Goal: Transaction & Acquisition: Purchase product/service

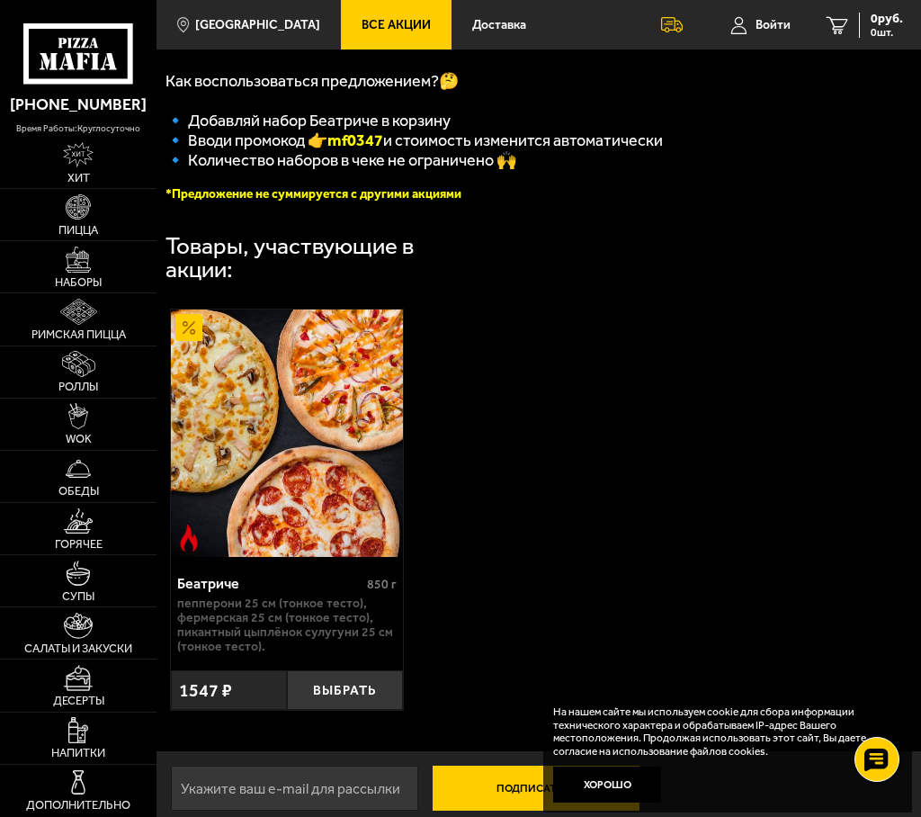
scroll to position [51, 0]
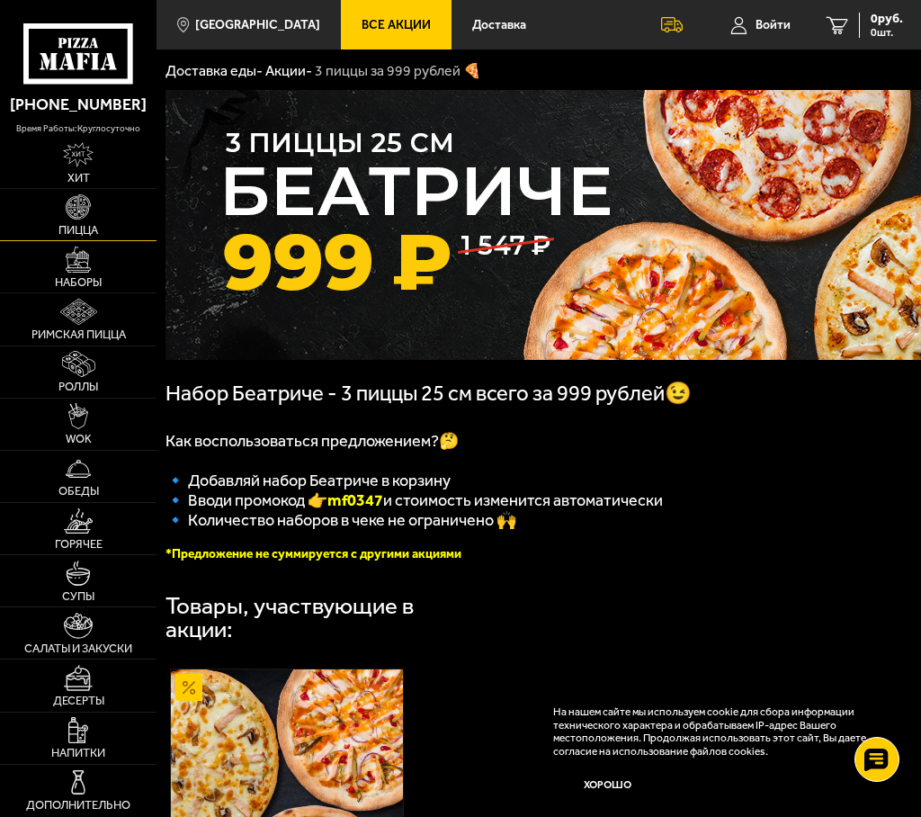
click at [85, 226] on link "Пицца" at bounding box center [78, 214] width 157 height 51
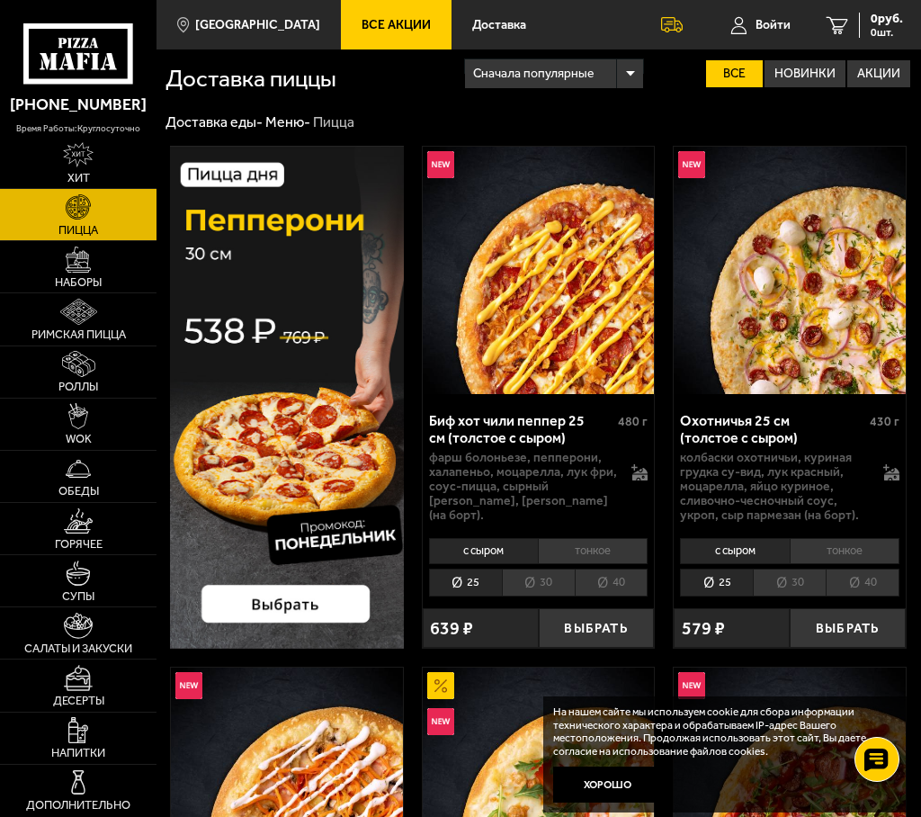
scroll to position [90, 0]
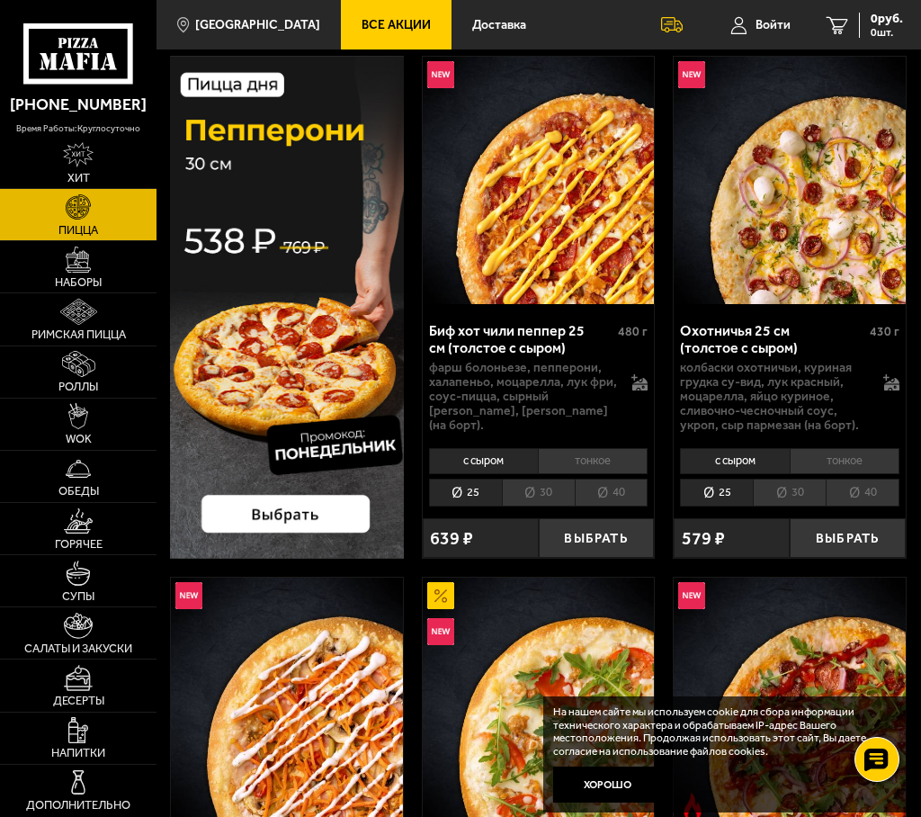
click at [616, 455] on li "тонкое" at bounding box center [593, 460] width 110 height 25
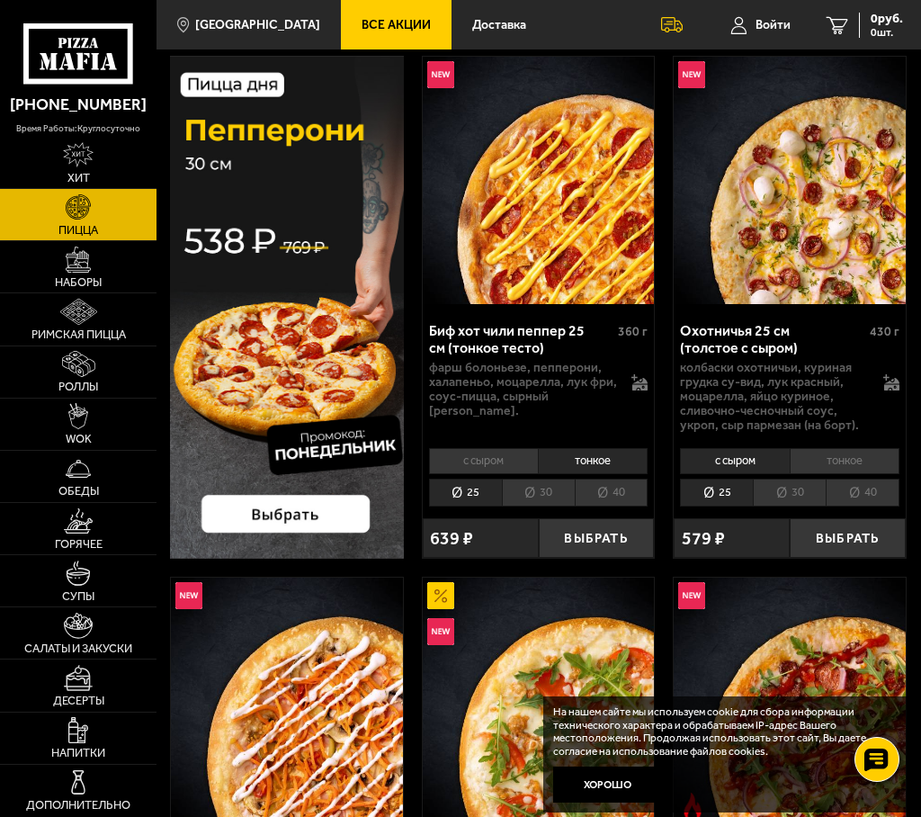
click at [618, 488] on li "40" at bounding box center [612, 493] width 74 height 28
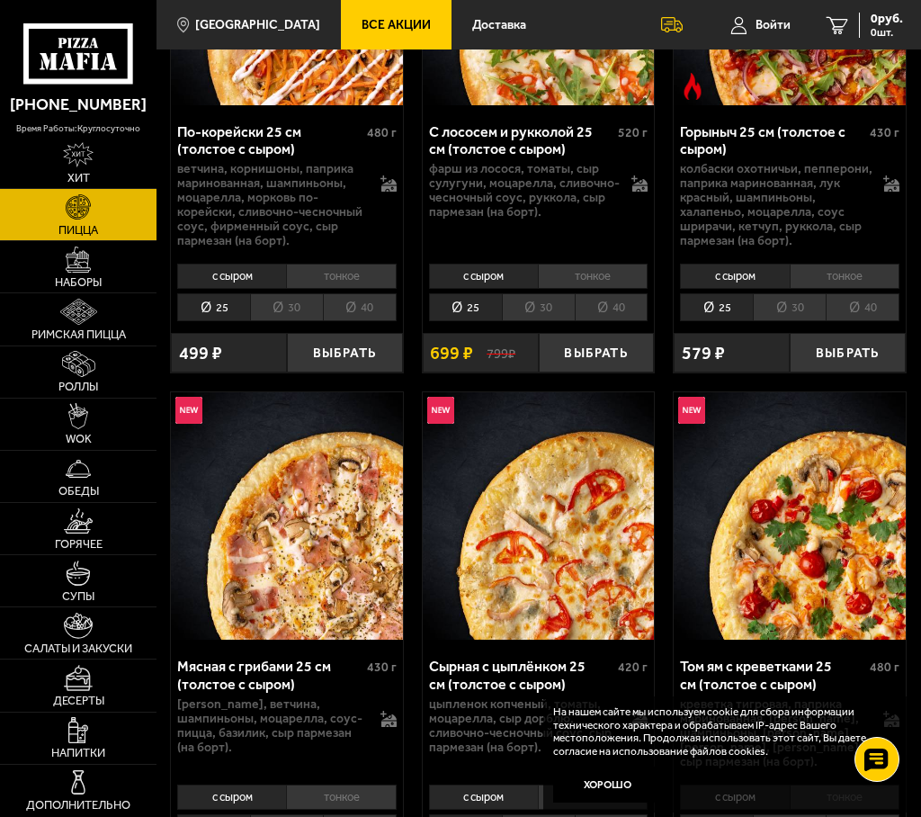
scroll to position [900, 0]
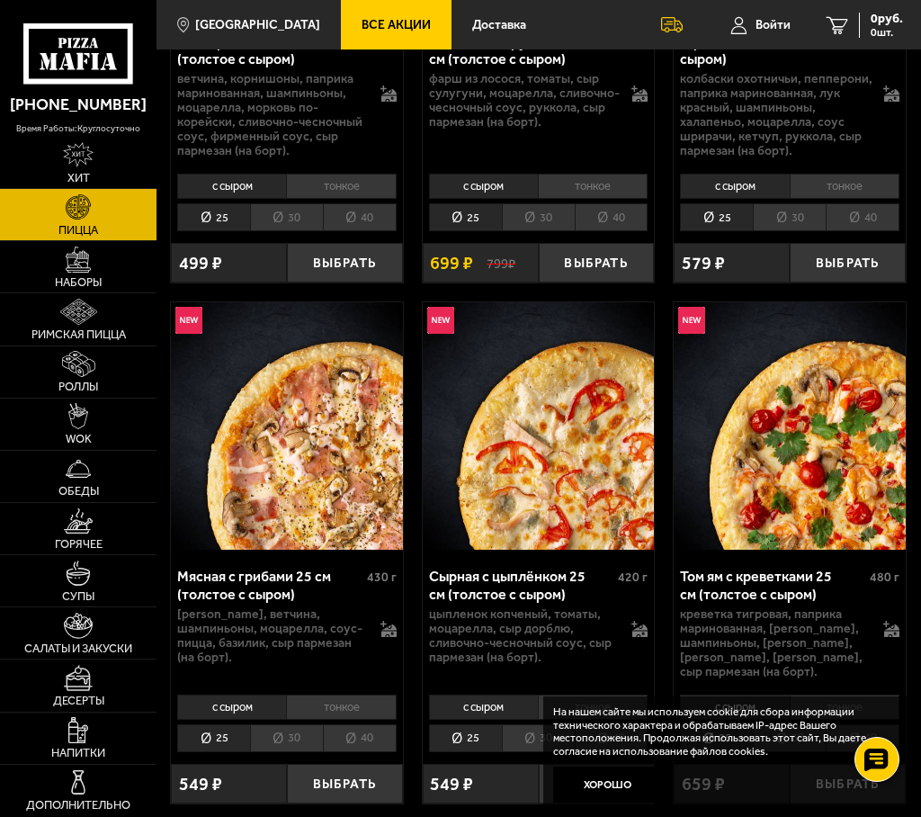
click at [610, 724] on li "40" at bounding box center [612, 738] width 74 height 28
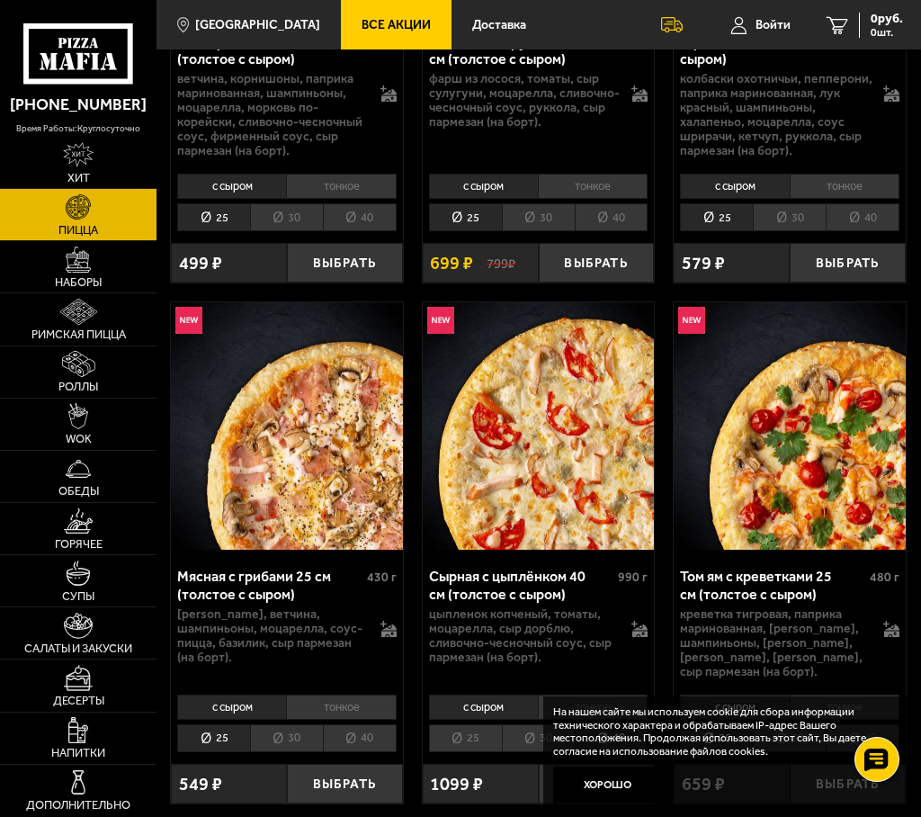
click at [600, 695] on li "тонкое" at bounding box center [593, 707] width 110 height 25
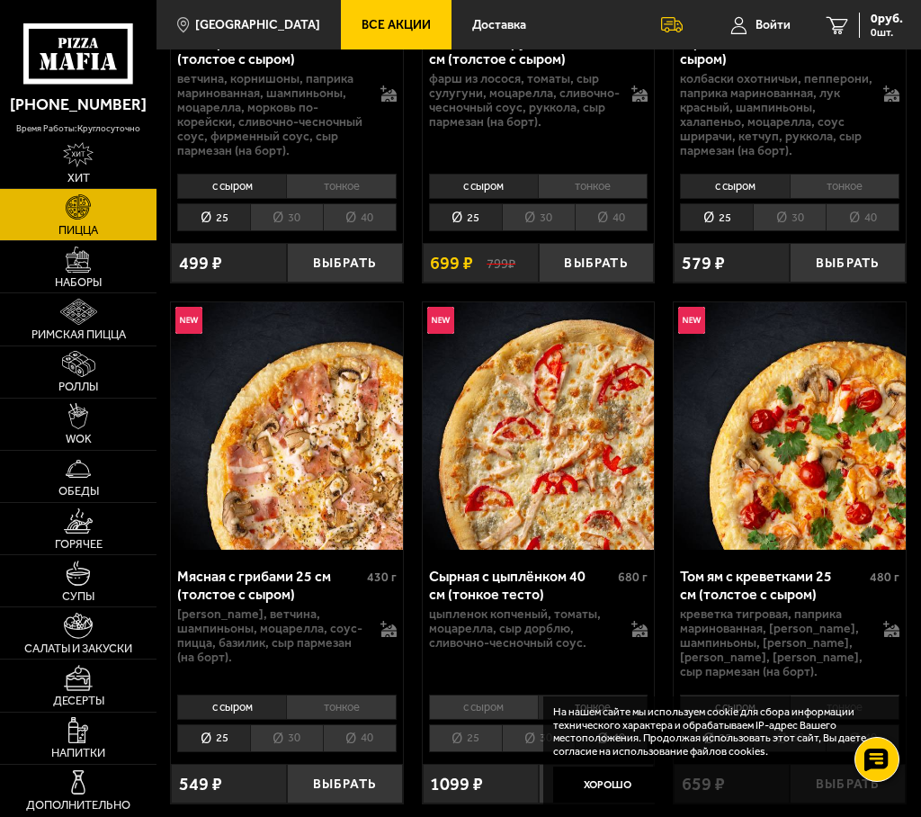
scroll to position [810, 0]
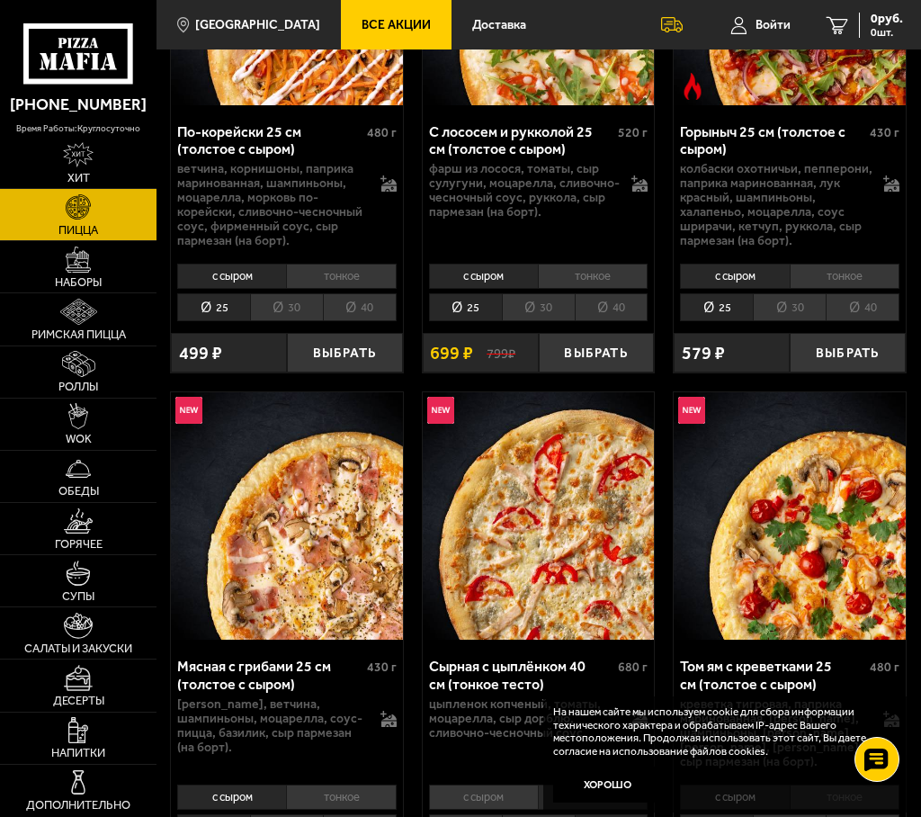
click at [579, 785] on li "тонкое" at bounding box center [593, 797] width 110 height 25
click at [584, 814] on li "40" at bounding box center [612, 828] width 74 height 28
click at [351, 814] on li "40" at bounding box center [360, 828] width 74 height 28
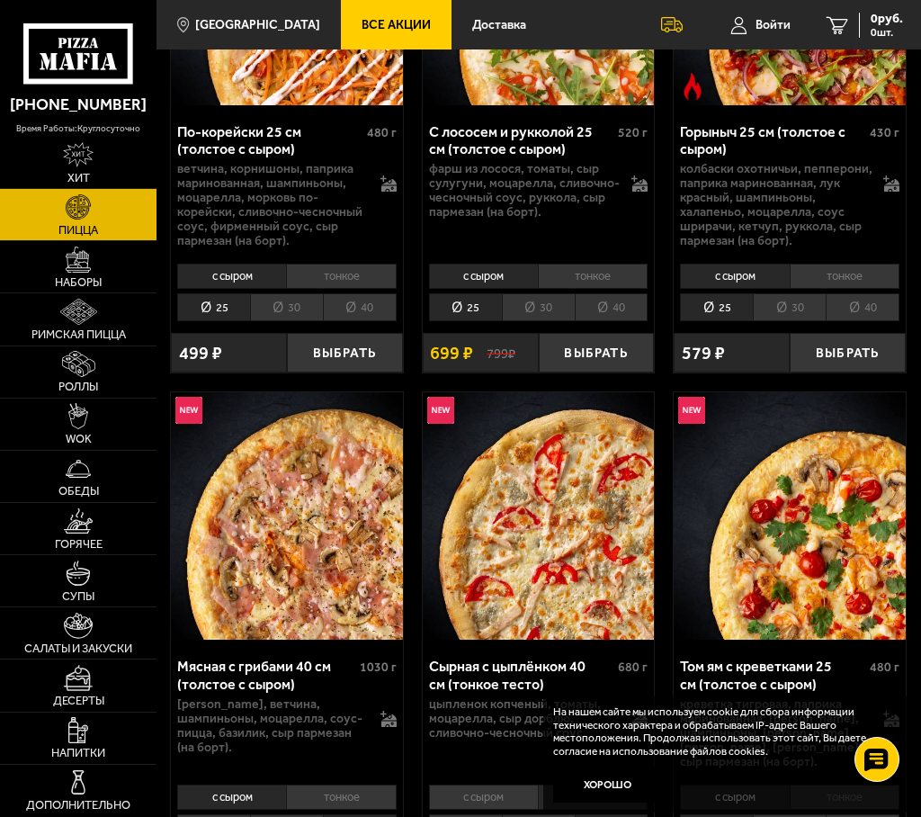
click at [353, 778] on div "с сыром тонкое 25 30 40 Топпинги" at bounding box center [287, 812] width 232 height 68
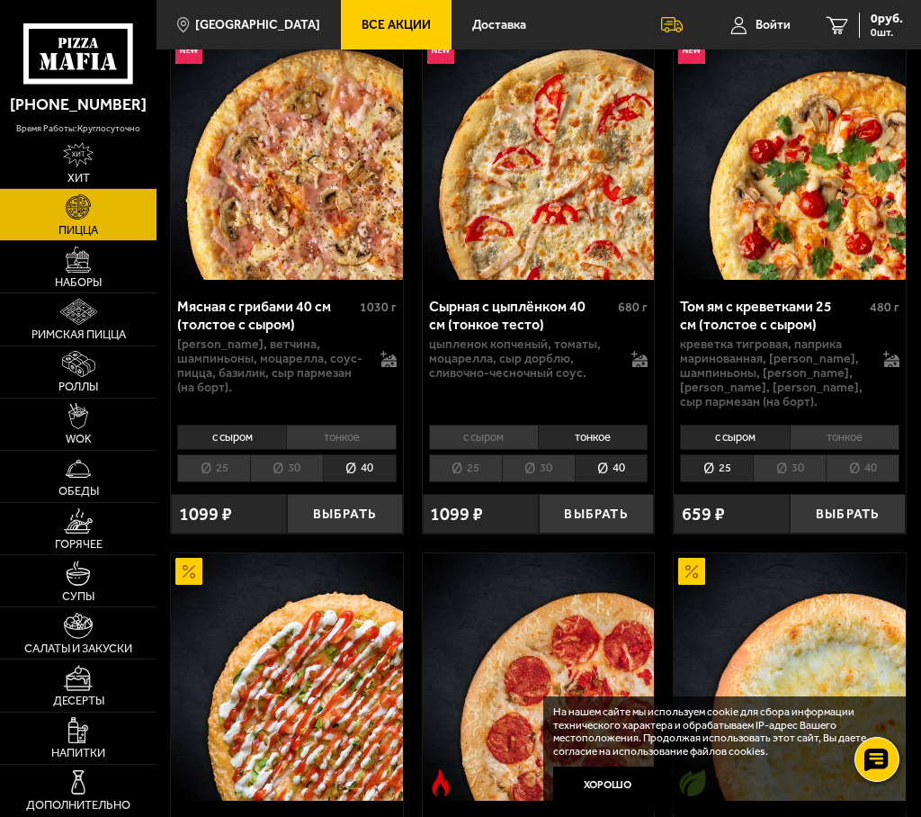
scroll to position [1350, 0]
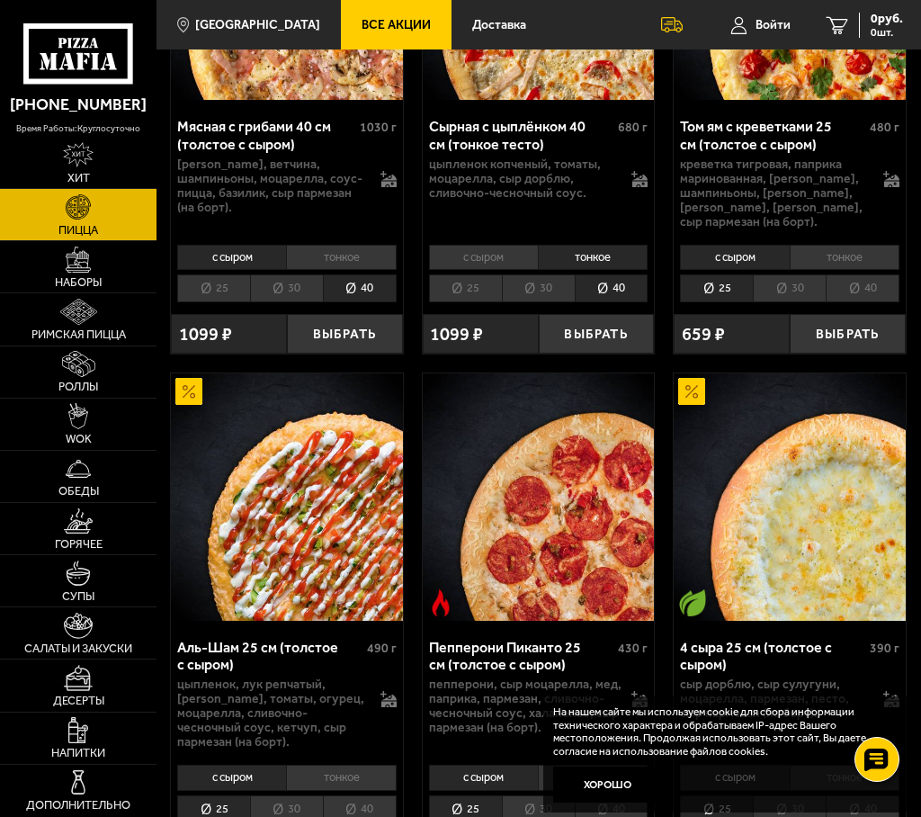
click at [860, 765] on li "тонкое" at bounding box center [845, 777] width 110 height 25
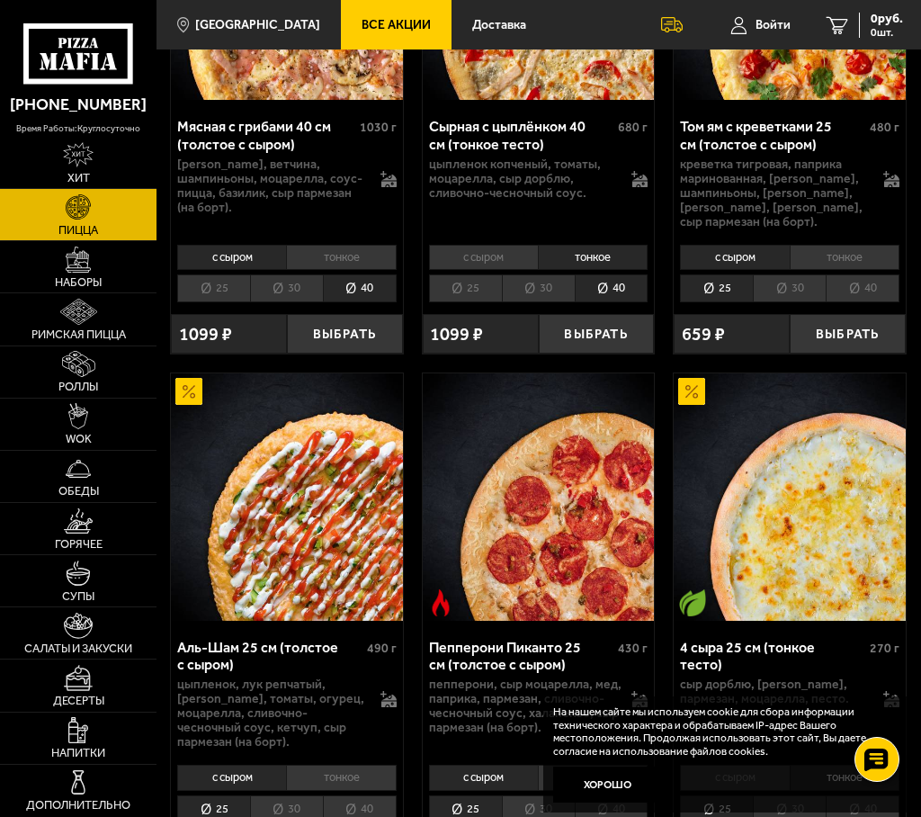
click at [861, 795] on li "40" at bounding box center [863, 809] width 74 height 28
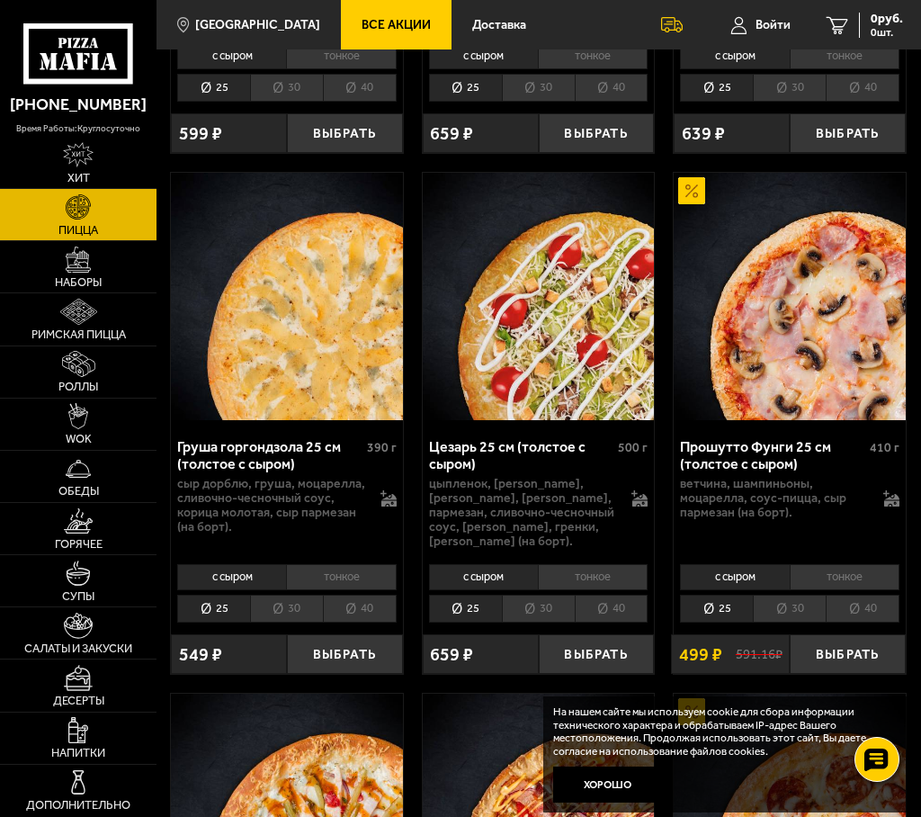
scroll to position [2700, 0]
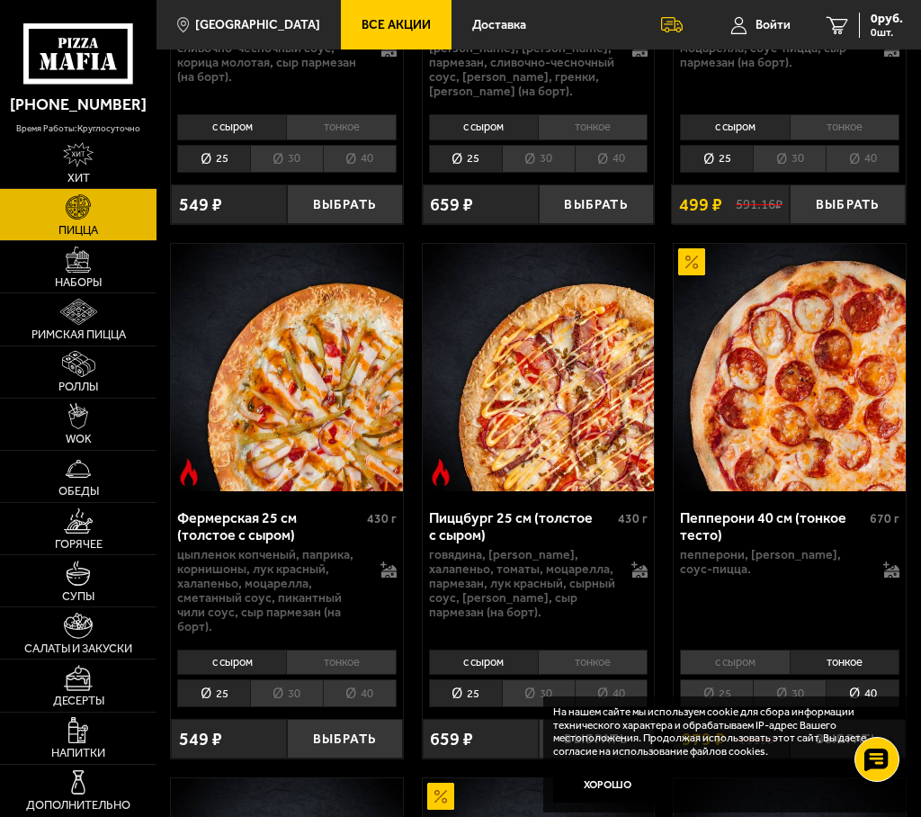
scroll to position [3149, 0]
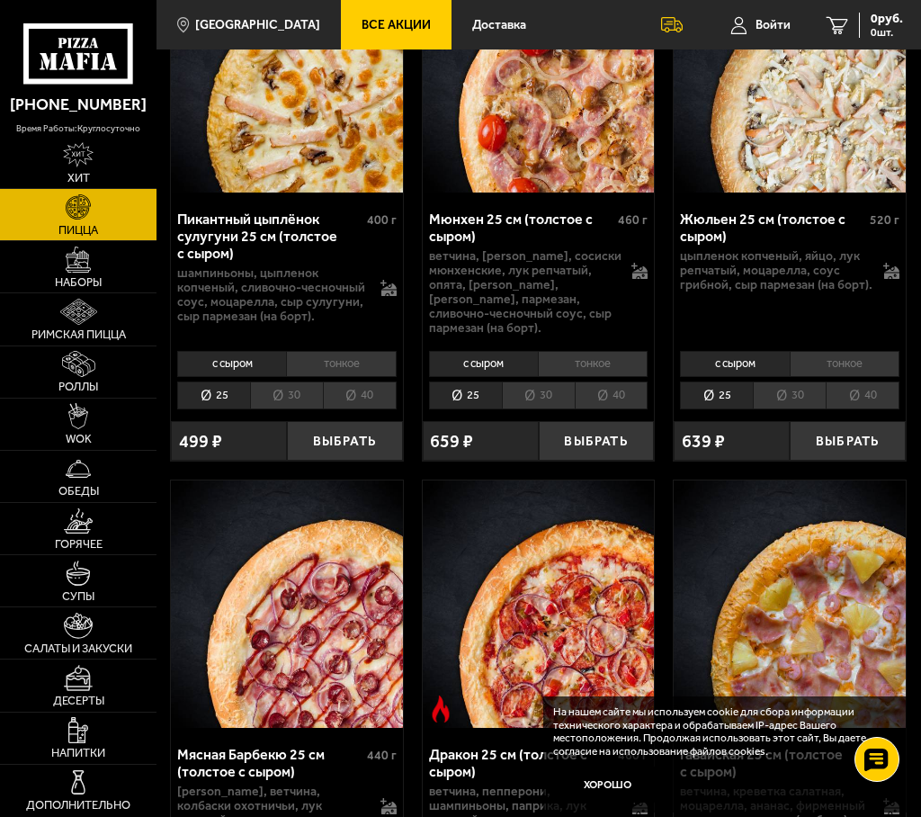
scroll to position [5039, 0]
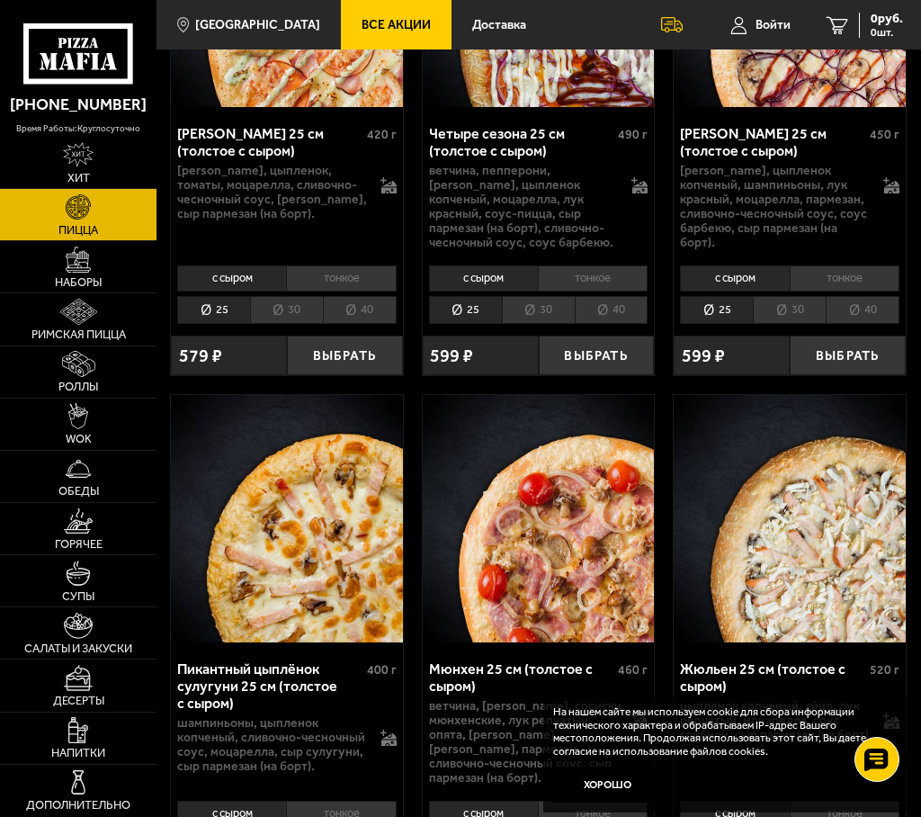
scroll to position [4589, 0]
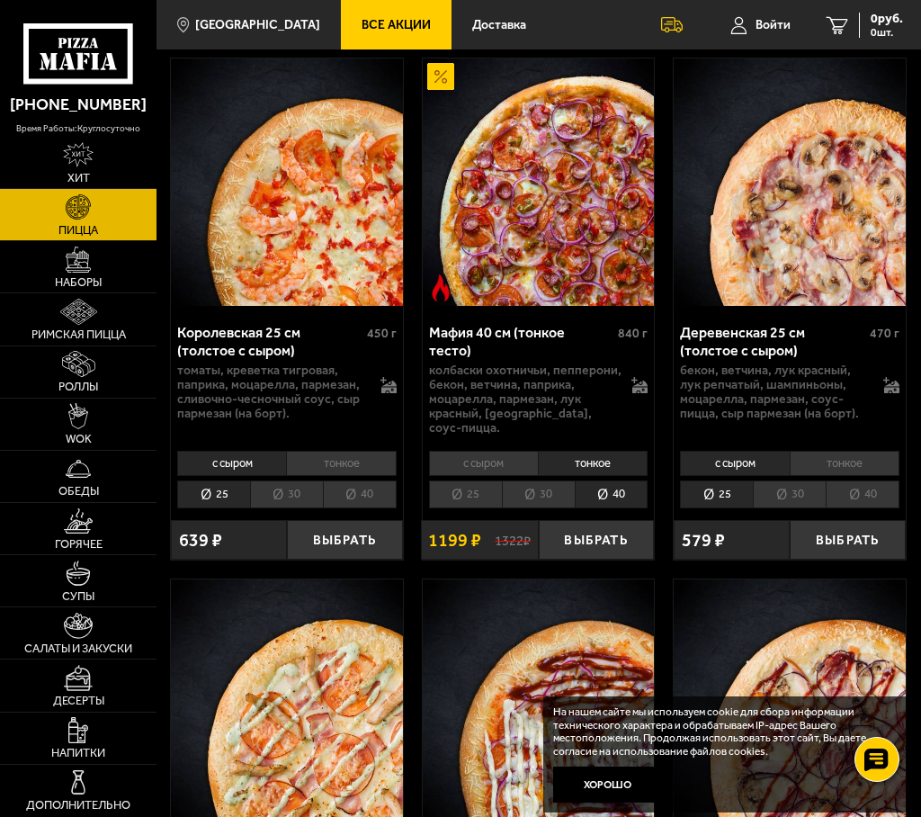
scroll to position [3689, 0]
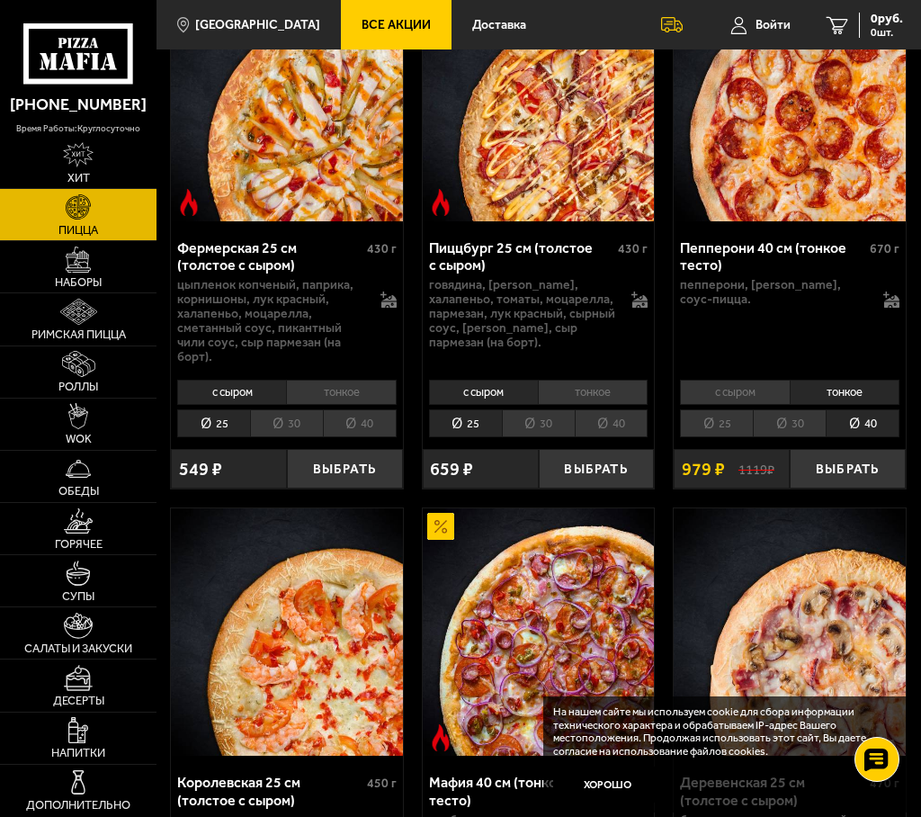
scroll to position [3239, 0]
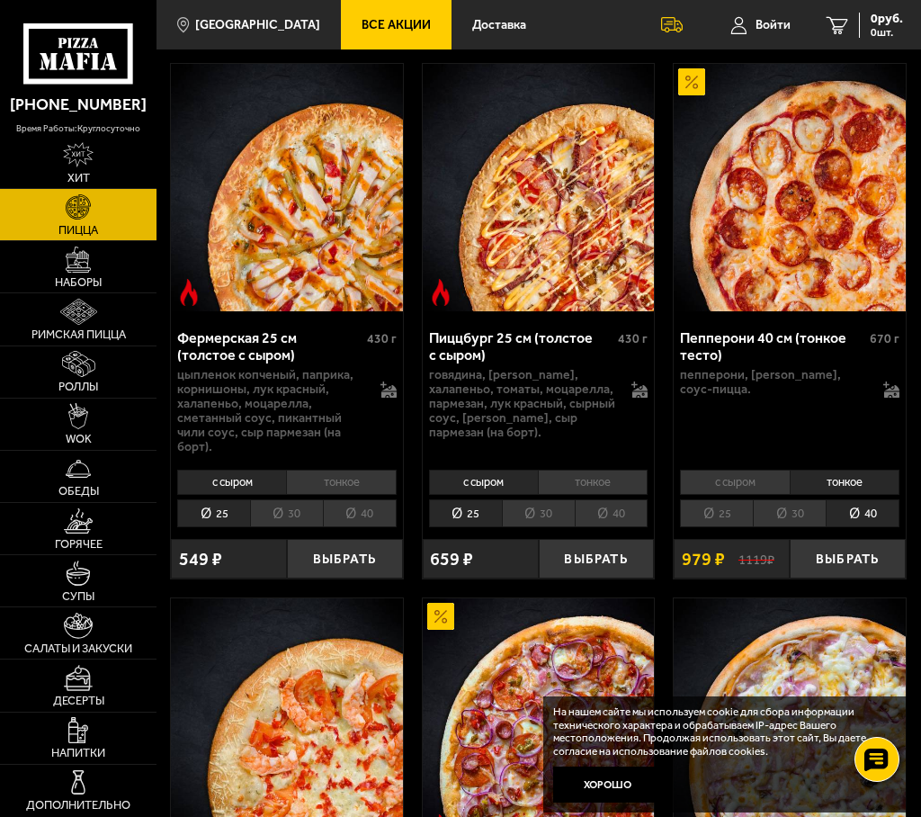
scroll to position [3149, 0]
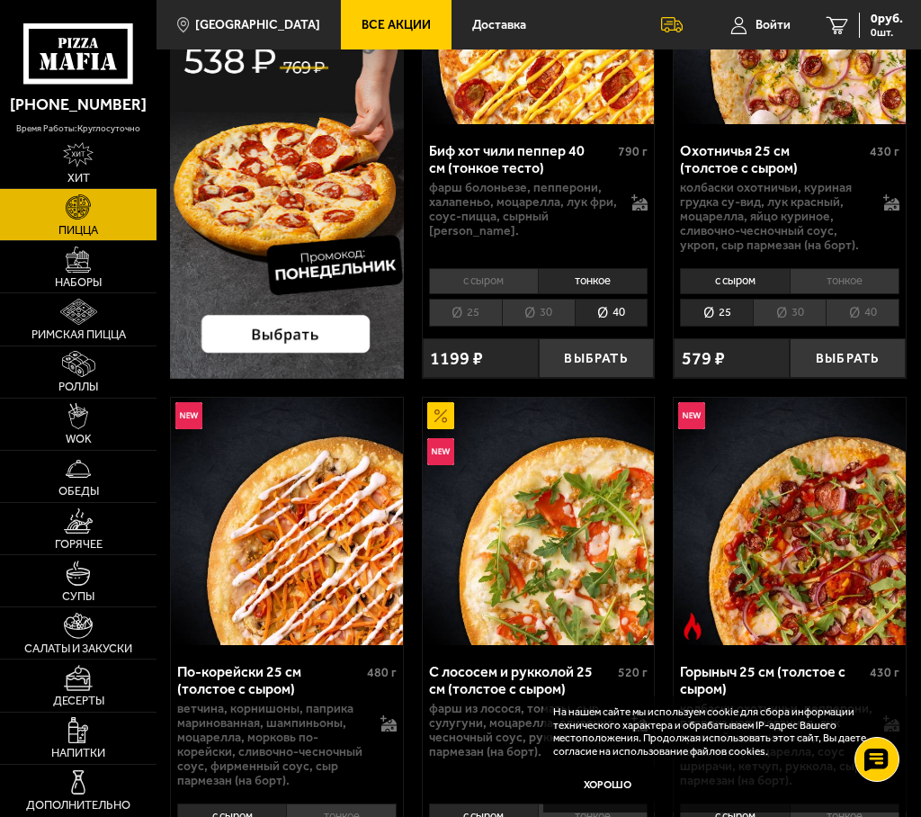
scroll to position [0, 0]
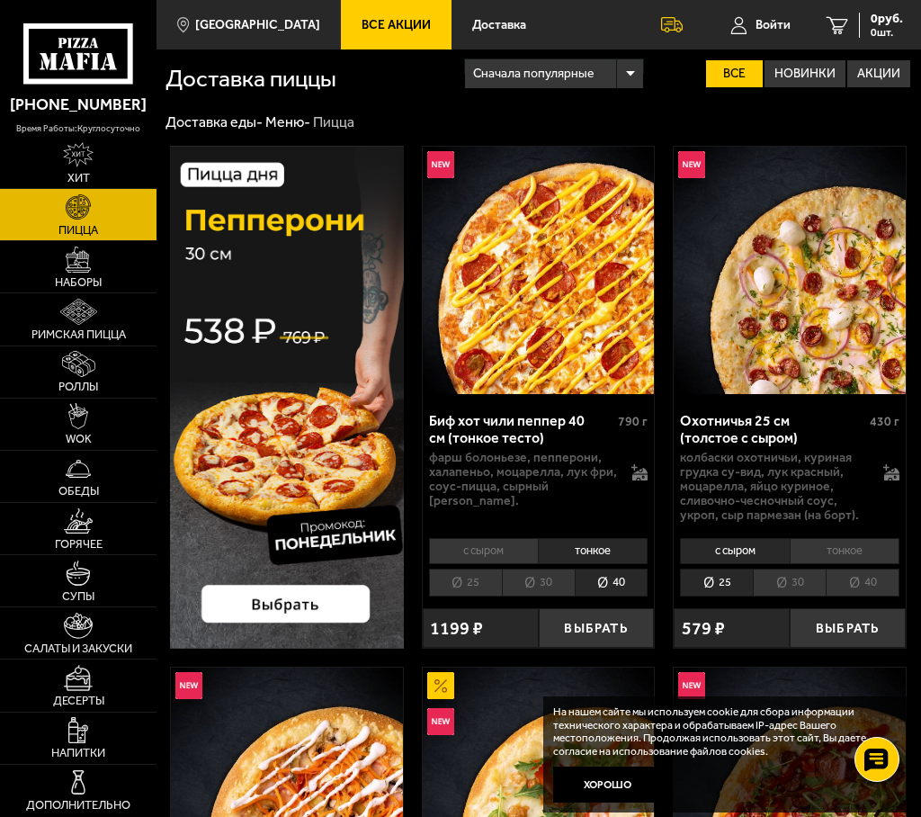
click at [0, 0] on span "Акции" at bounding box center [0, 0] width 0 height 0
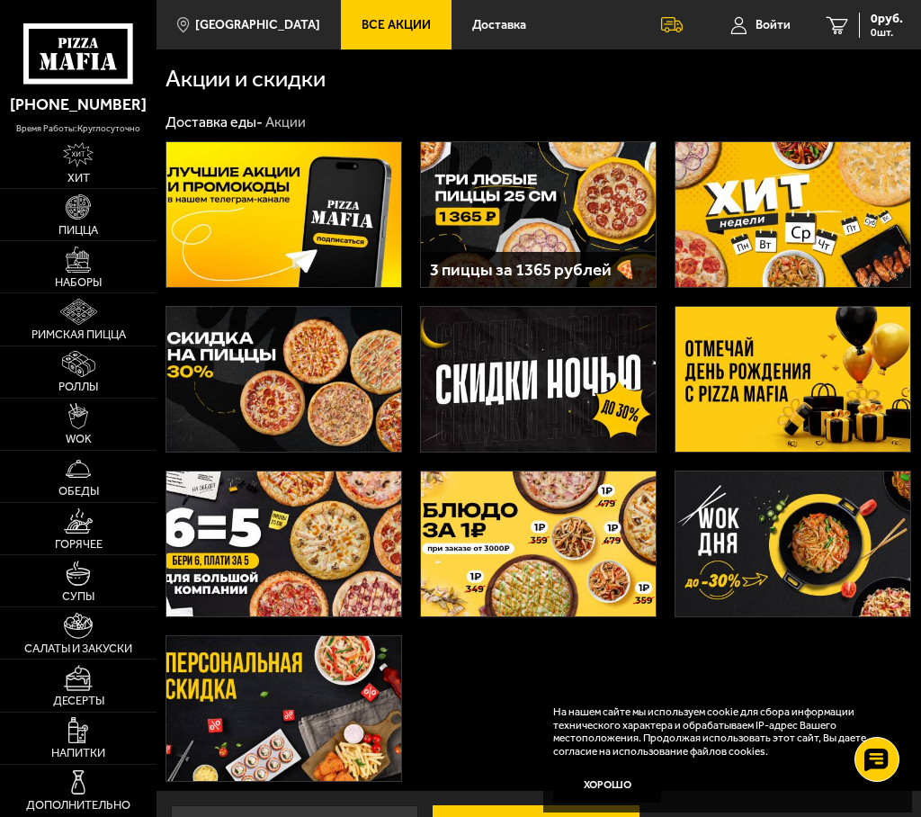
click at [283, 532] on img at bounding box center [283, 544] width 235 height 145
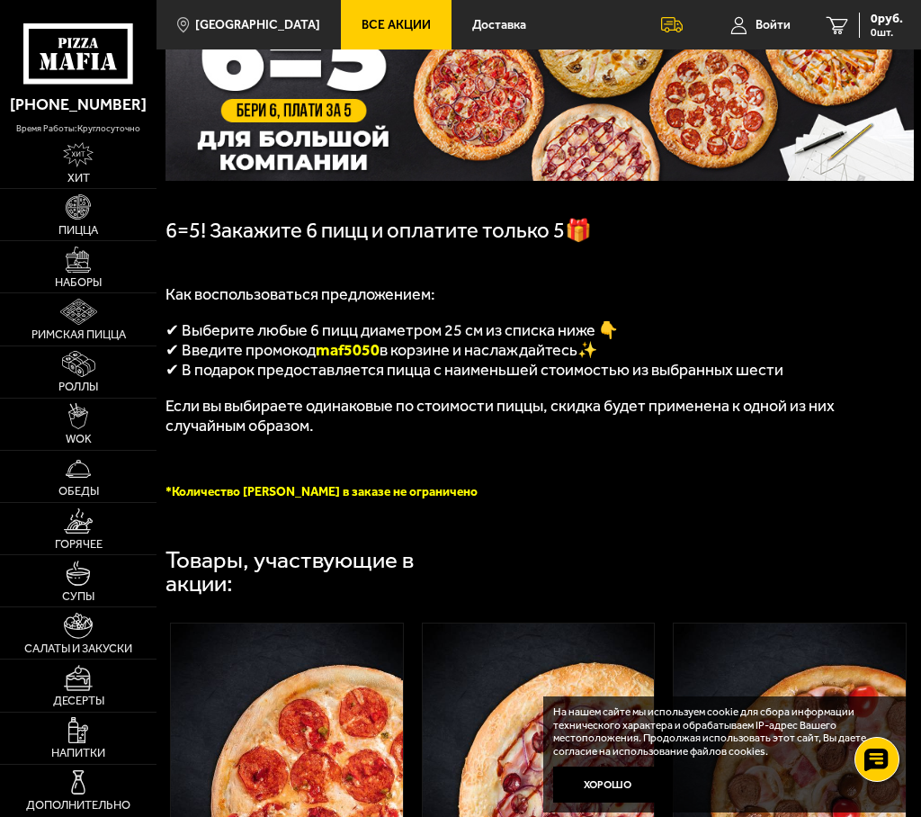
scroll to position [630, 0]
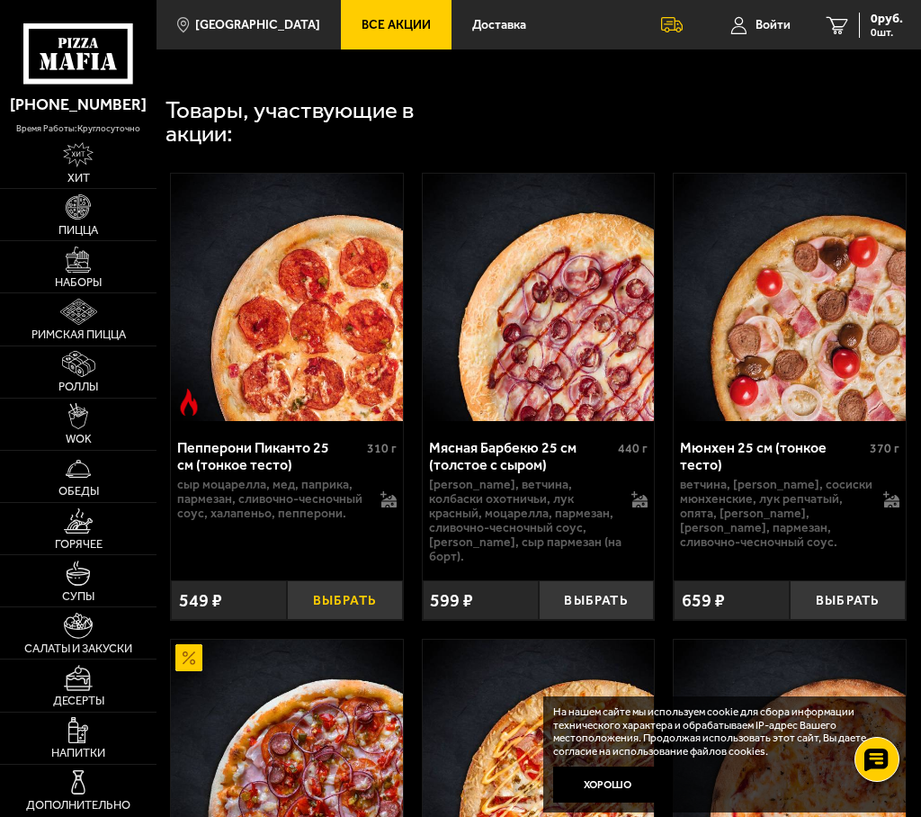
click at [344, 580] on button "Выбрать" at bounding box center [345, 600] width 116 height 40
click at [259, 386] on img at bounding box center [287, 297] width 232 height 247
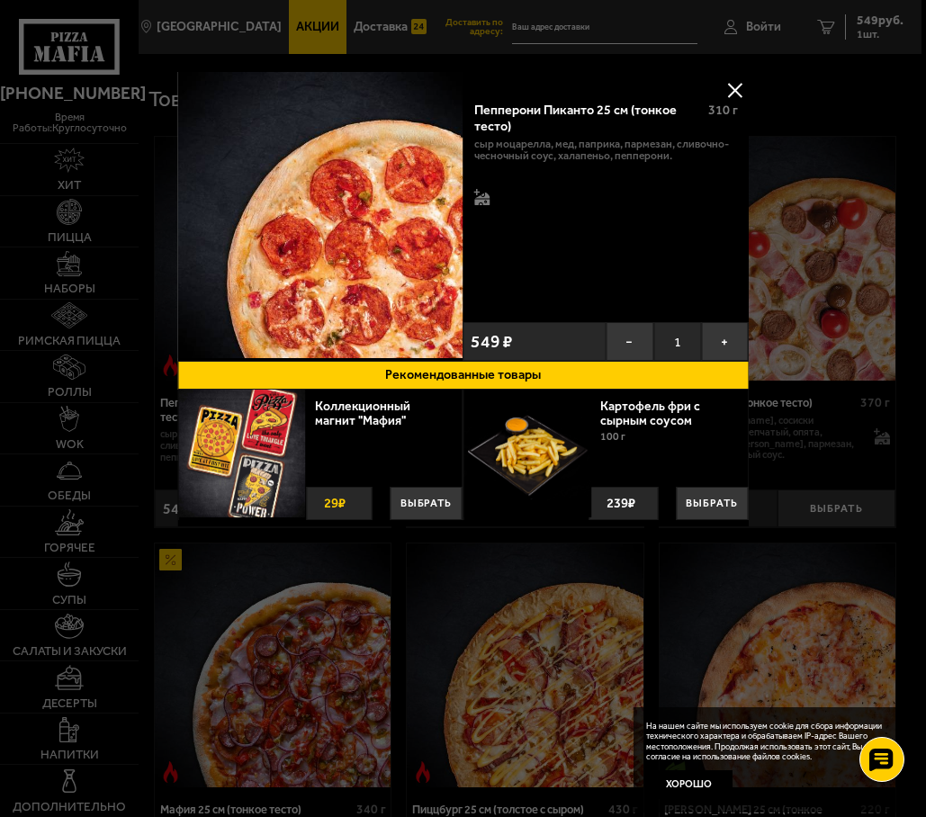
click at [738, 82] on button at bounding box center [735, 89] width 27 height 27
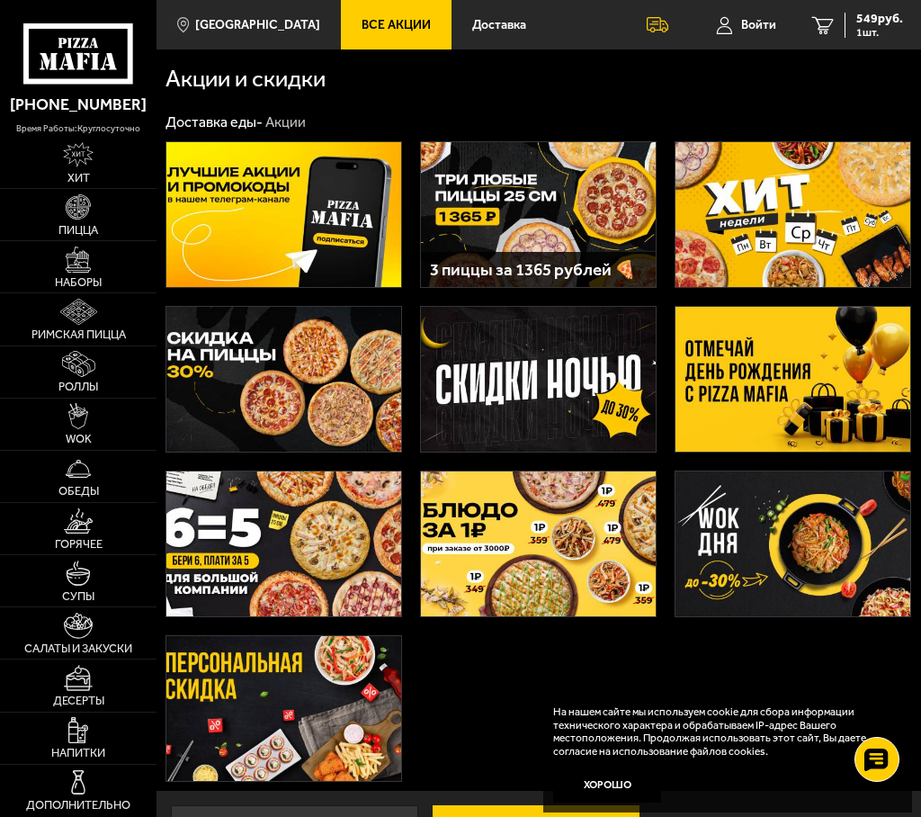
click at [322, 386] on img at bounding box center [283, 379] width 235 height 145
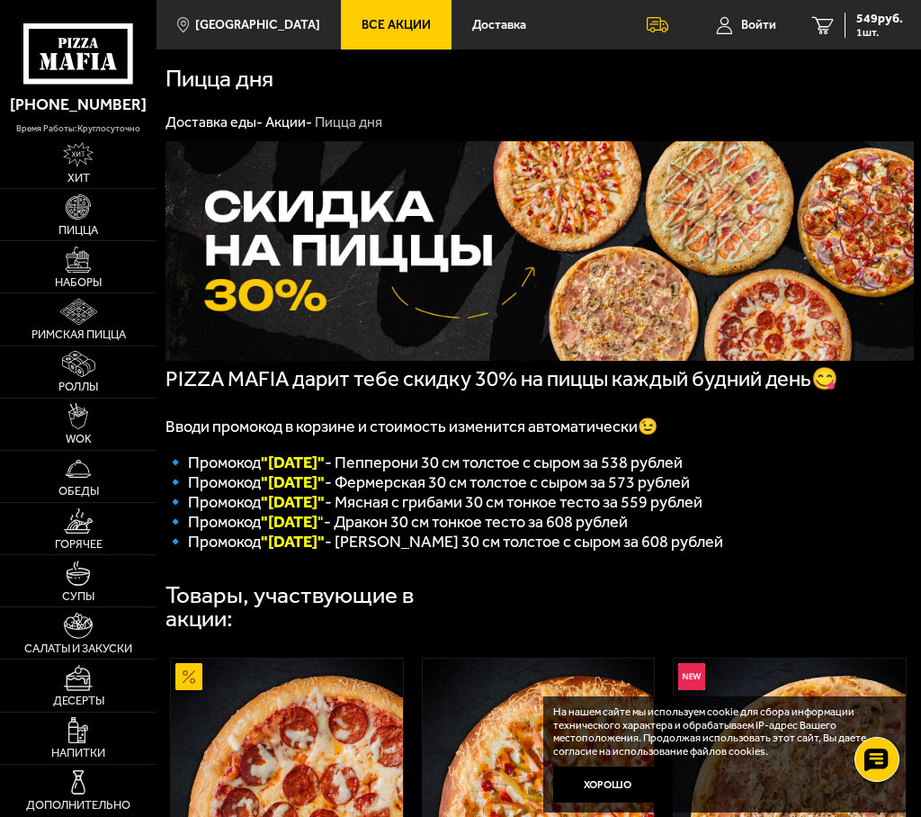
click at [0, 0] on link "Акции" at bounding box center [0, 0] width 0 height 0
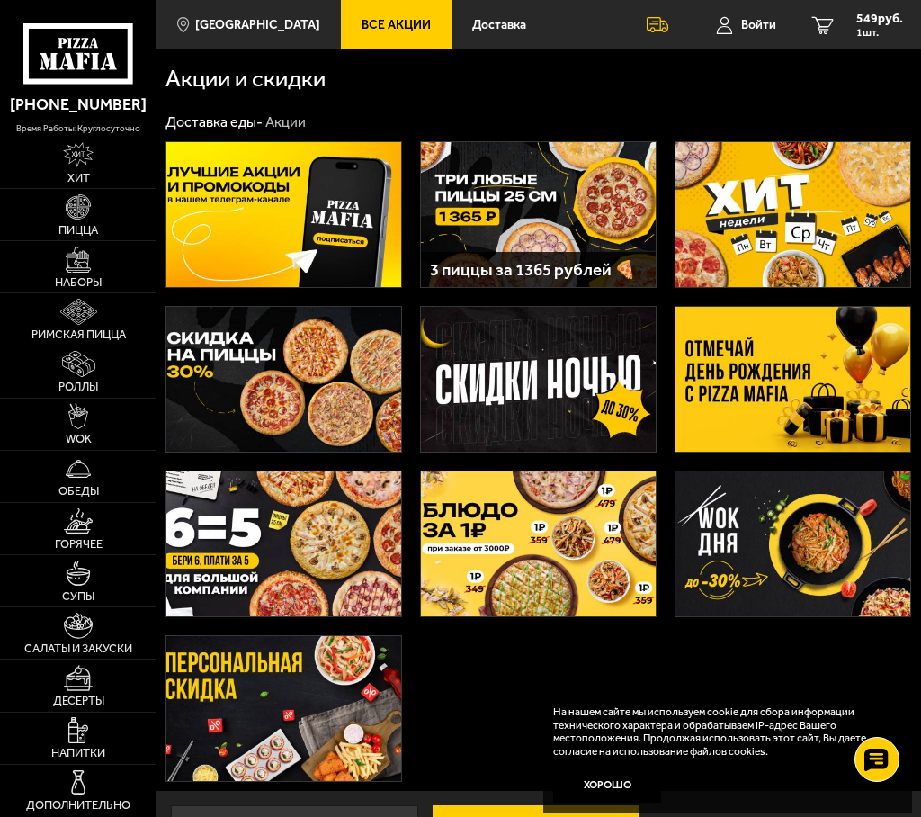
click at [813, 353] on img at bounding box center [793, 379] width 235 height 145
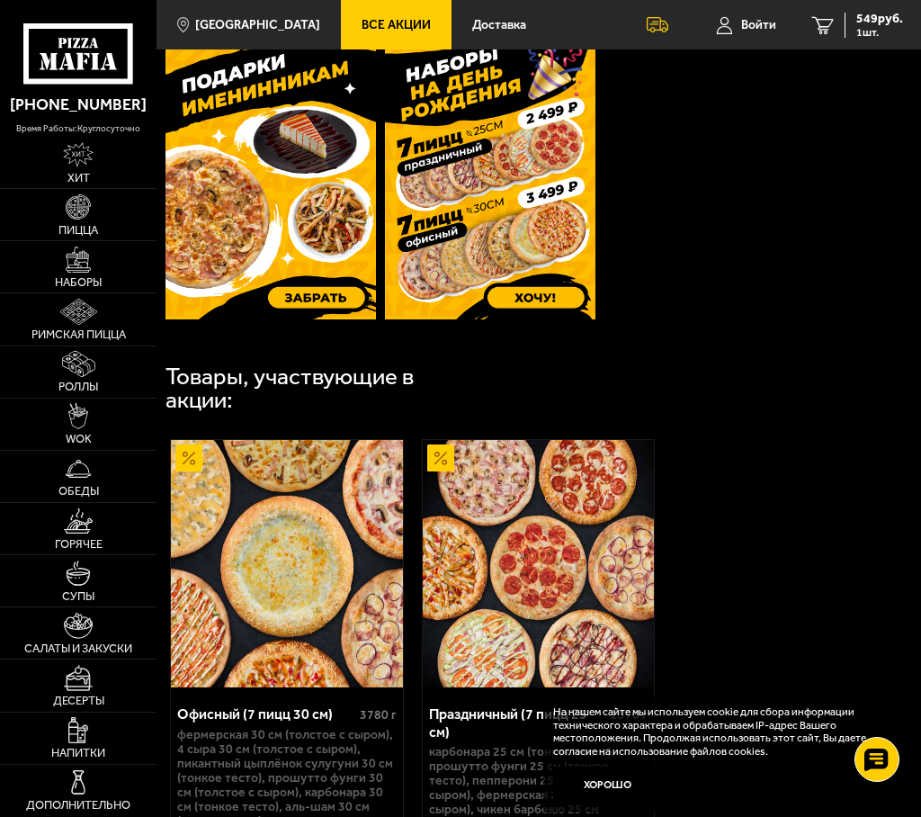
scroll to position [632, 0]
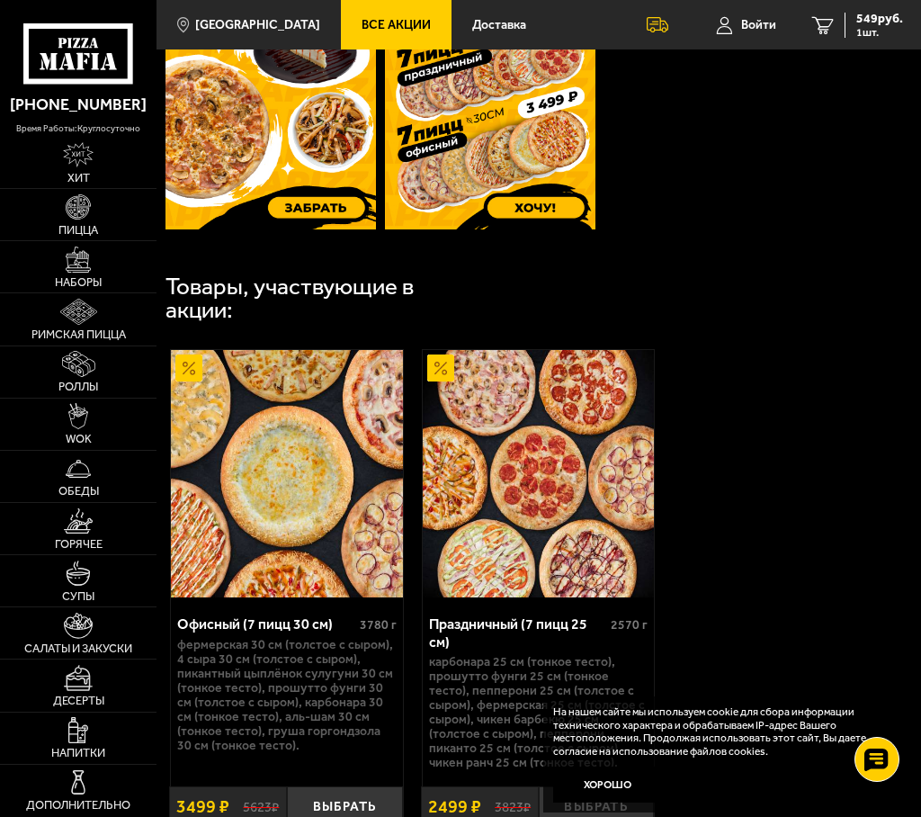
click at [290, 487] on img at bounding box center [287, 473] width 232 height 247
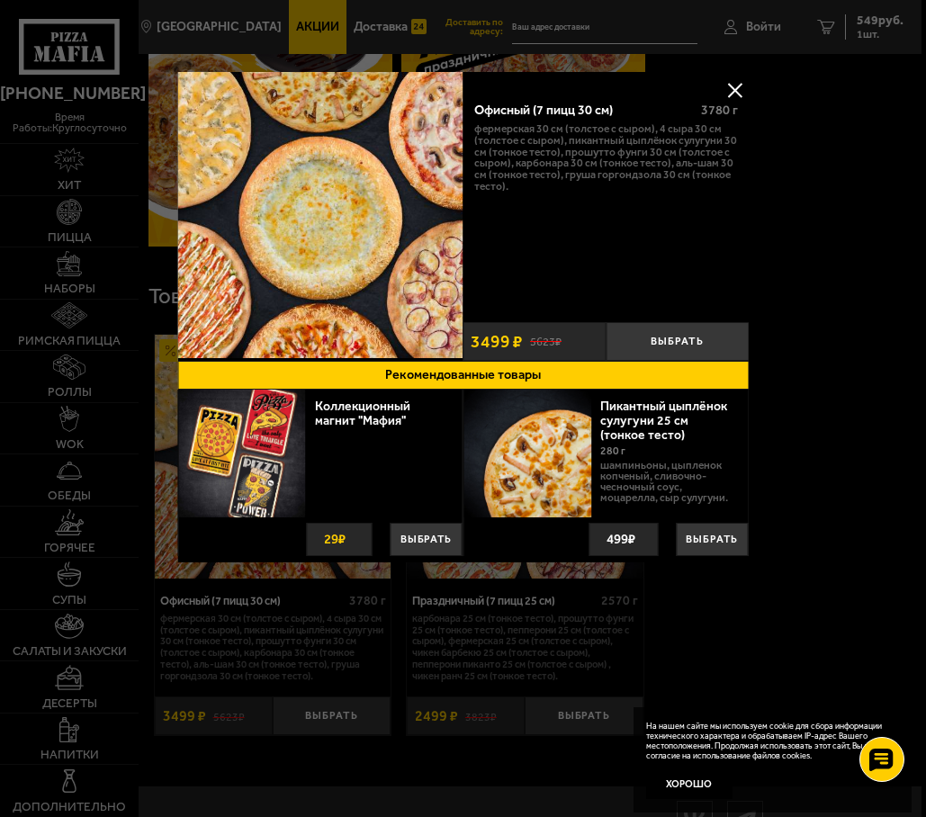
click at [533, 339] on s "5623 ₽" at bounding box center [545, 341] width 31 height 14
click at [686, 343] on button "Выбрать" at bounding box center [677, 341] width 143 height 39
click at [746, 85] on button at bounding box center [735, 89] width 27 height 27
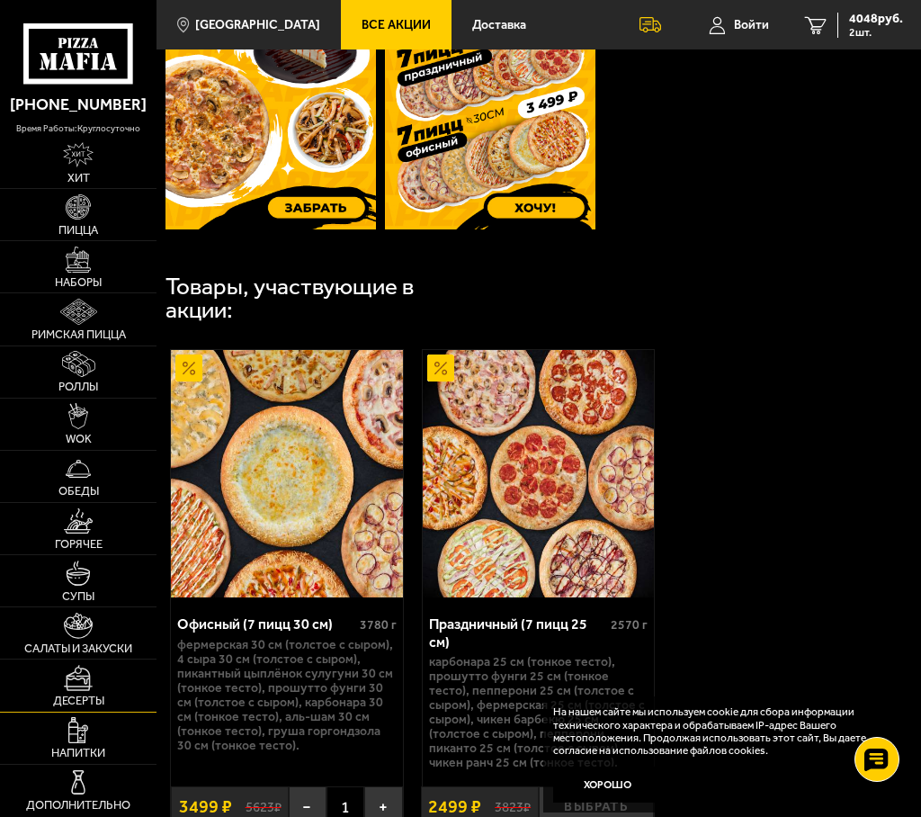
click at [77, 686] on img at bounding box center [78, 678] width 29 height 26
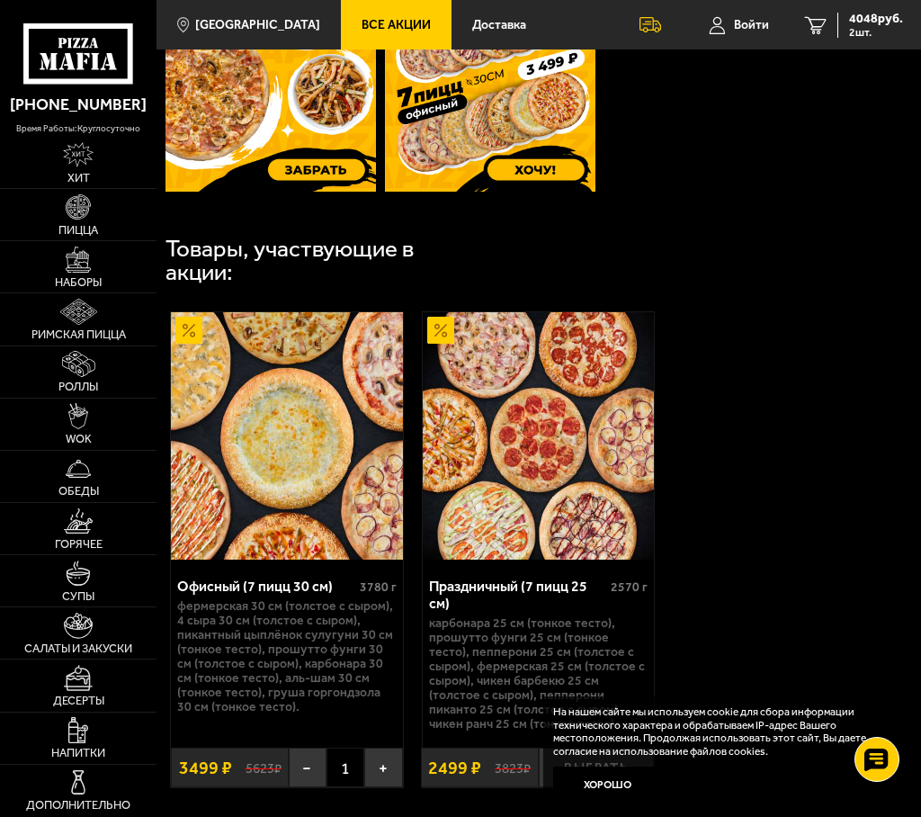
scroll to position [773, 0]
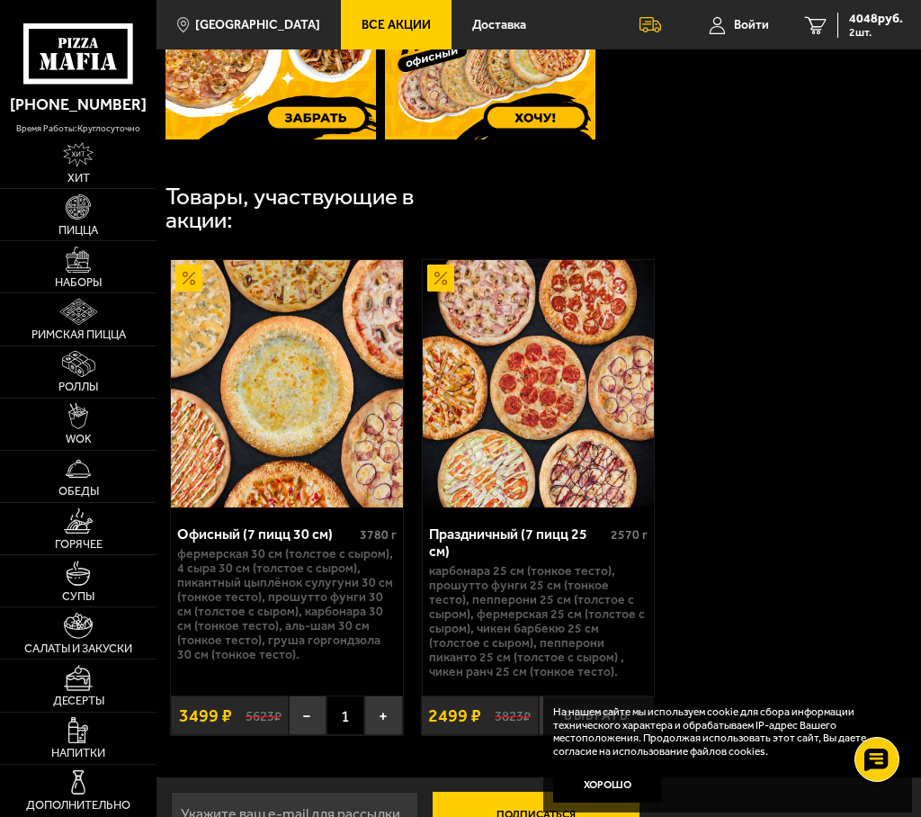
click at [800, 579] on div "Офисный (7 пицц 30 см) 3780 г Фермерская 30 см (толстое с сыром), 4 сыра 30 см …" at bounding box center [539, 498] width 765 height 504
click at [304, 792] on input "email" at bounding box center [294, 814] width 247 height 45
click at [836, 571] on div "Офисный (7 пицц 30 см) 3780 г Фермерская 30 см (толстое с сыром), 4 сыра 30 см …" at bounding box center [539, 498] width 765 height 504
click at [0, 0] on input "text" at bounding box center [0, 0] width 0 height 0
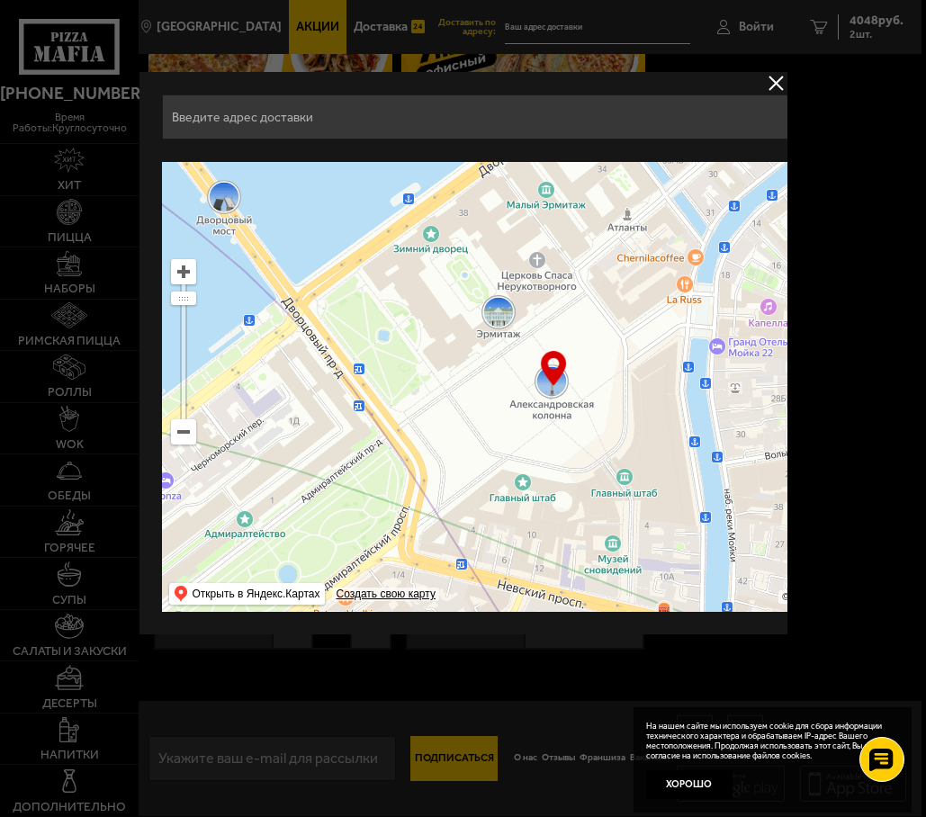
click at [772, 76] on button "delivery type" at bounding box center [776, 83] width 22 height 22
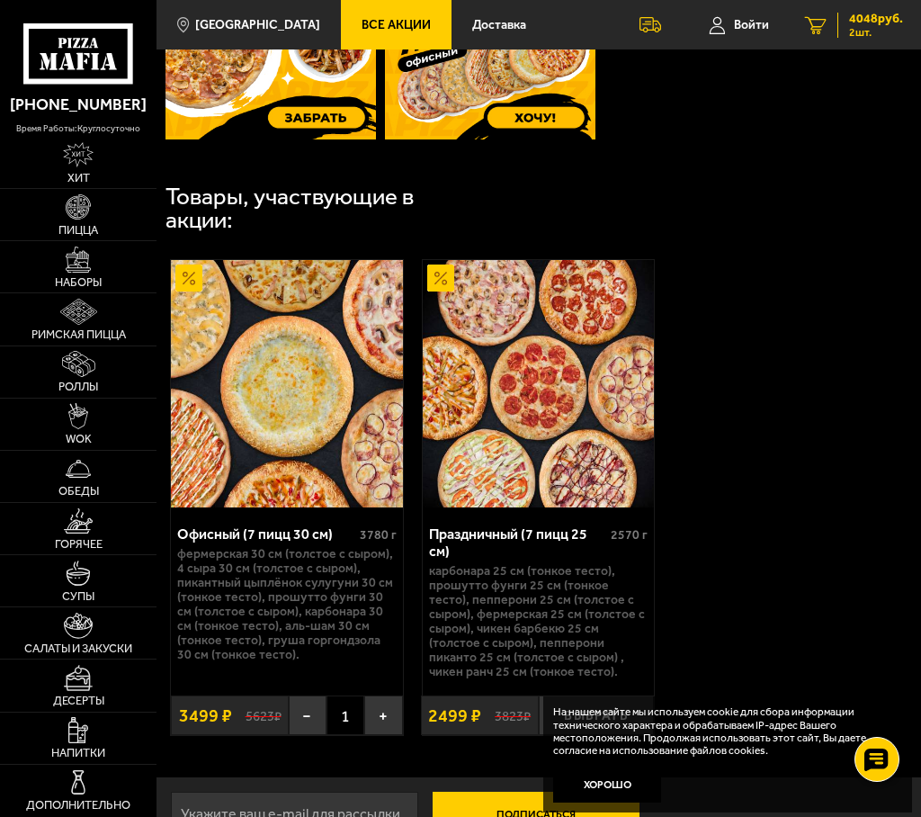
click at [869, 25] on span "4048 руб." at bounding box center [876, 19] width 54 height 13
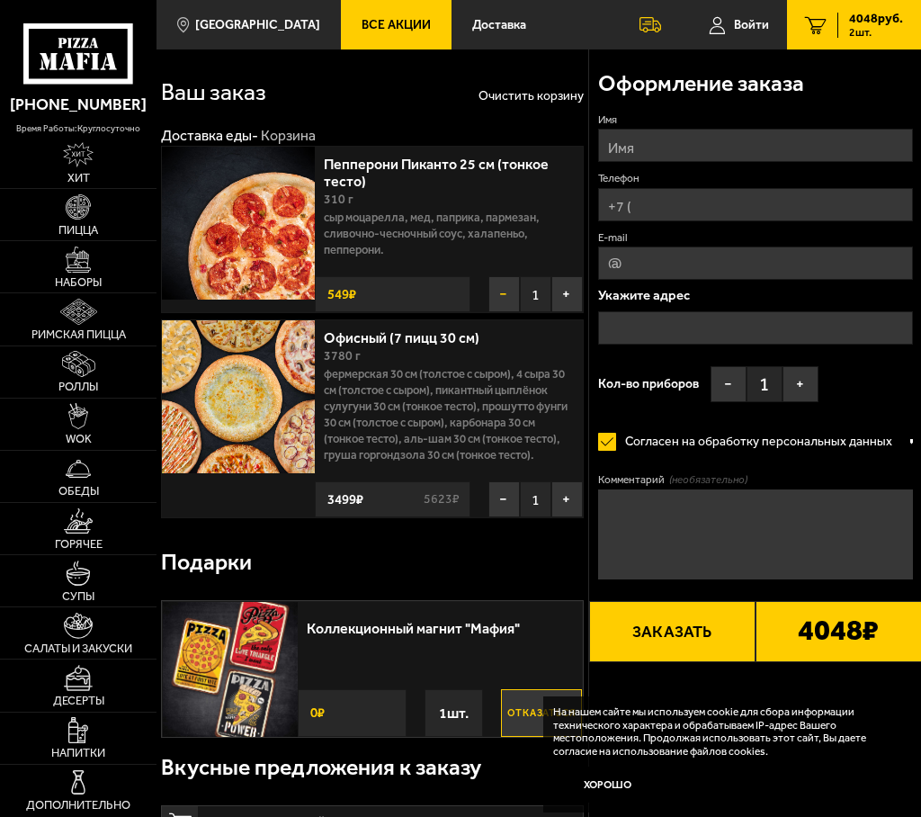
click at [520, 276] on button "−" at bounding box center [504, 294] width 31 height 36
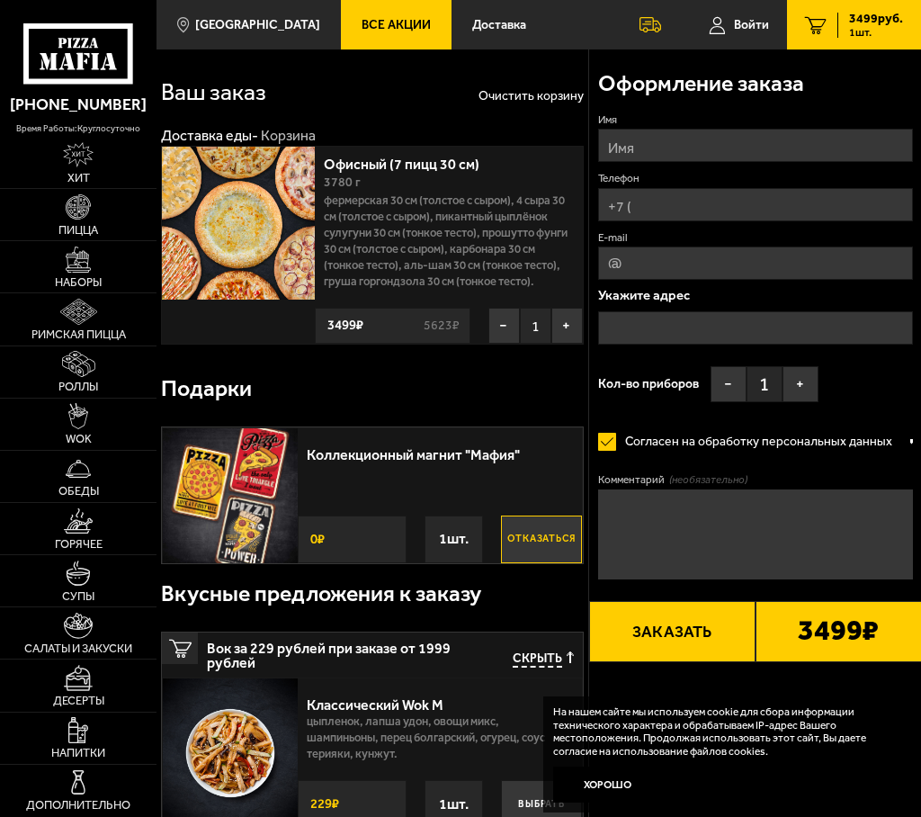
click at [693, 137] on input "Имя" at bounding box center [755, 145] width 315 height 33
type input "Роман"
type input "[PHONE_NUMBER]"
click at [876, 247] on input "[EMAIL_ADDRESS][DOMAIN_NAME]" at bounding box center [755, 263] width 315 height 33
drag, startPoint x: 878, startPoint y: 246, endPoint x: 637, endPoint y: 246, distance: 241.2
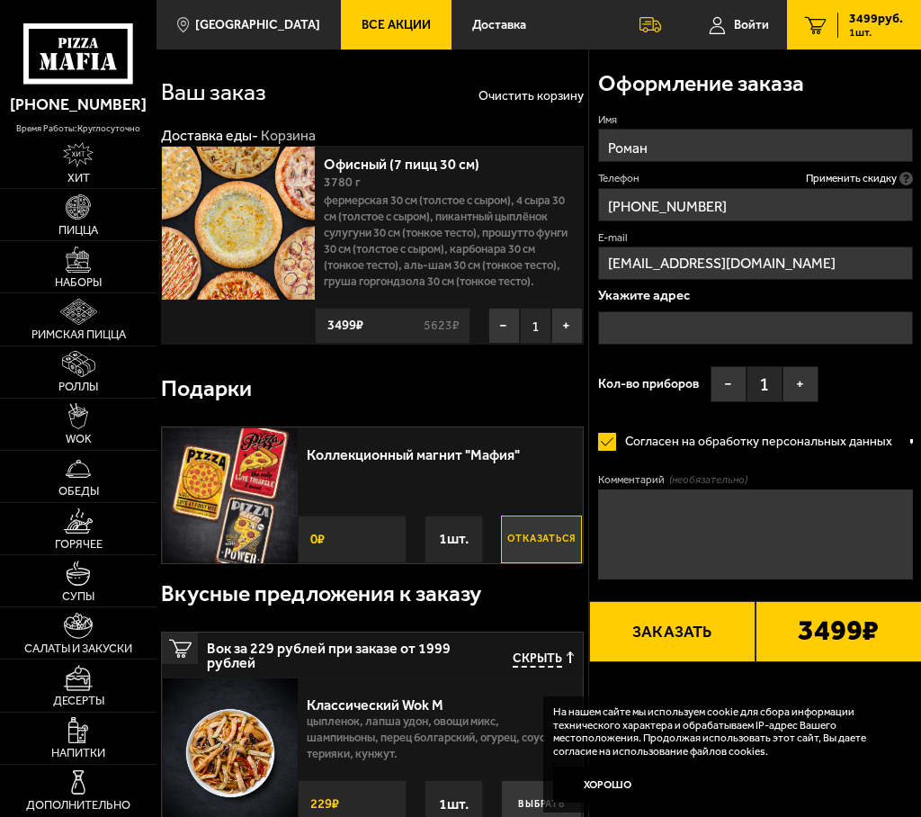
type input "[EMAIL_ADDRESS][DOMAIN_NAME]"
click at [669, 311] on input "text" at bounding box center [755, 327] width 315 height 33
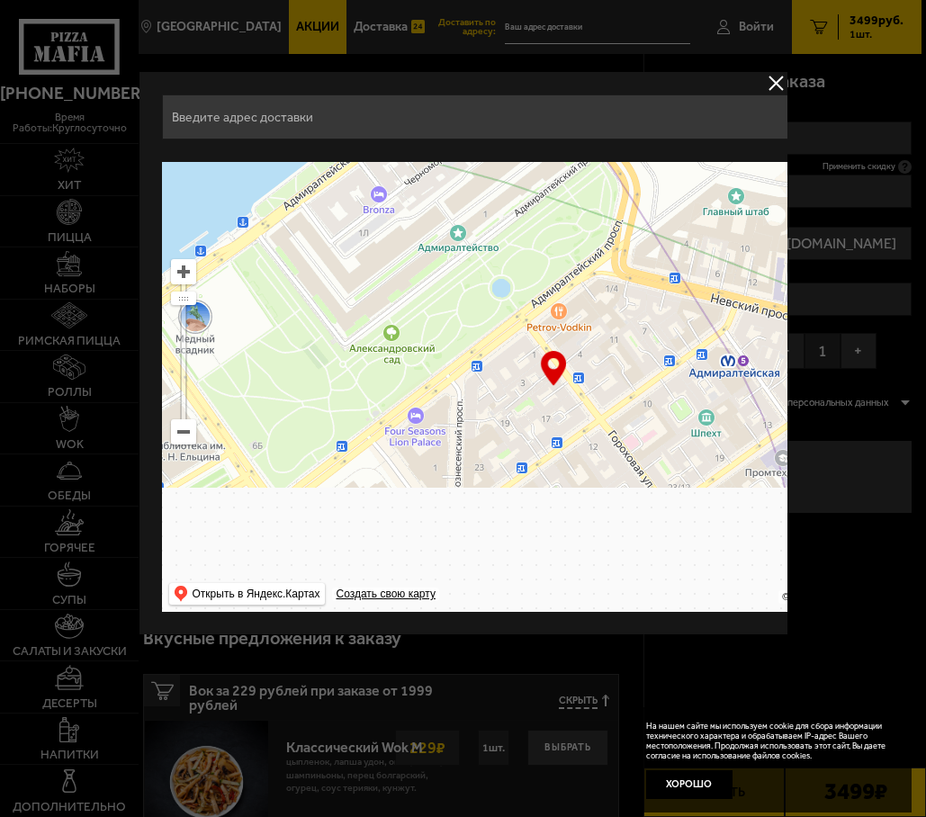
type input "[STREET_ADDRESS]"
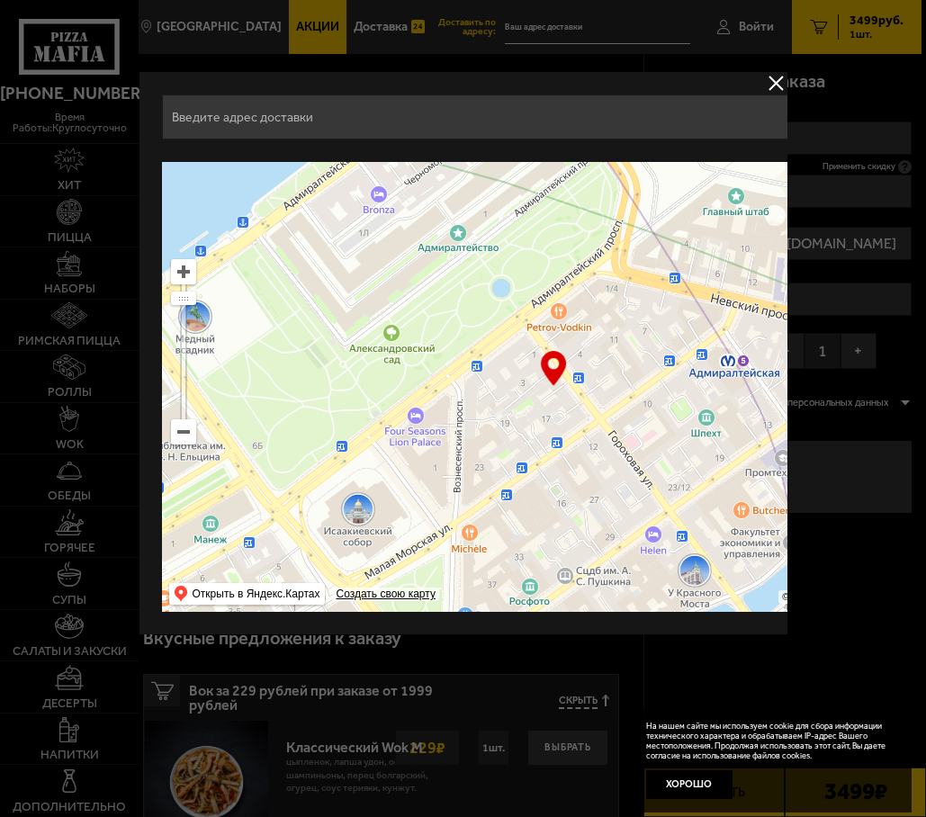
type input "[STREET_ADDRESS]"
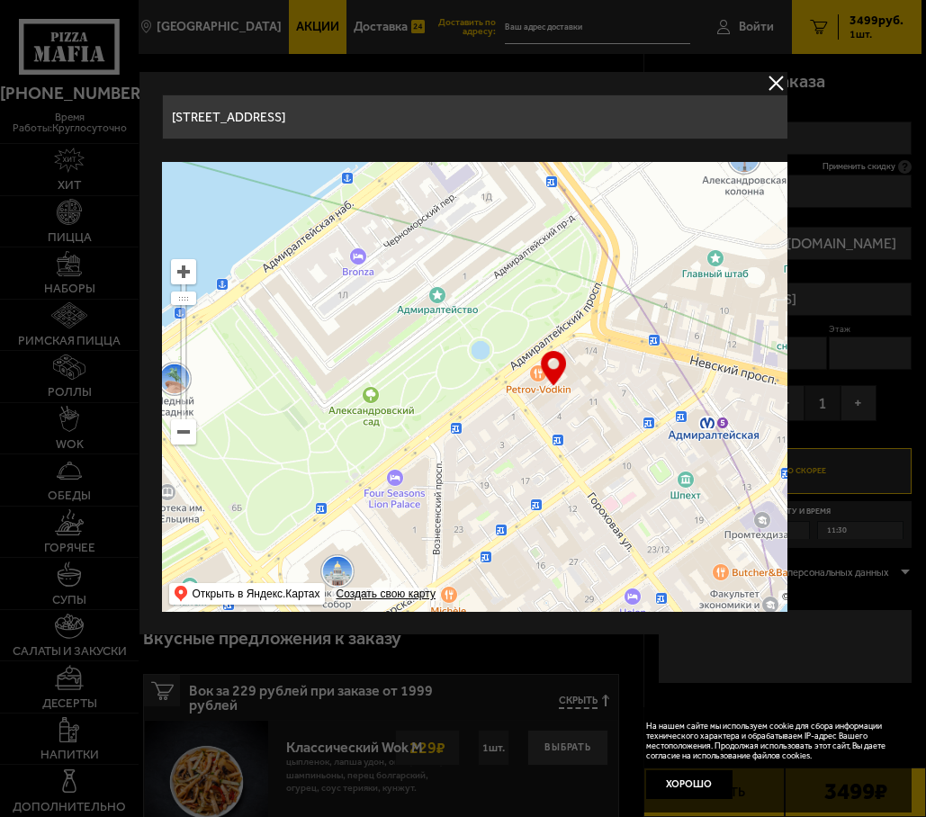
drag, startPoint x: 499, startPoint y: 543, endPoint x: 678, endPoint y: 317, distance: 288.9
click at [687, 319] on ymaps at bounding box center [552, 387] width 783 height 450
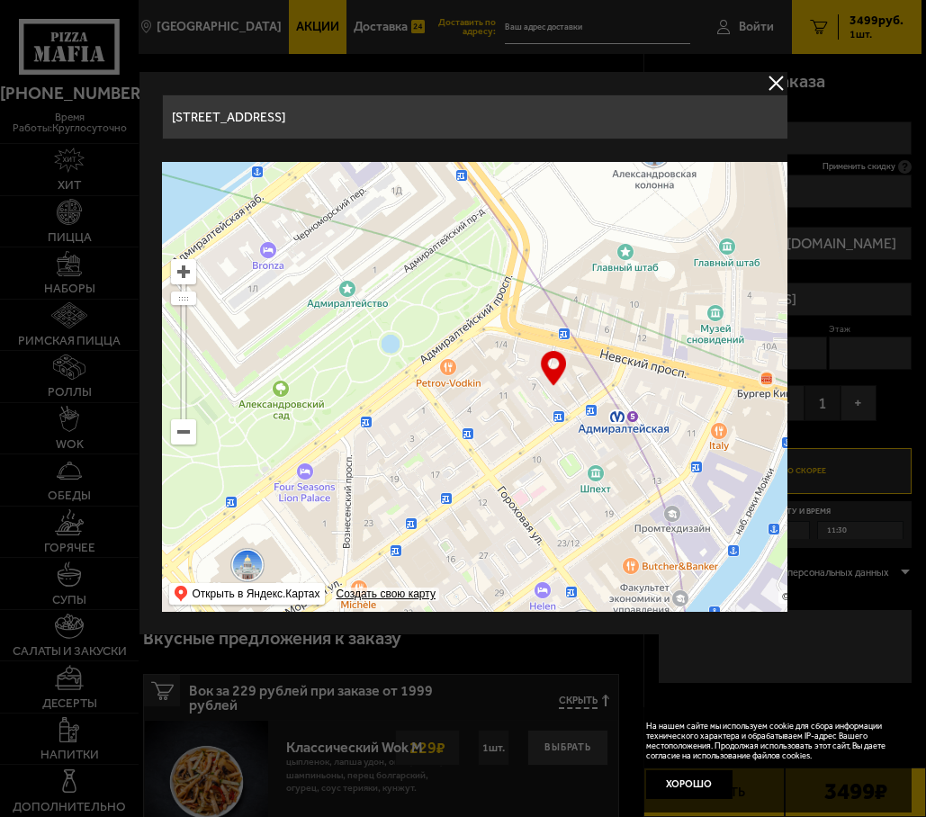
type input "[STREET_ADDRESS]"
click at [183, 431] on ymaps at bounding box center [182, 431] width 23 height 23
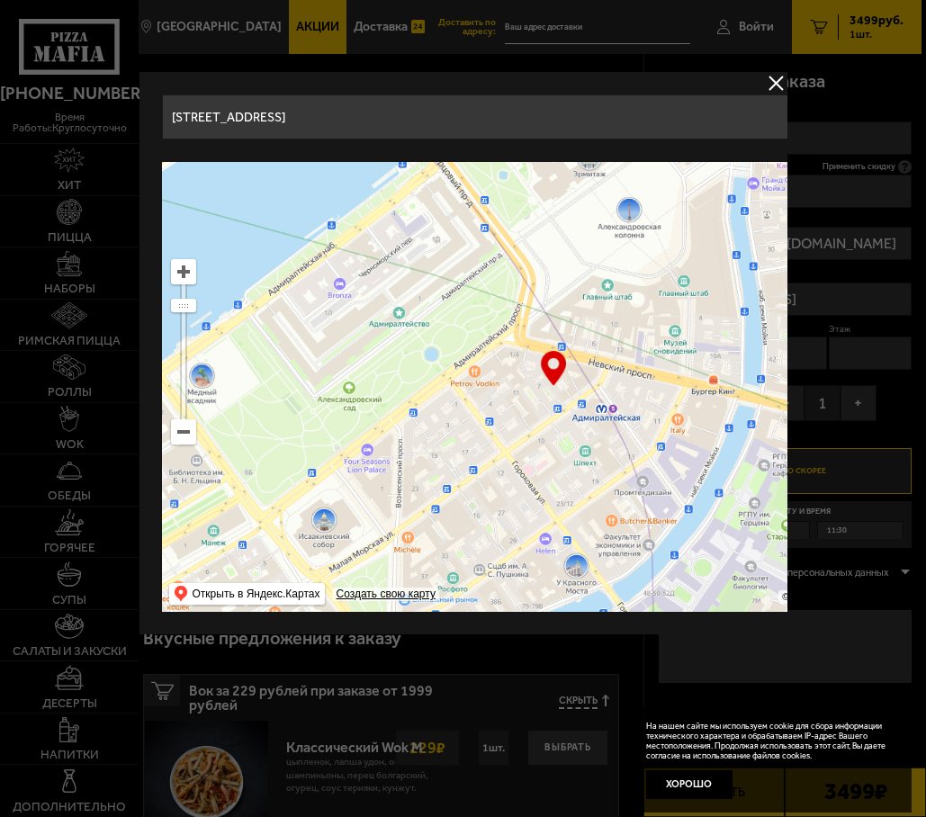
click at [183, 431] on ymaps at bounding box center [182, 431] width 23 height 23
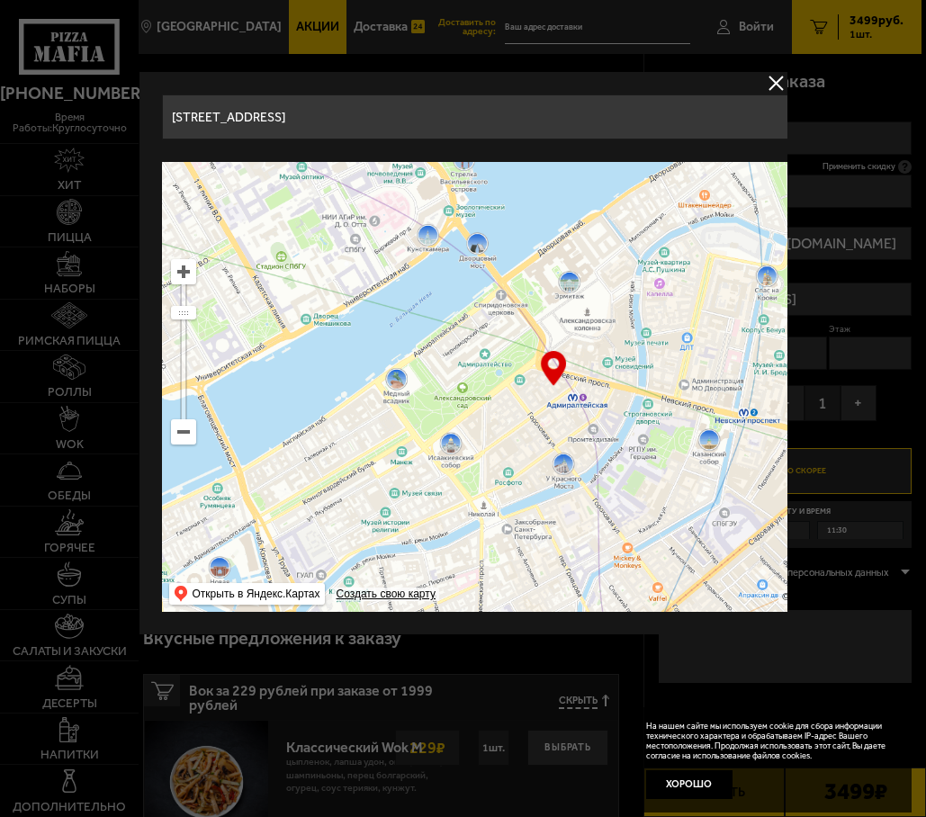
click at [183, 431] on ymaps at bounding box center [182, 431] width 23 height 23
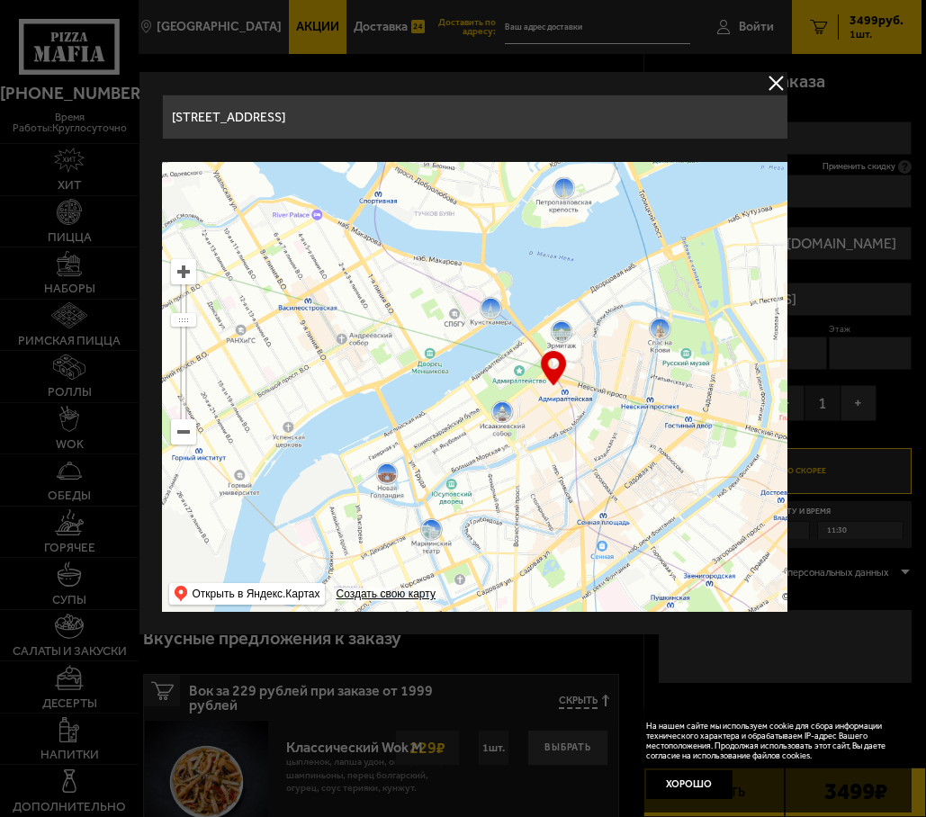
click at [183, 431] on ymaps at bounding box center [182, 431] width 23 height 23
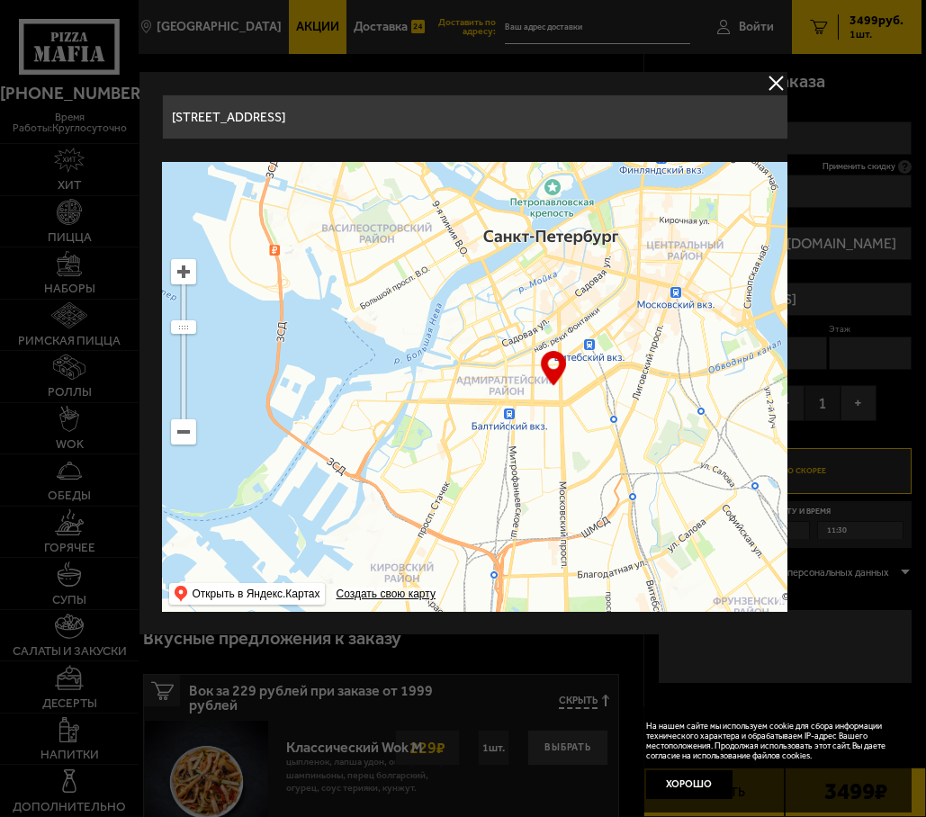
type input "[STREET_ADDRESS]"
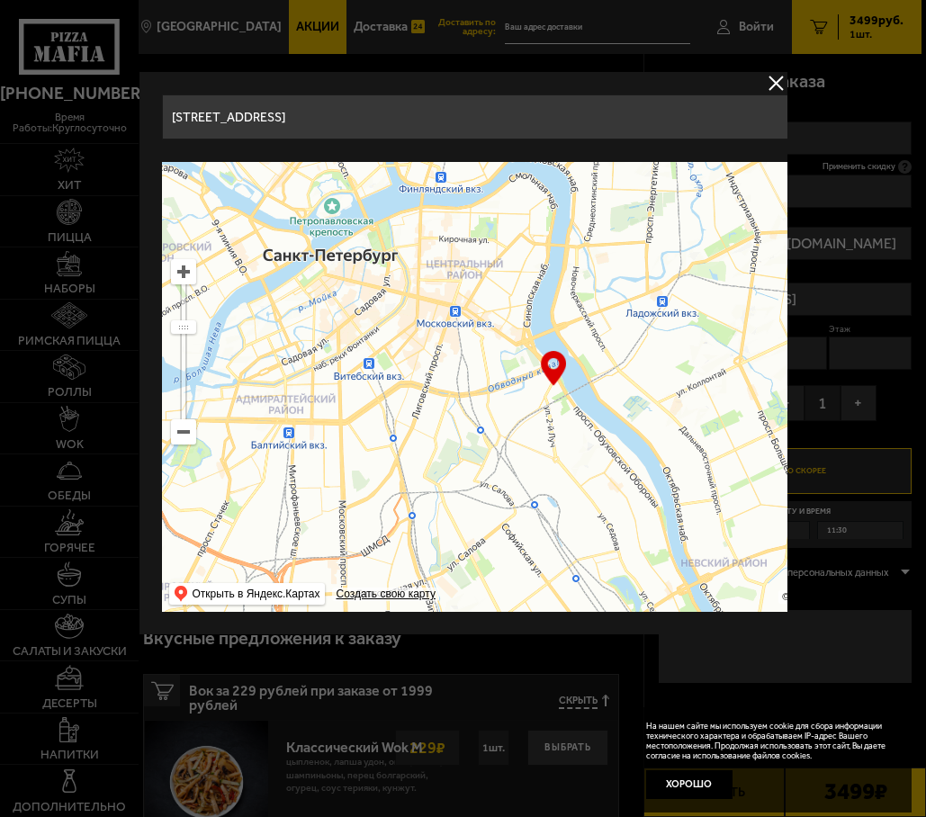
type input "[STREET_ADDRESS]"
drag, startPoint x: 628, startPoint y: 471, endPoint x: 402, endPoint y: 362, distance: 250.7
click at [402, 362] on ymaps at bounding box center [552, 387] width 783 height 450
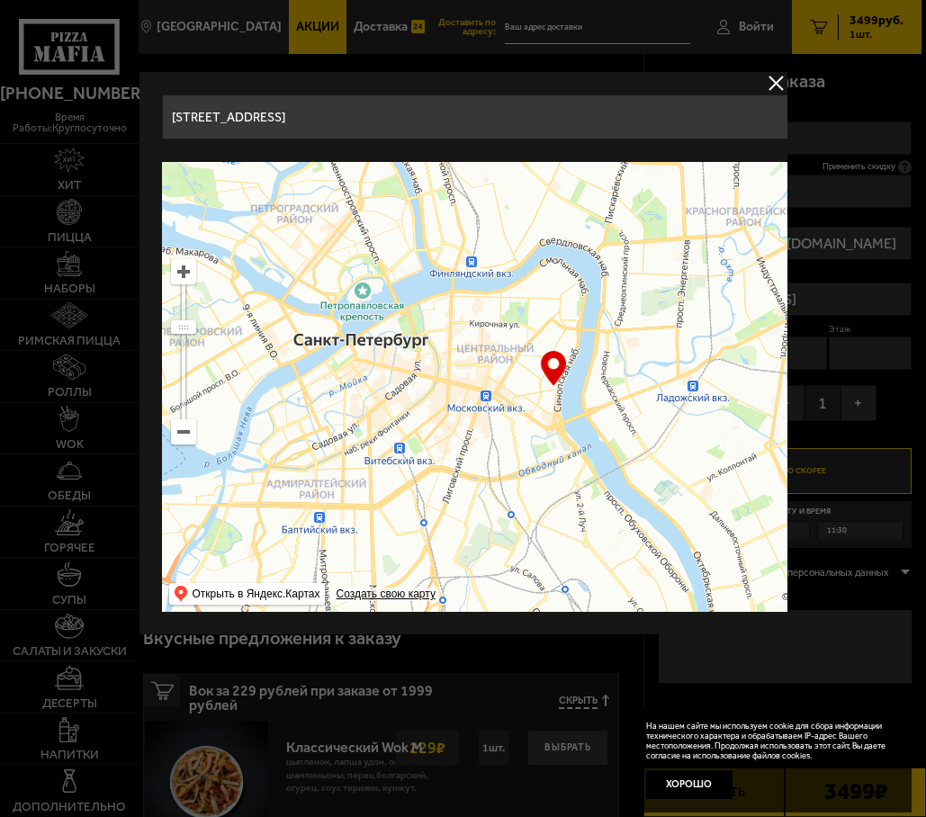
drag, startPoint x: 430, startPoint y: 264, endPoint x: 413, endPoint y: 350, distance: 88.1
click at [462, 350] on ymaps at bounding box center [552, 387] width 783 height 450
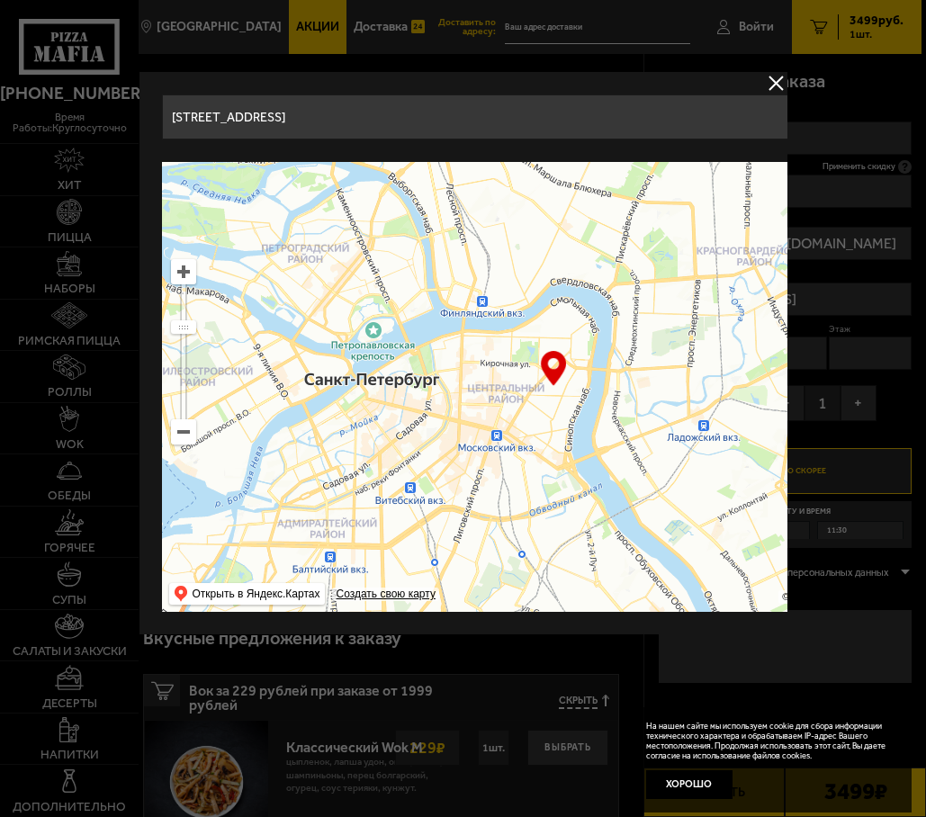
click at [191, 280] on ymaps at bounding box center [182, 271] width 23 height 23
type input "[STREET_ADDRESS]"
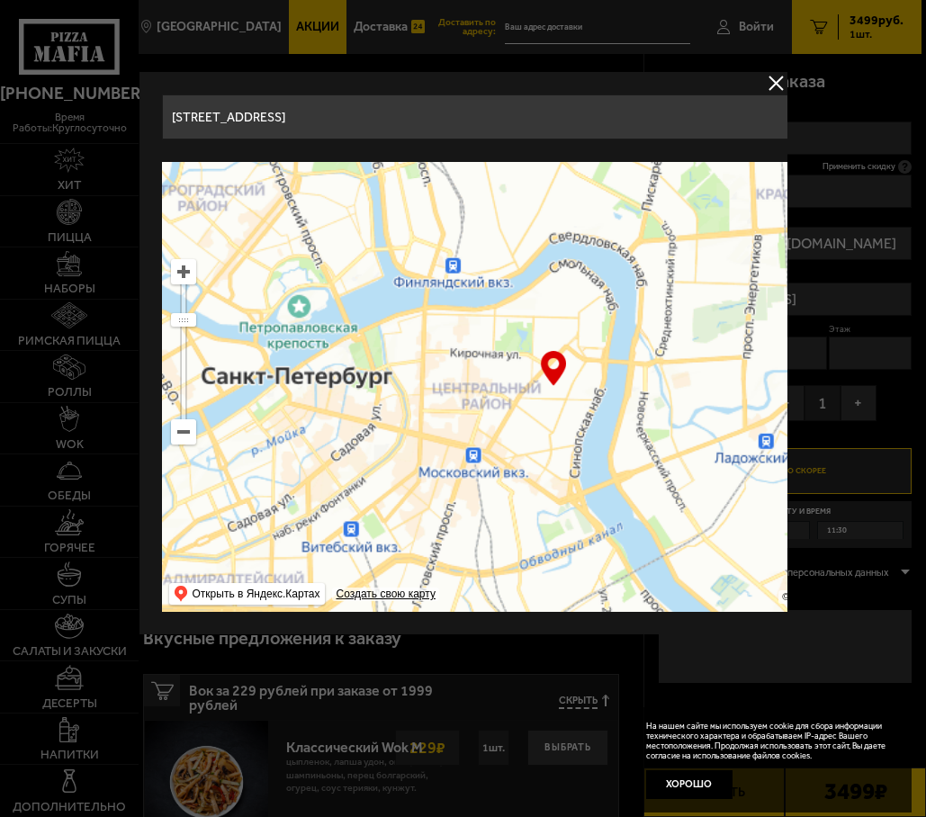
click at [191, 280] on ymaps at bounding box center [182, 271] width 23 height 23
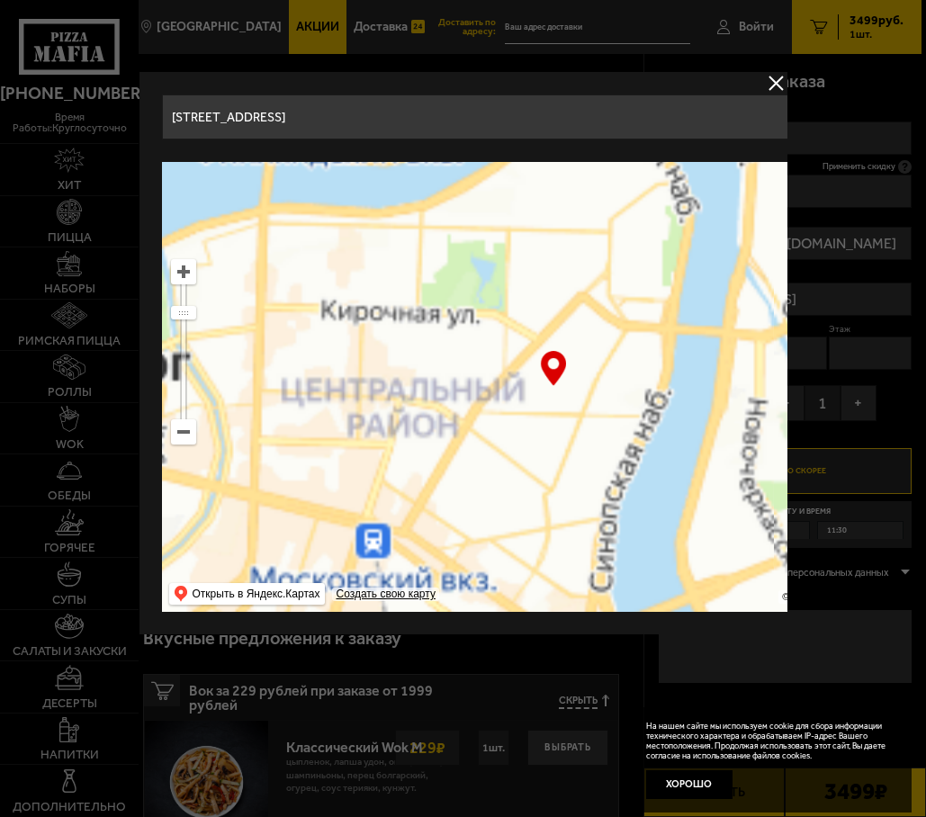
click at [191, 280] on ymaps at bounding box center [182, 271] width 23 height 23
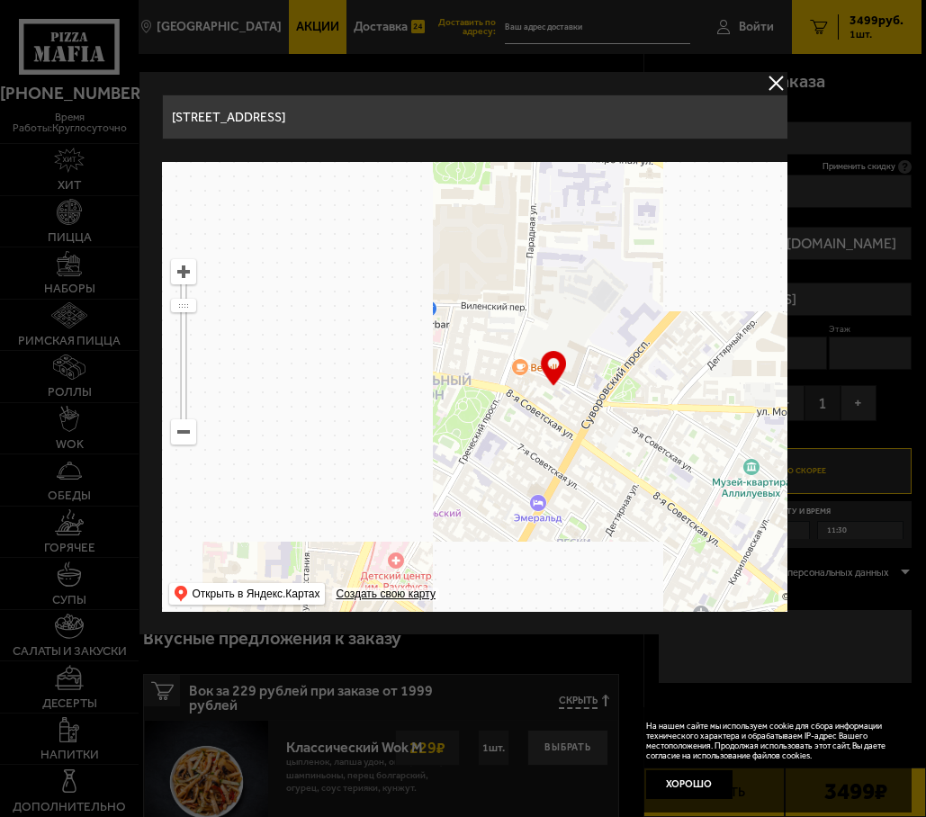
drag, startPoint x: 295, startPoint y: 425, endPoint x: 818, endPoint y: 368, distance: 525.9
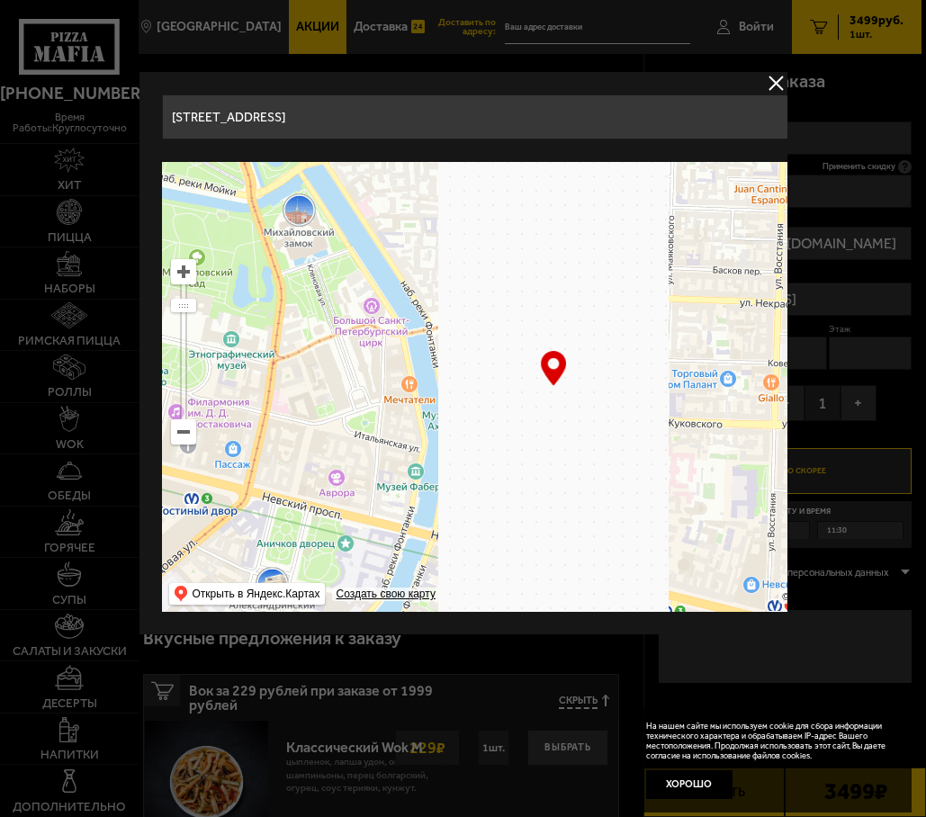
type input "[STREET_ADDRESS]"
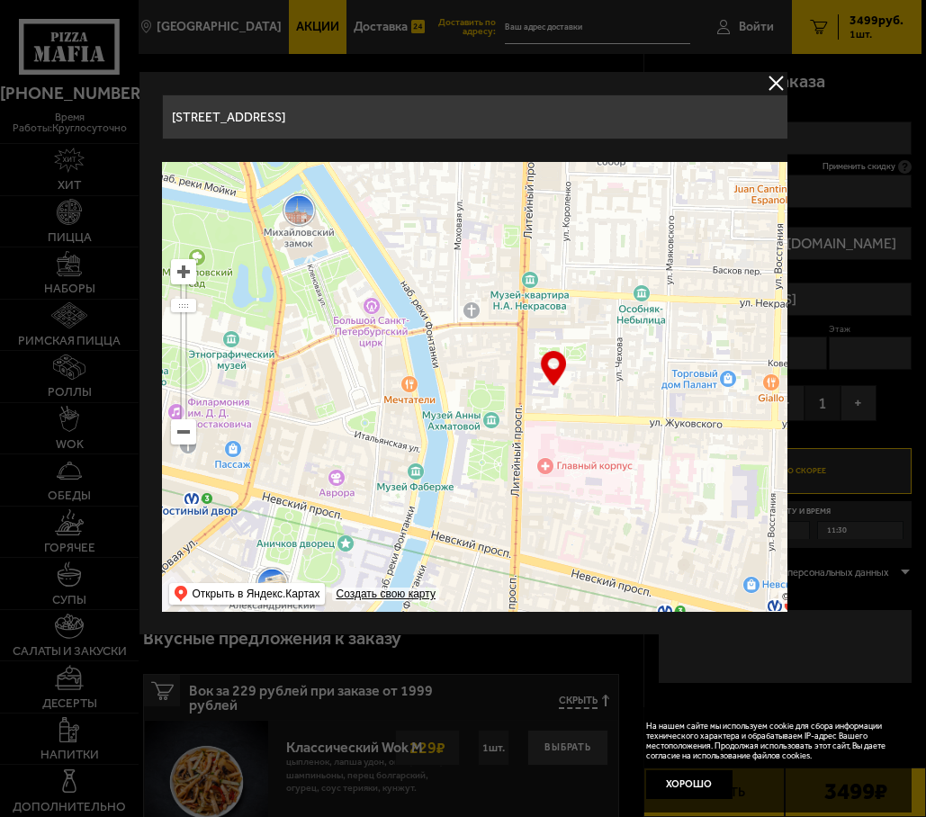
type input "[STREET_ADDRESS]"
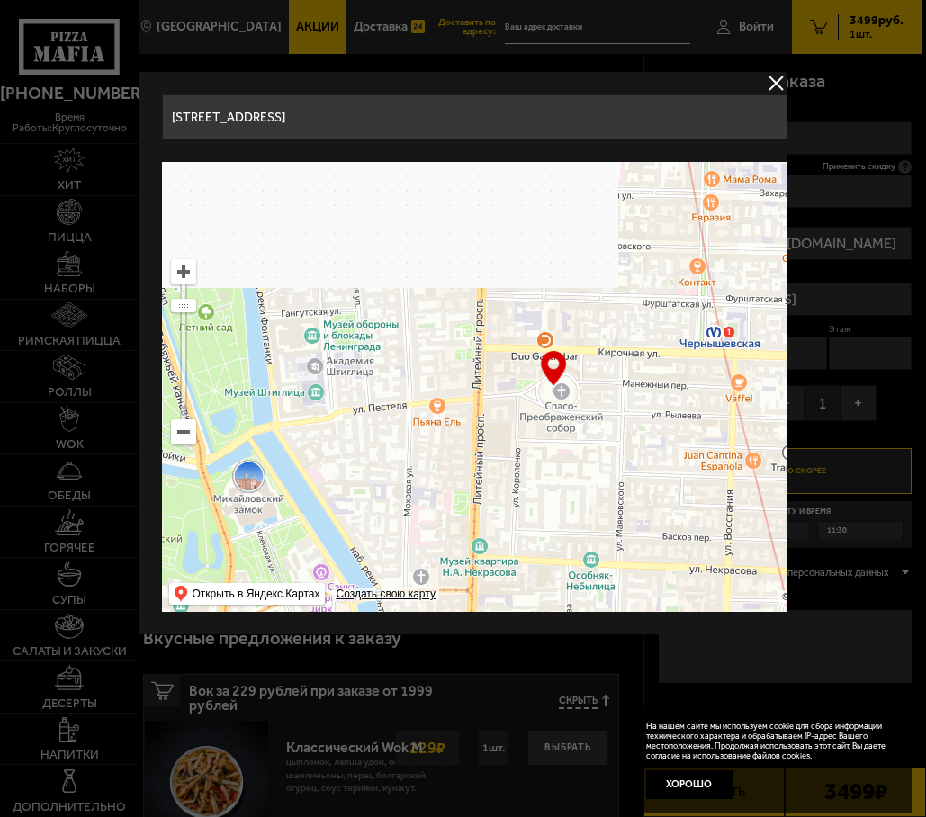
drag, startPoint x: 687, startPoint y: 320, endPoint x: 662, endPoint y: 511, distance: 192.4
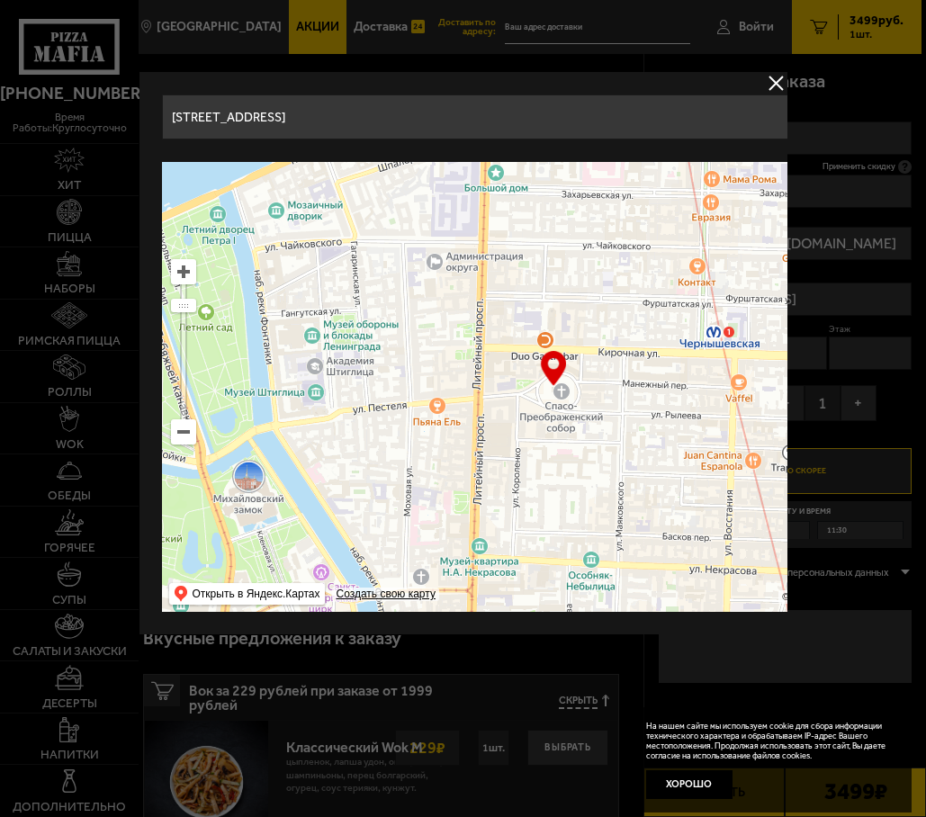
click at [662, 511] on ymaps at bounding box center [552, 387] width 783 height 450
type input "[PERSON_NAME][STREET_ADDRESS]"
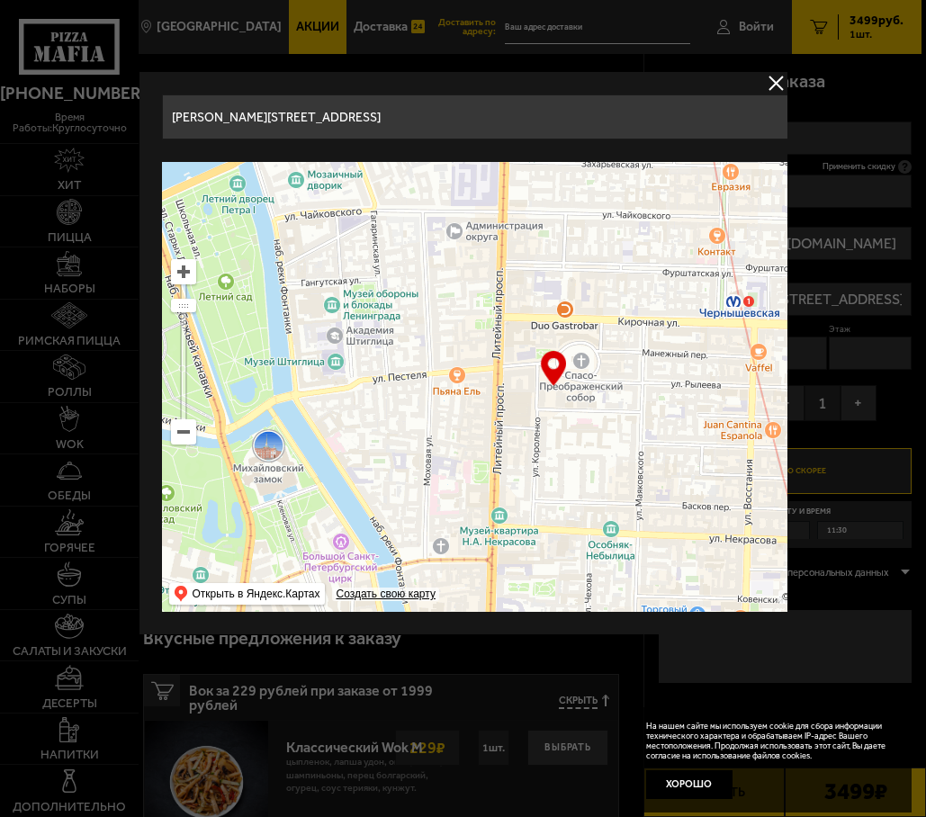
drag, startPoint x: 500, startPoint y: 380, endPoint x: 520, endPoint y: 349, distance: 36.4
click at [520, 349] on ymaps at bounding box center [552, 387] width 783 height 450
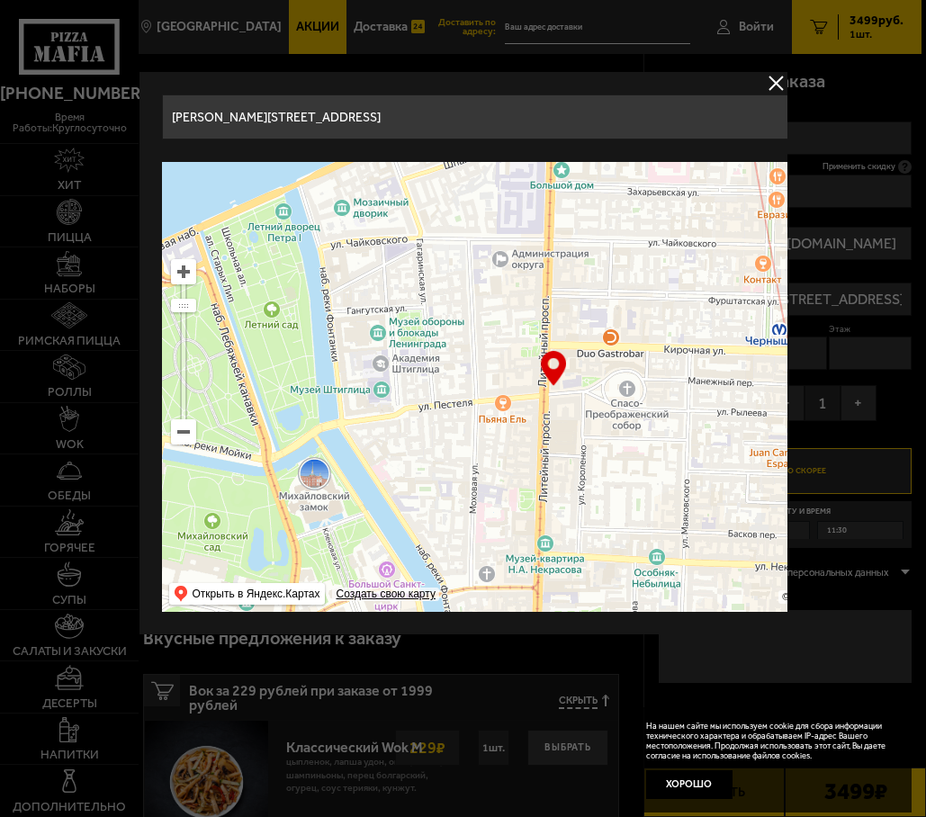
type input "[STREET_ADDRESS]"
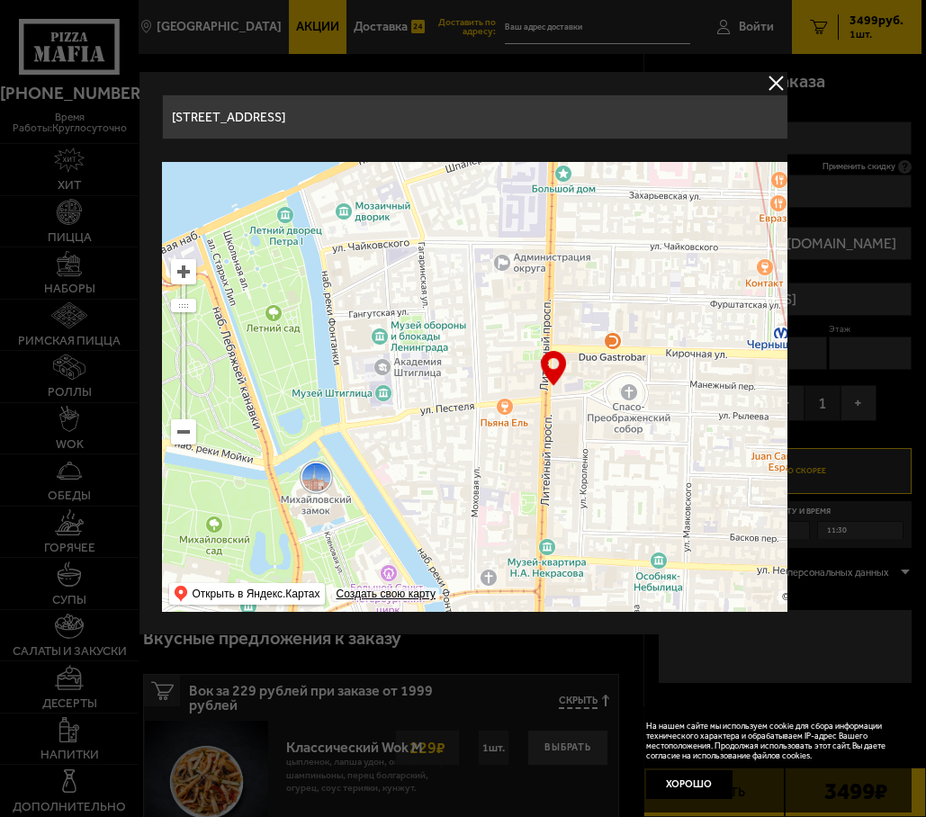
type input "[STREET_ADDRESS]"
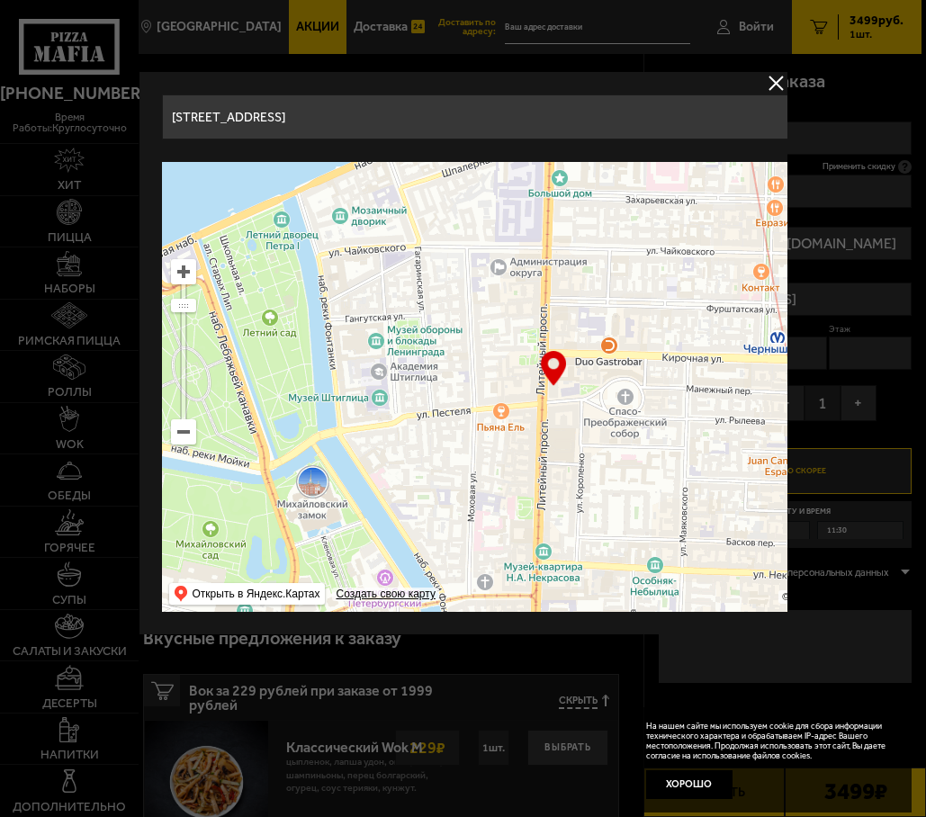
type input "[STREET_ADDRESS]"
drag, startPoint x: 513, startPoint y: 377, endPoint x: 556, endPoint y: 414, distance: 56.8
click at [556, 414] on ymaps at bounding box center [552, 387] width 783 height 450
click at [354, 122] on input "[STREET_ADDRESS]" at bounding box center [485, 116] width 648 height 45
click at [452, 125] on input "[STREET_ADDRESS]" at bounding box center [485, 116] width 648 height 45
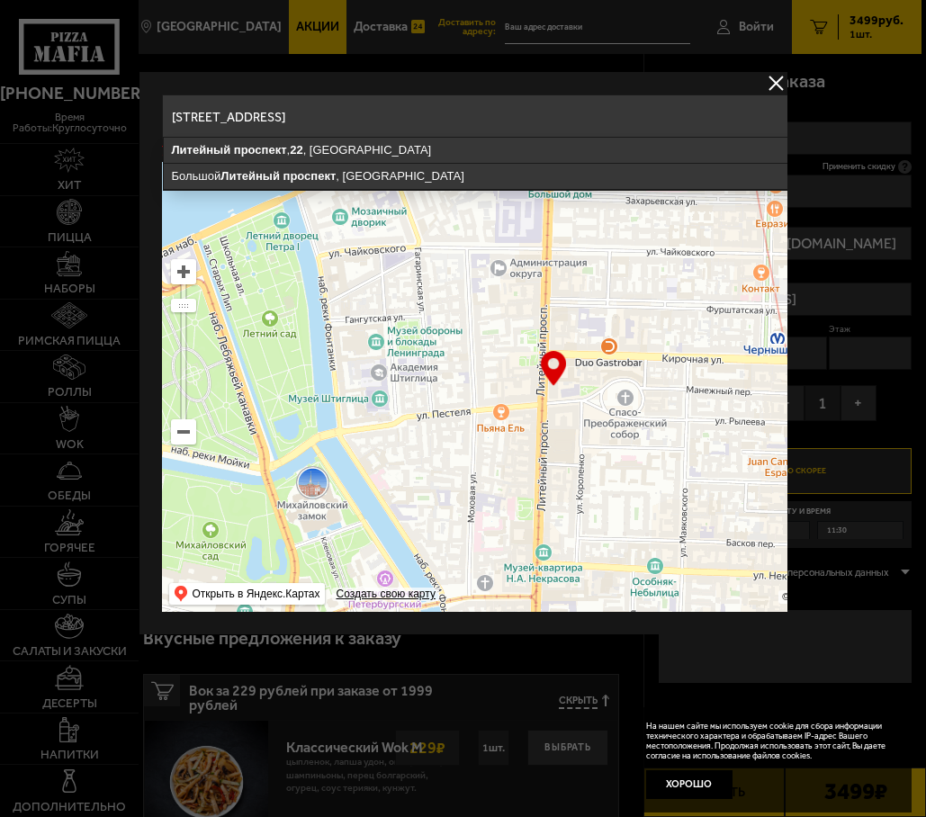
type input "[STREET_ADDRESS]"
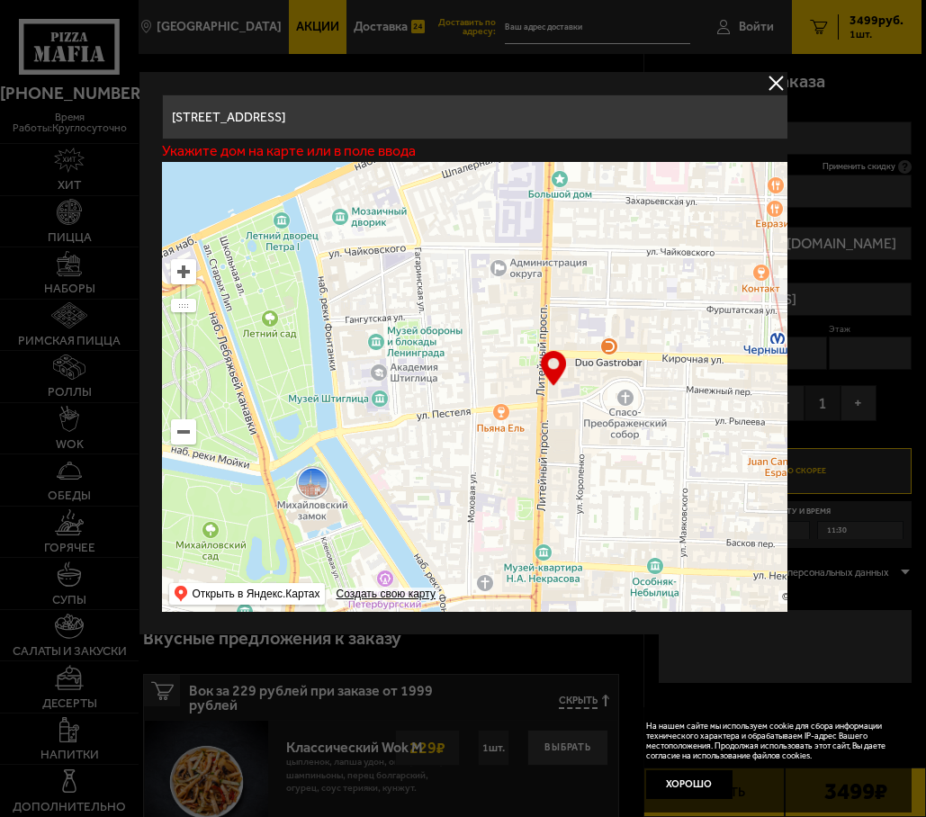
click at [360, 148] on p "Укажите дом на карте или в поле ввода" at bounding box center [288, 151] width 254 height 14
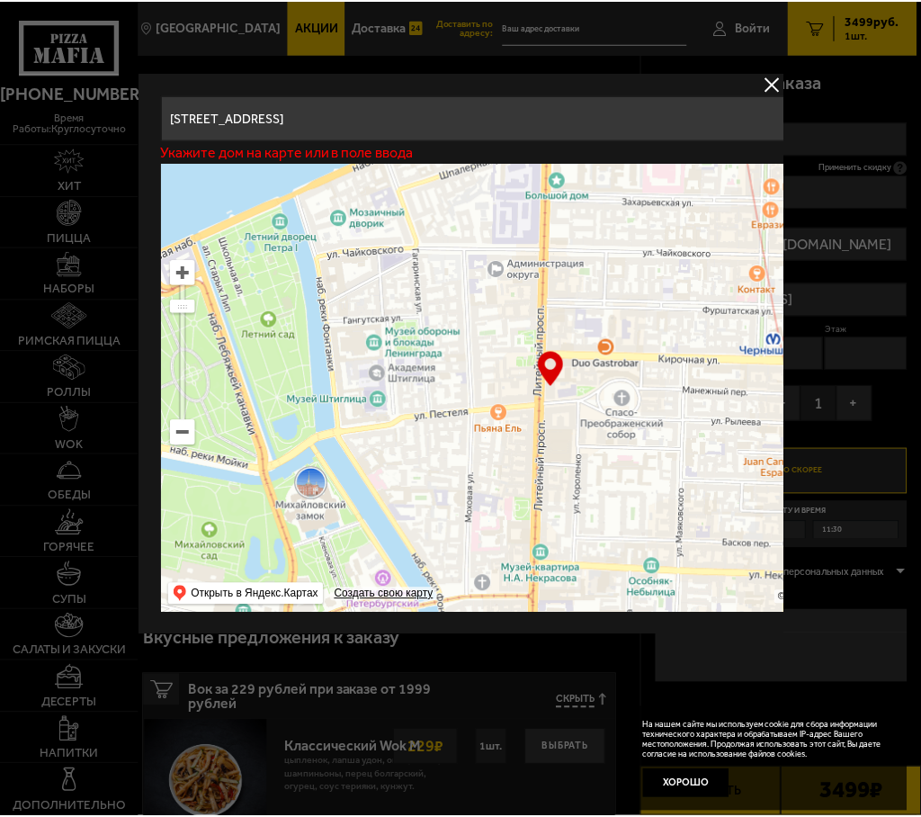
scroll to position [0, 180]
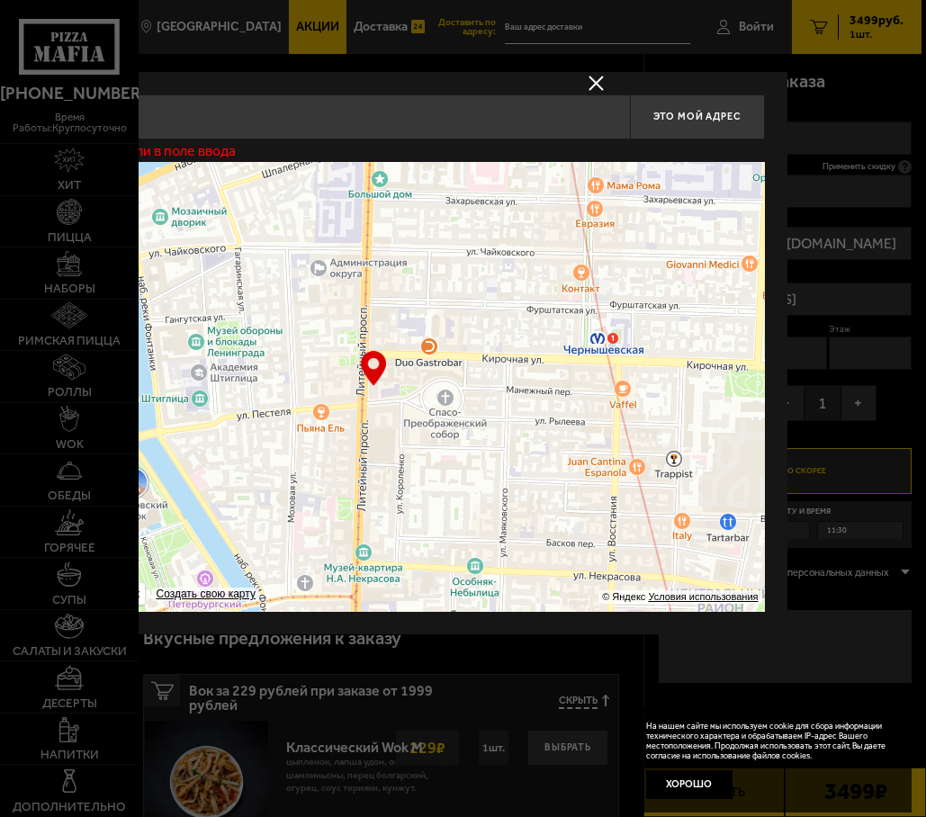
click at [364, 367] on div "… © Яндекс Условия использования Открыть в Яндекс.Картах Создать свою карту" at bounding box center [372, 387] width 783 height 450
click at [370, 364] on div "… © Яндекс Условия использования Открыть в Яндекс.Картах Создать свою карту" at bounding box center [372, 387] width 783 height 450
click at [301, 115] on input "[STREET_ADDRESS]" at bounding box center [305, 116] width 648 height 45
click at [384, 370] on div "… © Яндекс Условия использования Открыть в Яндекс.Картах Создать свою карту" at bounding box center [372, 387] width 783 height 450
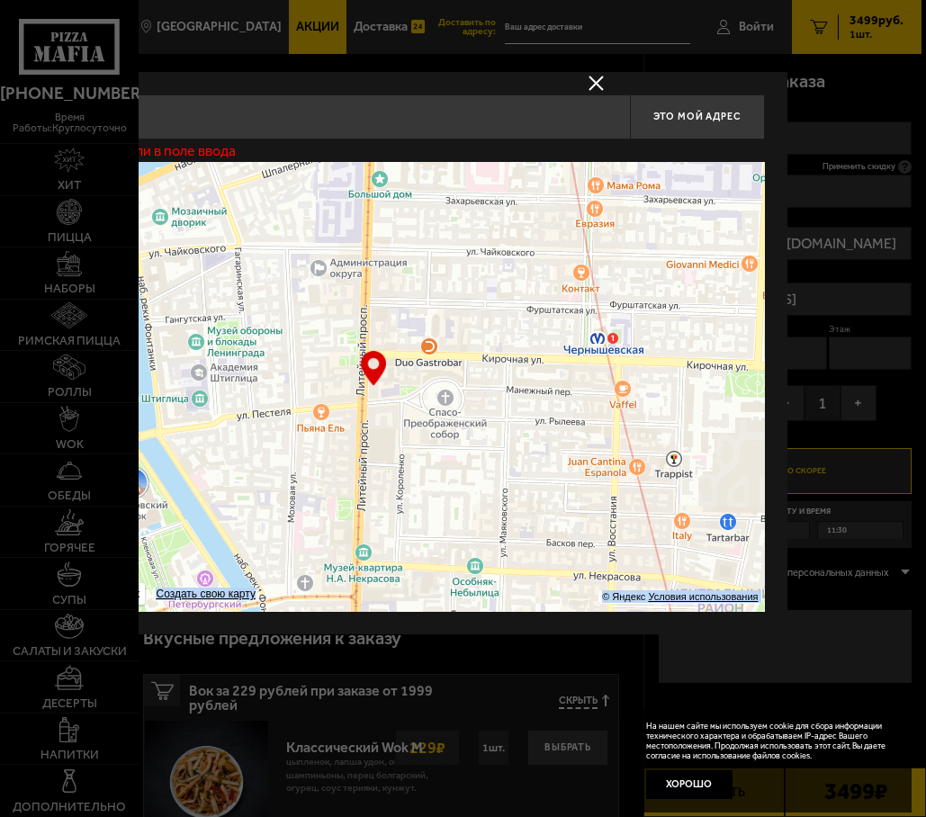
drag, startPoint x: 382, startPoint y: 366, endPoint x: 390, endPoint y: 371, distance: 9.3
click at [390, 371] on div "… © Яндекс Условия использования Открыть в Яндекс.Картах Создать свою карту" at bounding box center [372, 387] width 783 height 450
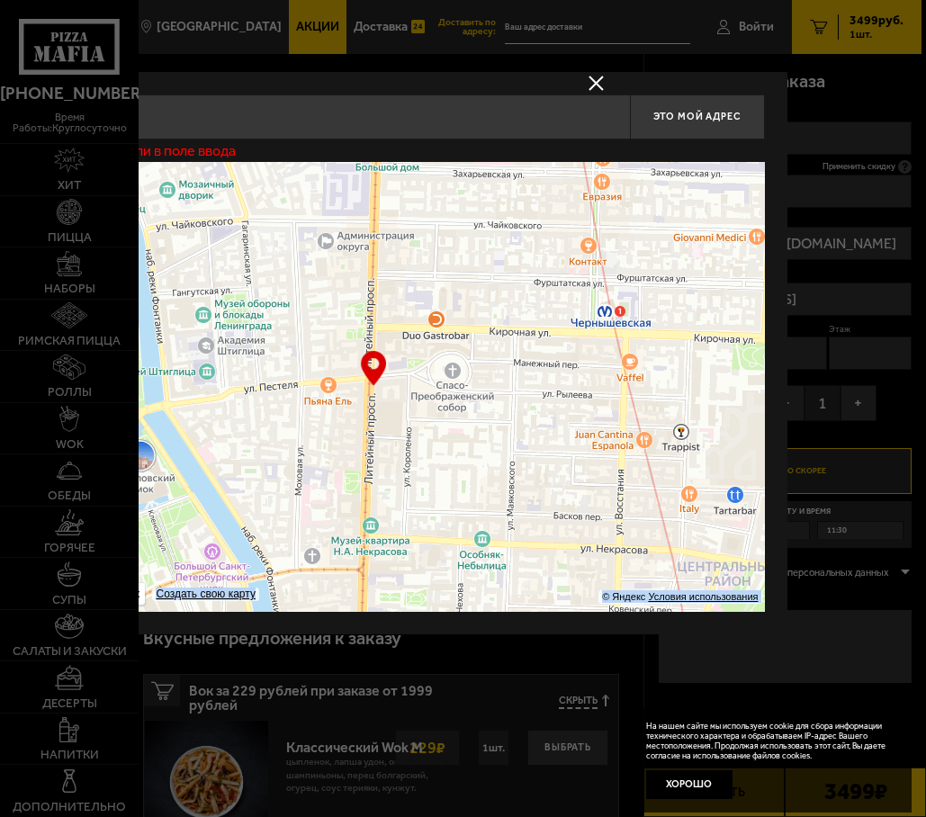
drag, startPoint x: 451, startPoint y: 445, endPoint x: 456, endPoint y: 418, distance: 27.5
click at [456, 418] on ymaps at bounding box center [372, 387] width 783 height 450
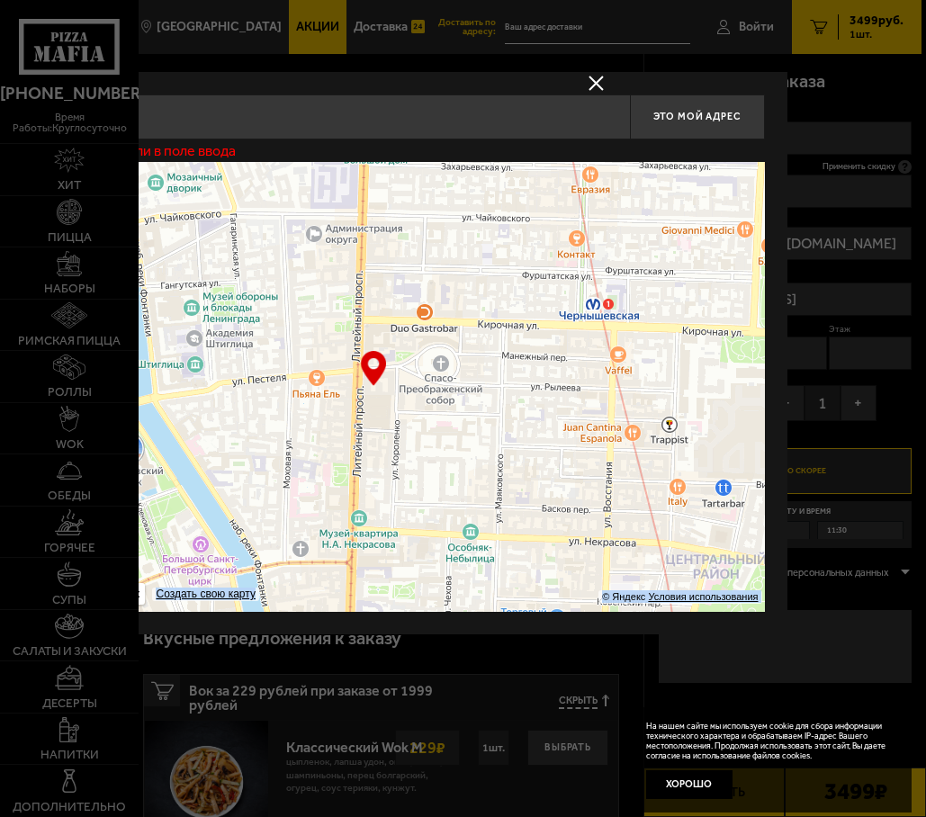
type input "[STREET_ADDRESS]"
click at [157, 326] on ymaps at bounding box center [372, 387] width 783 height 450
click at [163, 271] on ymaps at bounding box center [372, 387] width 783 height 450
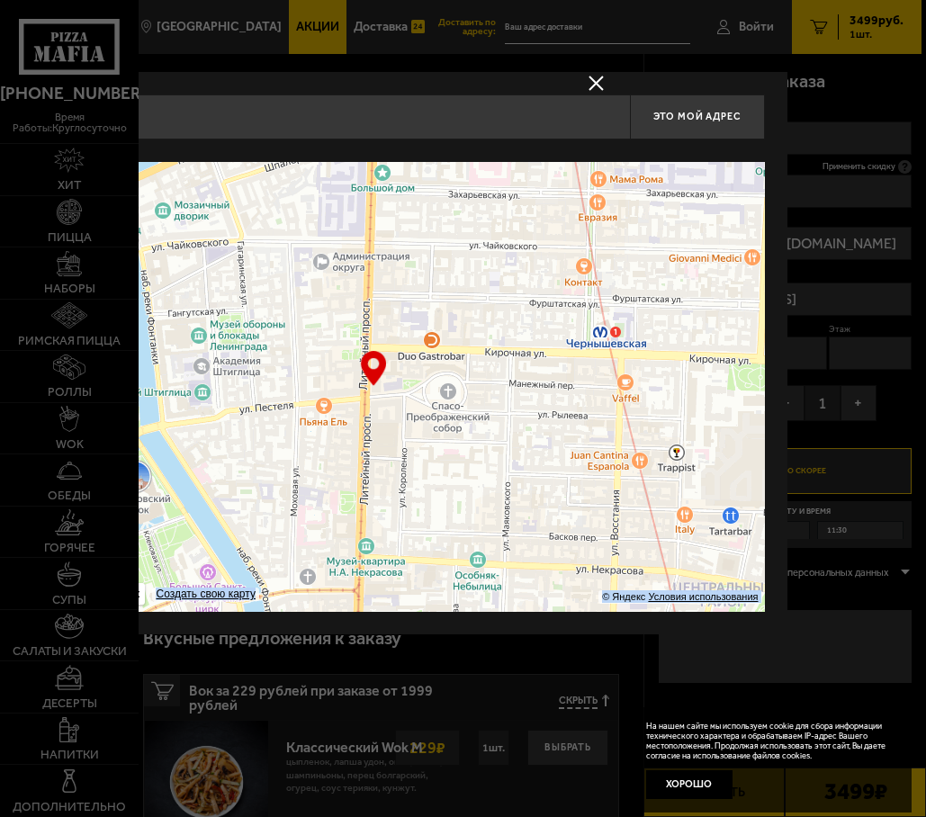
type input "[STREET_ADDRESS]"
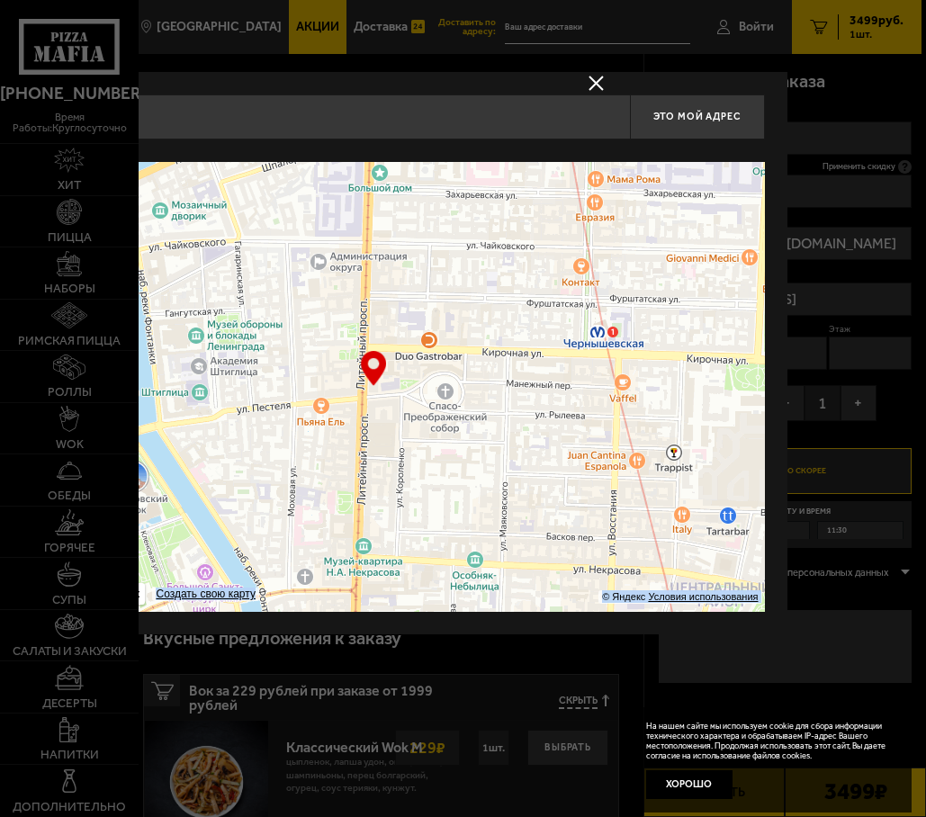
drag, startPoint x: 449, startPoint y: 442, endPoint x: 454, endPoint y: 470, distance: 28.3
click at [454, 470] on ymaps at bounding box center [372, 387] width 783 height 450
click at [707, 115] on span "Это мой адрес" at bounding box center [696, 117] width 86 height 12
type input "[STREET_ADDRESS]"
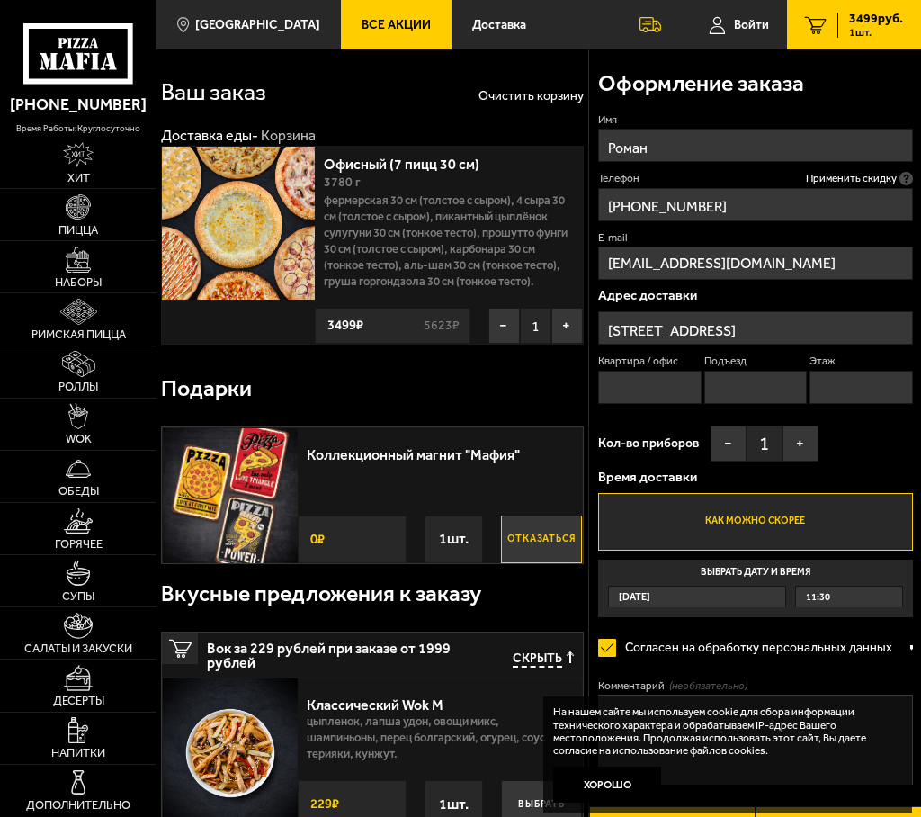
click at [0, 0] on input "[STREET_ADDRESS]" at bounding box center [0, 0] width 0 height 0
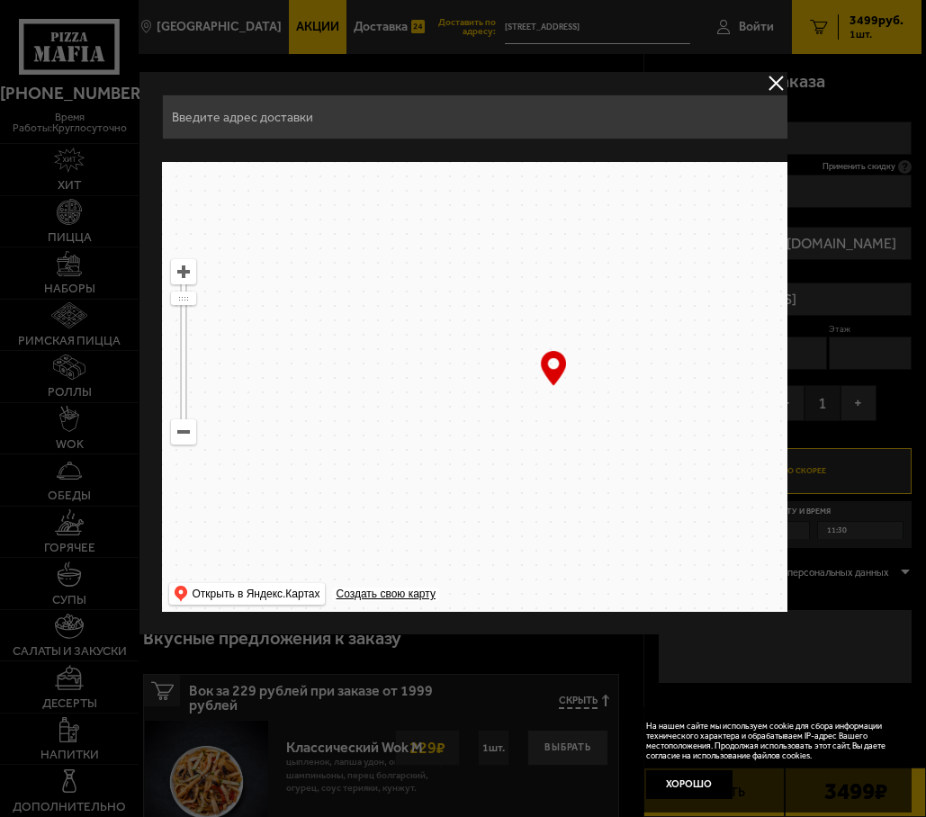
type input "[STREET_ADDRESS]"
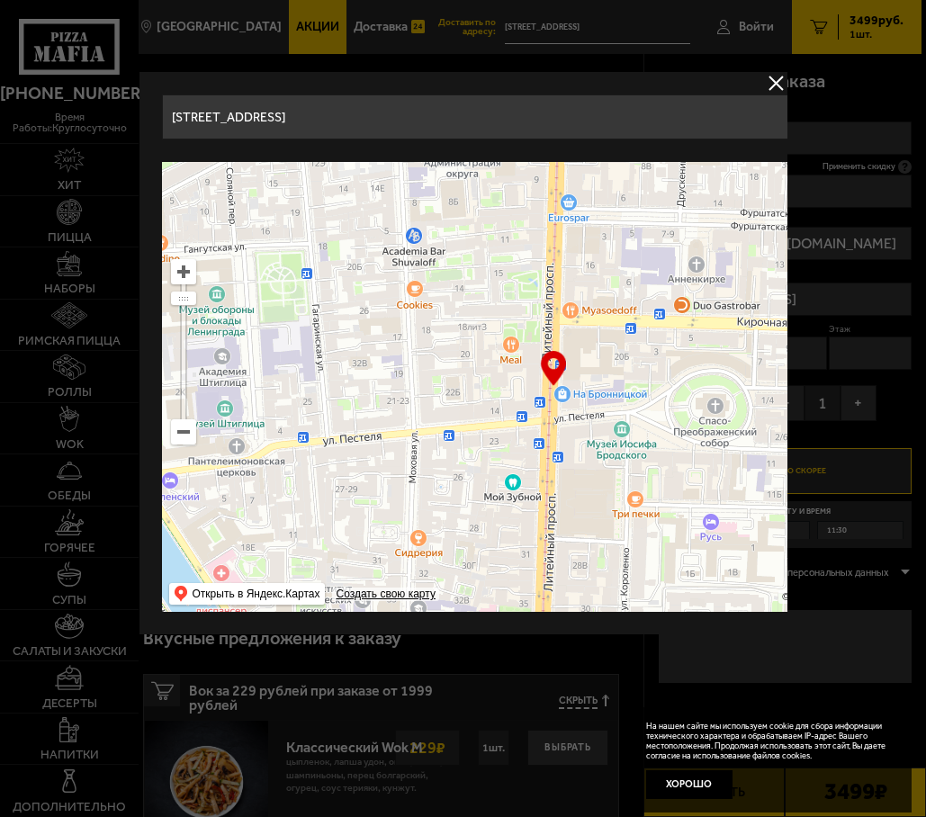
type input "[STREET_ADDRESS]"
drag, startPoint x: 565, startPoint y: 445, endPoint x: 576, endPoint y: 456, distance: 15.3
click at [576, 456] on ymaps at bounding box center [552, 387] width 783 height 450
click at [181, 265] on ymaps at bounding box center [182, 271] width 23 height 23
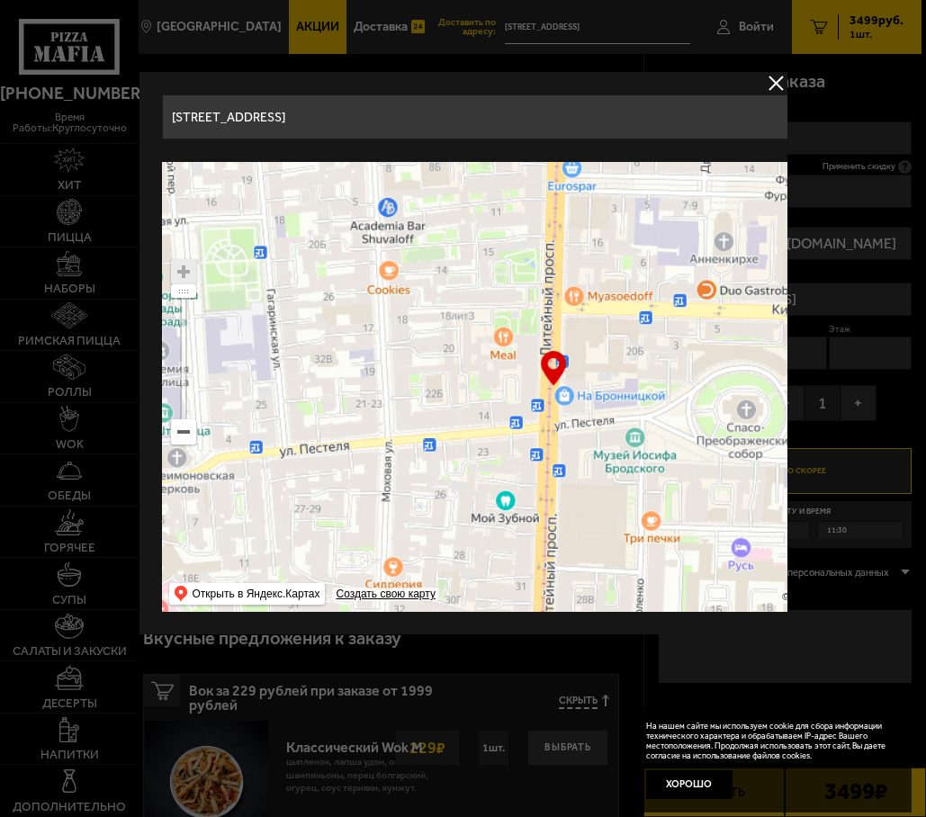
click at [181, 265] on ymaps at bounding box center [182, 271] width 23 height 23
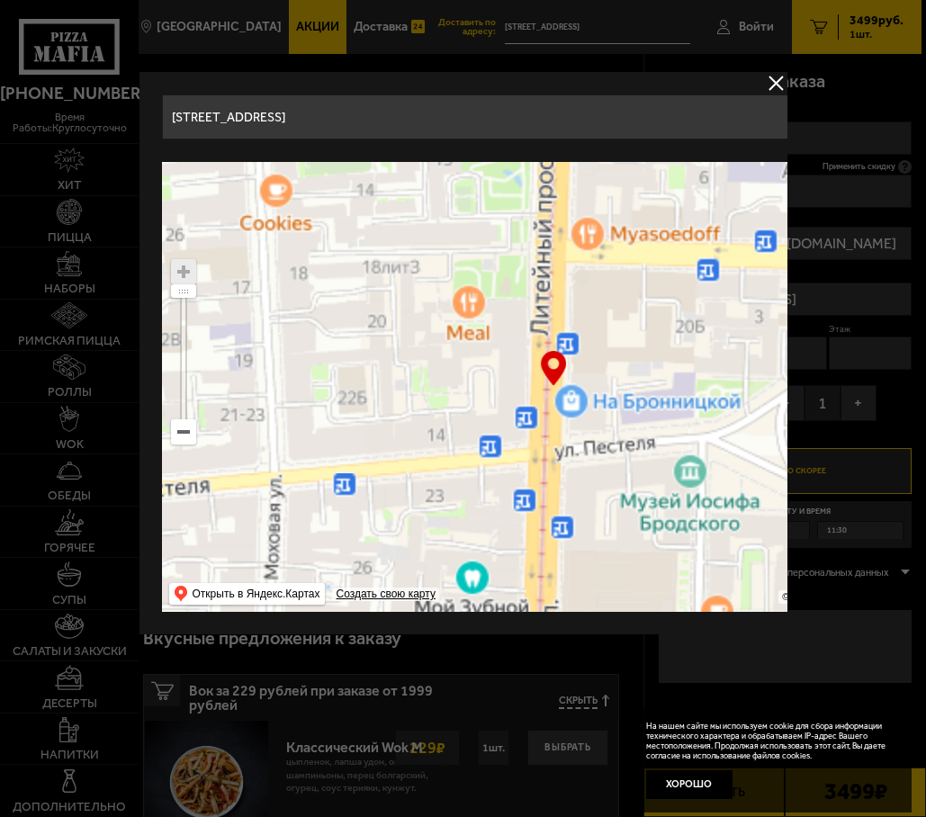
click at [181, 265] on ymaps at bounding box center [182, 271] width 23 height 23
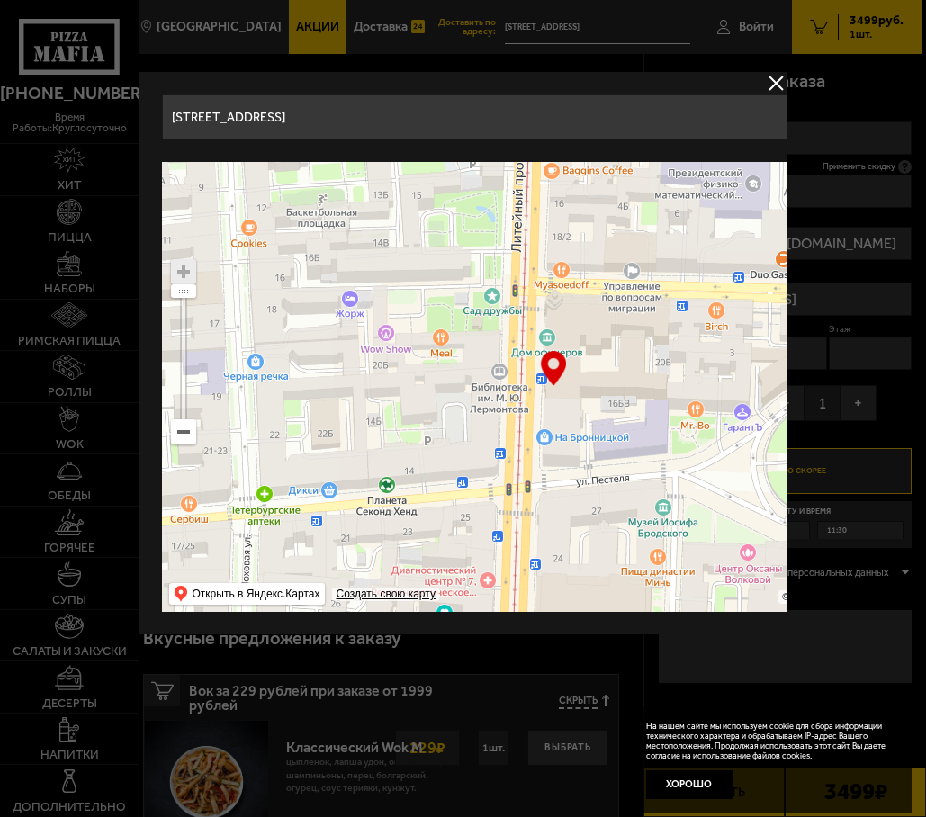
drag, startPoint x: 709, startPoint y: 454, endPoint x: 682, endPoint y: 490, distance: 45.0
click at [682, 490] on ymaps at bounding box center [552, 387] width 783 height 450
type input "[STREET_ADDRESS]"
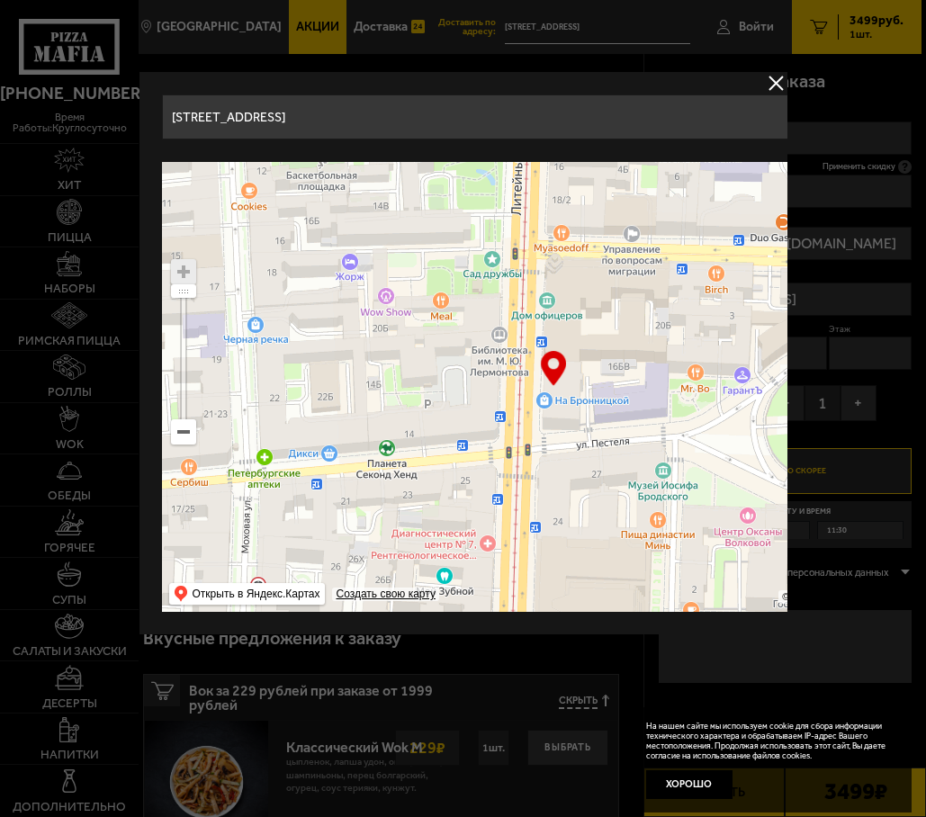
drag, startPoint x: 652, startPoint y: 437, endPoint x: 652, endPoint y: 402, distance: 35.1
click at [652, 402] on ymaps at bounding box center [552, 387] width 783 height 450
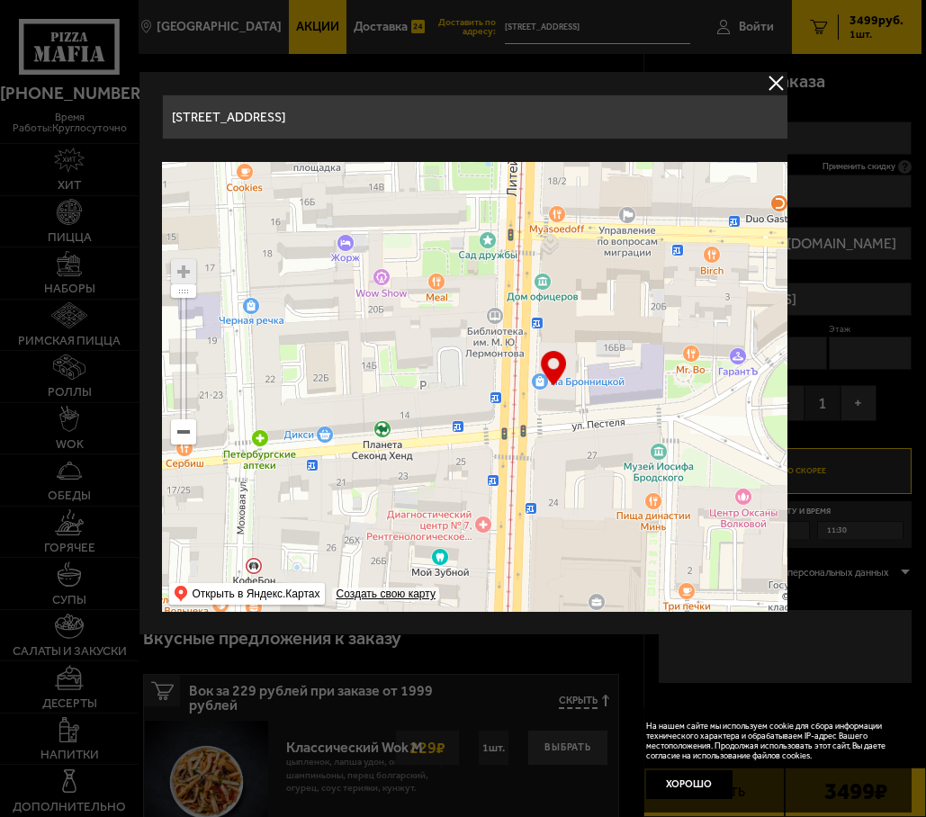
drag, startPoint x: 563, startPoint y: 421, endPoint x: 559, endPoint y: 402, distance: 19.4
click at [559, 402] on ymaps at bounding box center [552, 387] width 783 height 450
type input "[STREET_ADDRESS]"
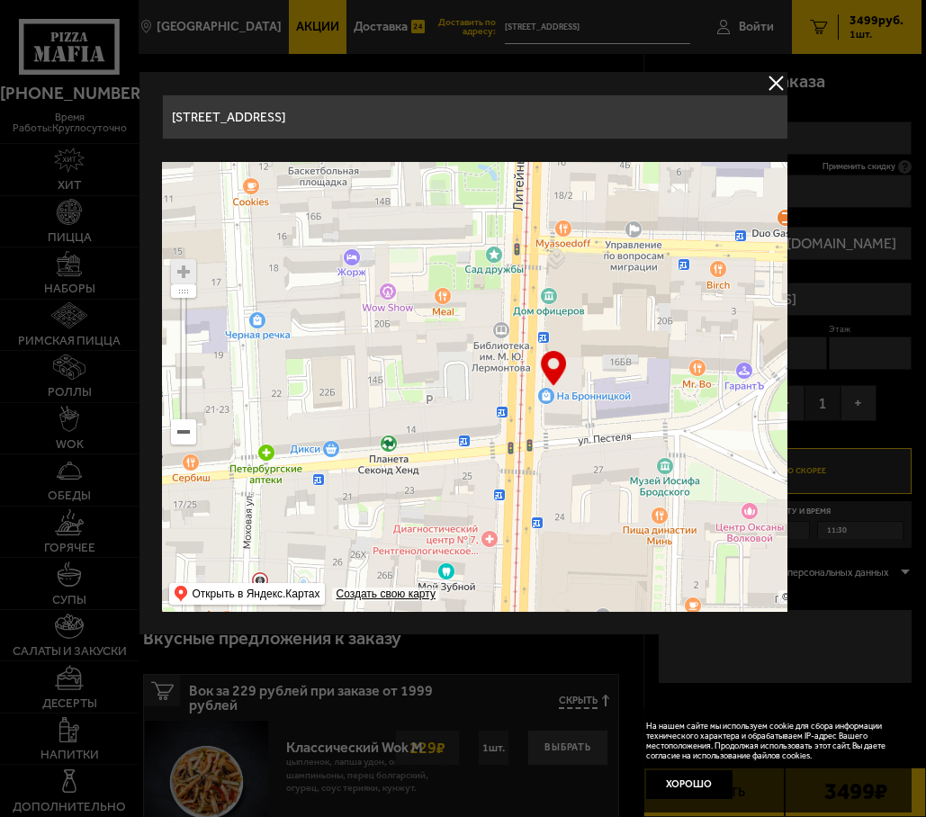
drag, startPoint x: 556, startPoint y: 405, endPoint x: 562, endPoint y: 419, distance: 15.7
click at [562, 419] on ymaps at bounding box center [552, 387] width 783 height 450
type input "[STREET_ADDRESS]"
click at [610, 135] on input "[STREET_ADDRESS]" at bounding box center [485, 116] width 648 height 45
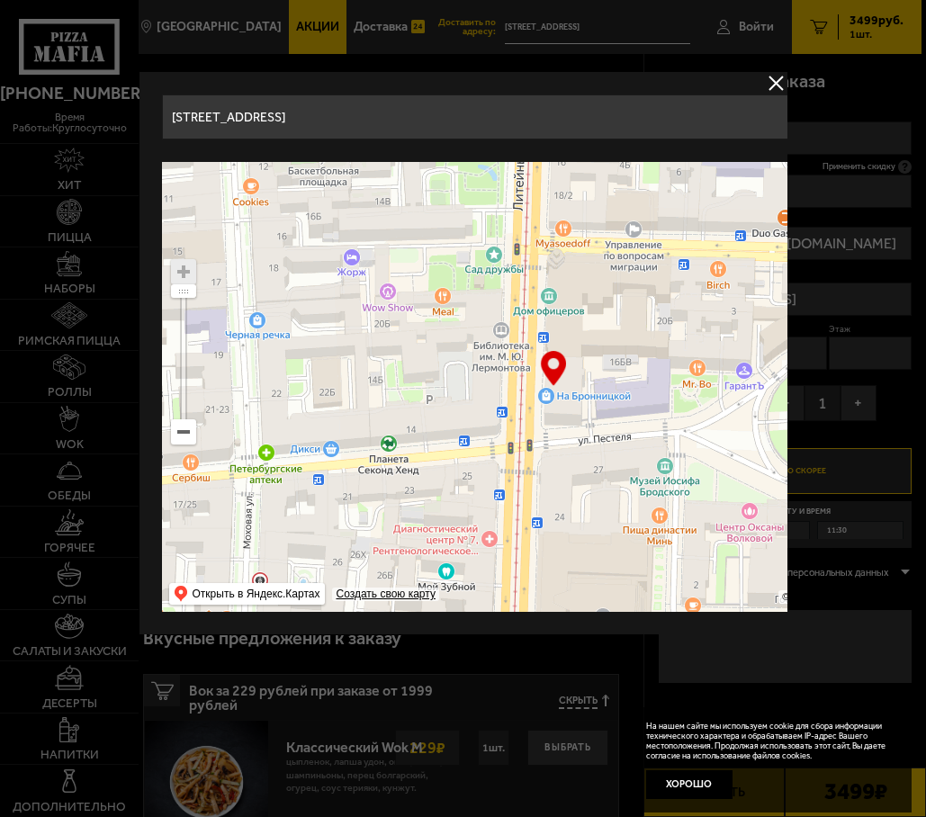
click at [636, 123] on input "[STREET_ADDRESS]" at bounding box center [485, 116] width 648 height 45
click at [778, 85] on button "delivery type" at bounding box center [776, 83] width 22 height 22
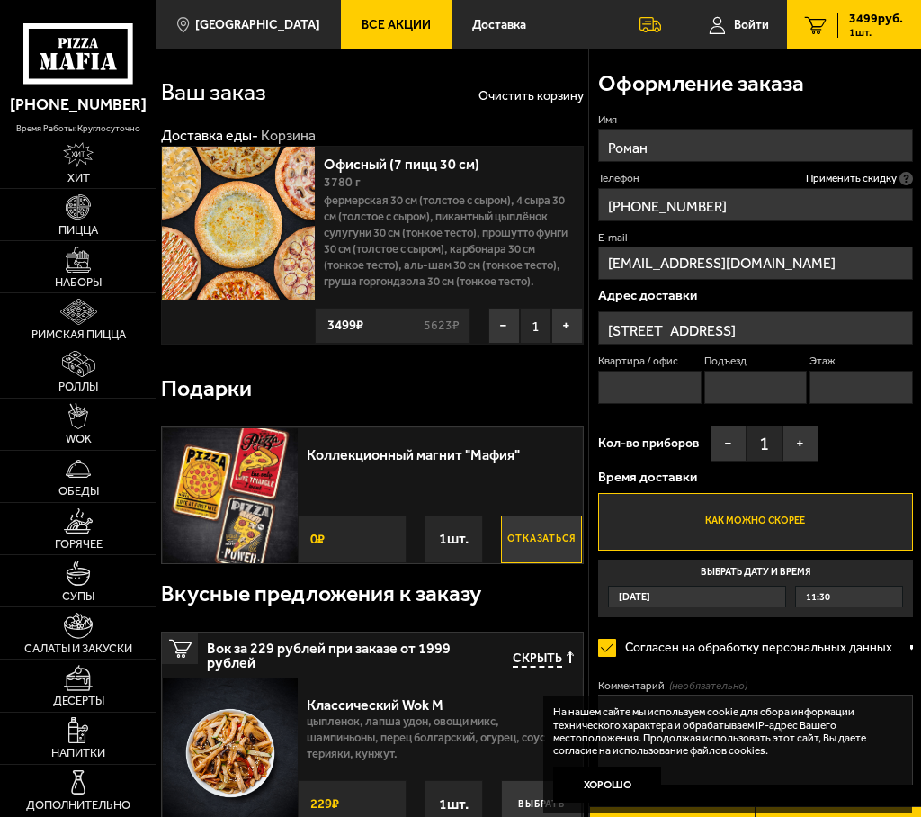
click at [702, 371] on input "Квартира / офис" at bounding box center [649, 387] width 103 height 33
type input "42"
click at [770, 371] on input "Подъезд" at bounding box center [756, 387] width 103 height 33
click at [845, 371] on input "Этаж" at bounding box center [861, 387] width 103 height 33
type input "4"
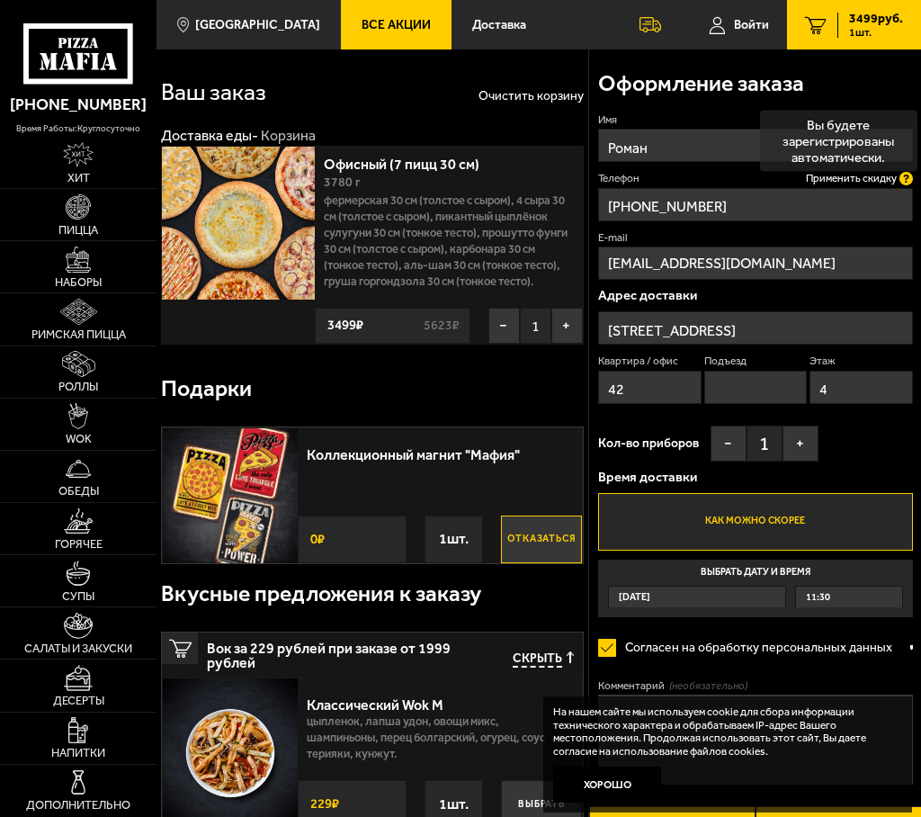
click at [902, 172] on icon at bounding box center [906, 178] width 13 height 13
click at [902, 188] on input "[PHONE_NUMBER]" at bounding box center [755, 204] width 315 height 33
click at [902, 172] on icon at bounding box center [906, 178] width 13 height 13
click at [902, 188] on input "[PHONE_NUMBER]" at bounding box center [755, 204] width 315 height 33
click at [915, 389] on div "Оформление заказа Имя Роман Телефон Применить скидку Вы будете зарегистрированы…" at bounding box center [755, 460] width 333 height 813
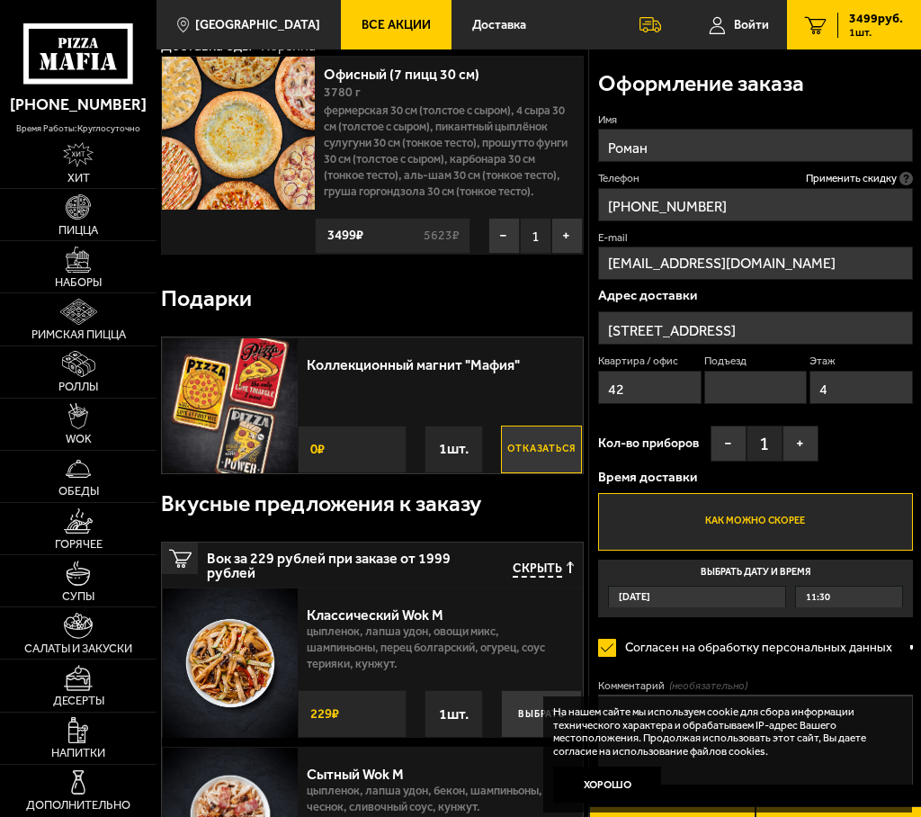
scroll to position [0, 0]
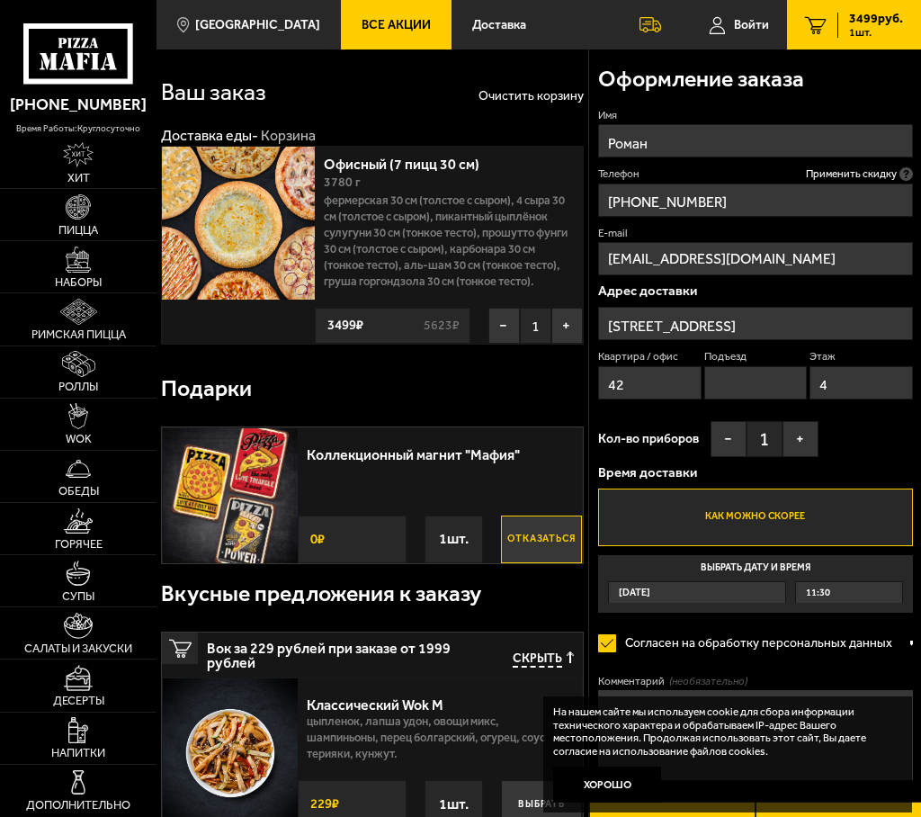
click at [786, 489] on label "Как можно скорее" at bounding box center [755, 518] width 315 height 58
click at [0, 0] on input "Как можно скорее" at bounding box center [0, 0] width 0 height 0
click at [749, 582] on div "[DATE]" at bounding box center [697, 592] width 176 height 21
click at [0, 0] on input "Выбрать дату и время [DATE] 11:30" at bounding box center [0, 0] width 0 height 0
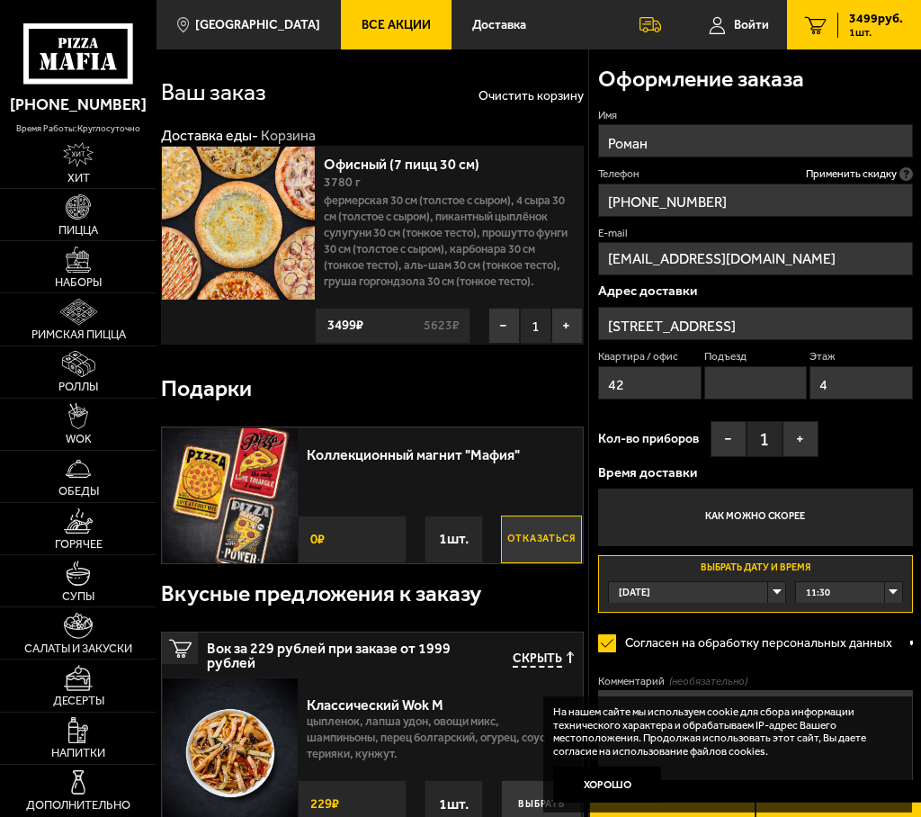
click at [845, 582] on div "11:30" at bounding box center [849, 592] width 106 height 21
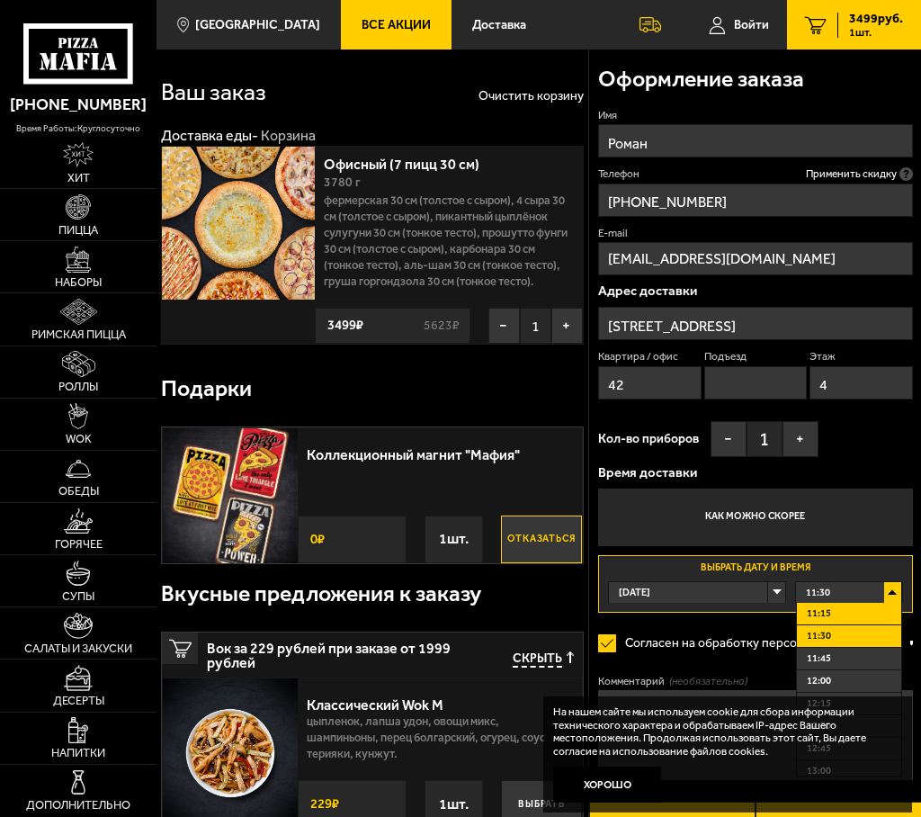
click at [865, 603] on li "11:15" at bounding box center [849, 614] width 104 height 22
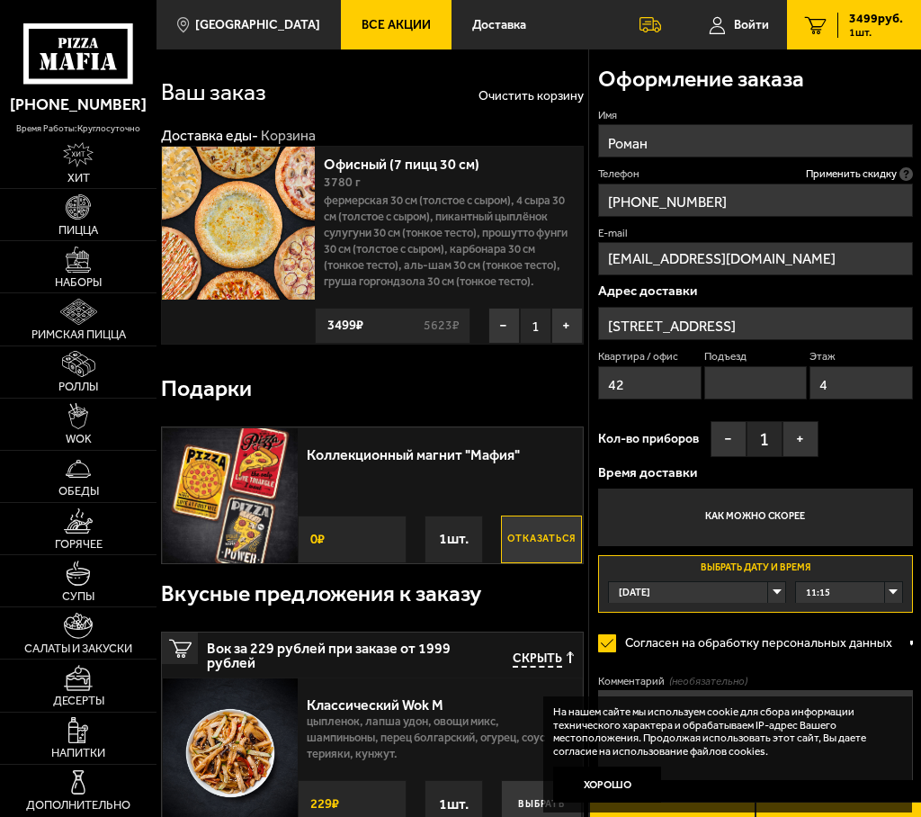
click at [889, 582] on div "11:15" at bounding box center [849, 592] width 106 height 21
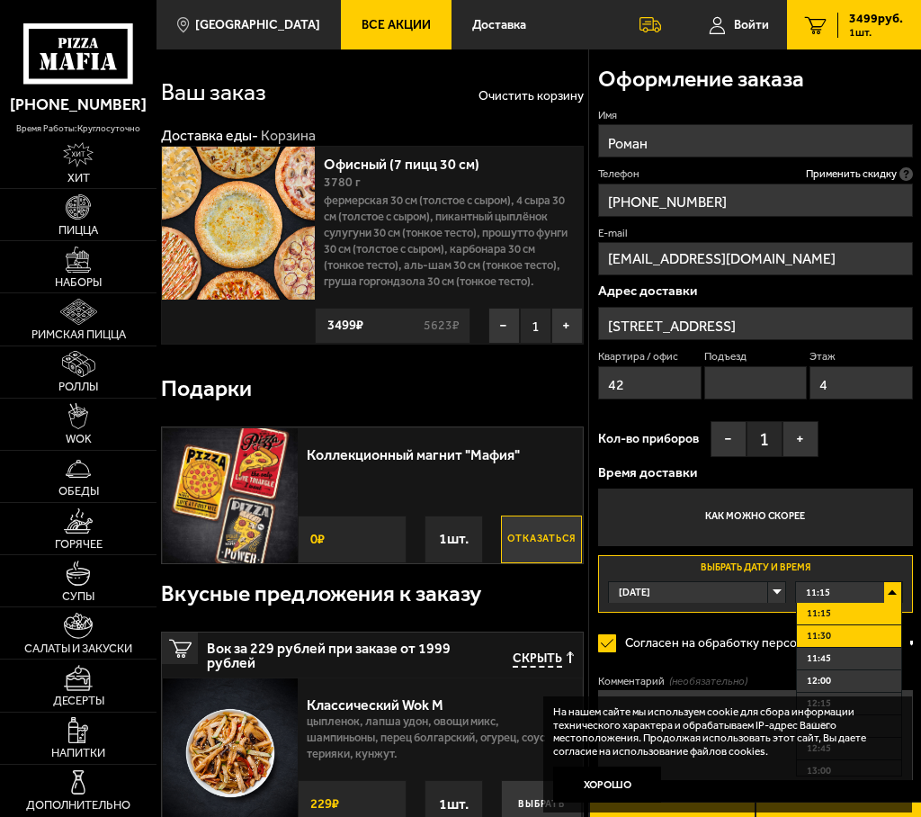
click at [862, 625] on li "11:30" at bounding box center [849, 636] width 104 height 22
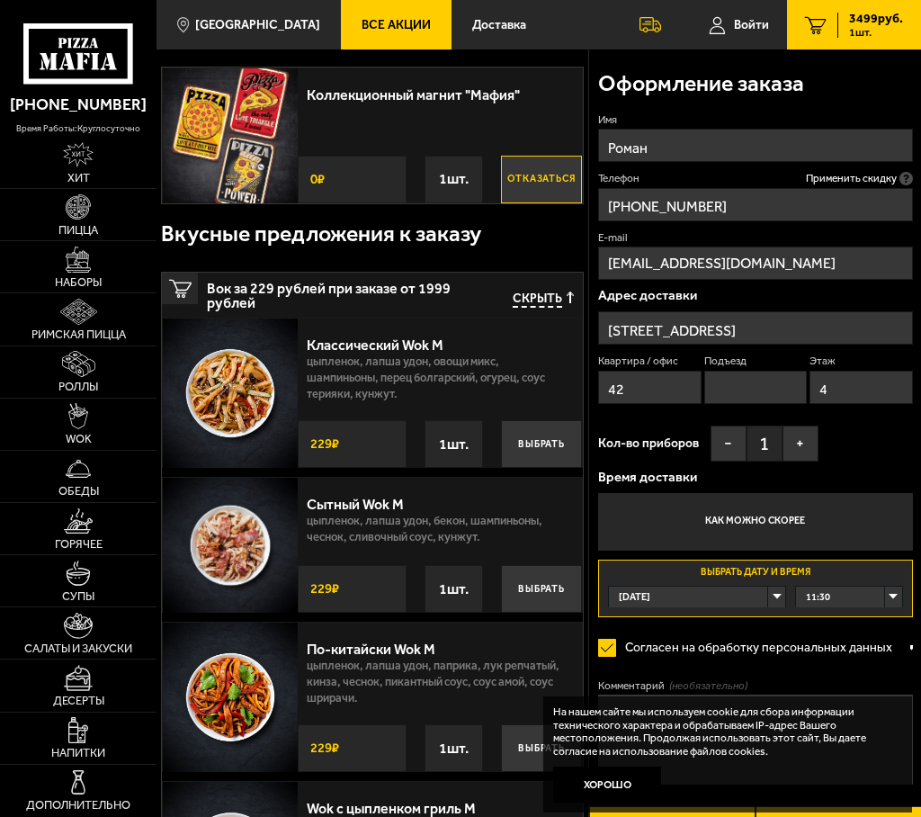
scroll to position [450, 0]
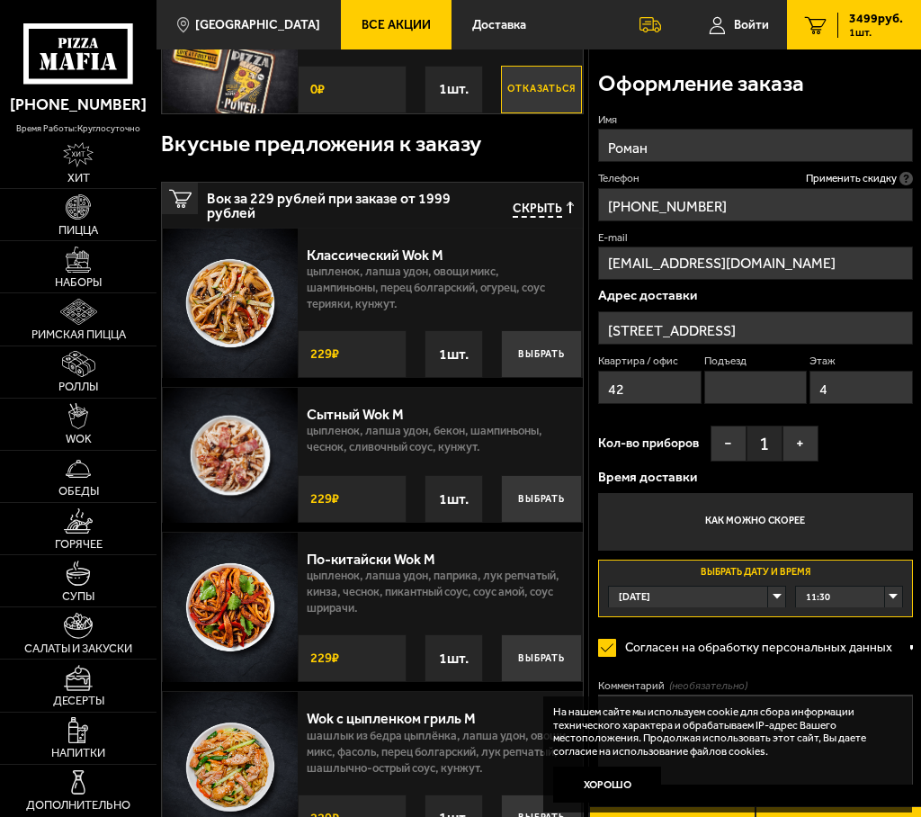
click at [801, 695] on textarea "Комментарий (необязательно)" at bounding box center [755, 740] width 315 height 90
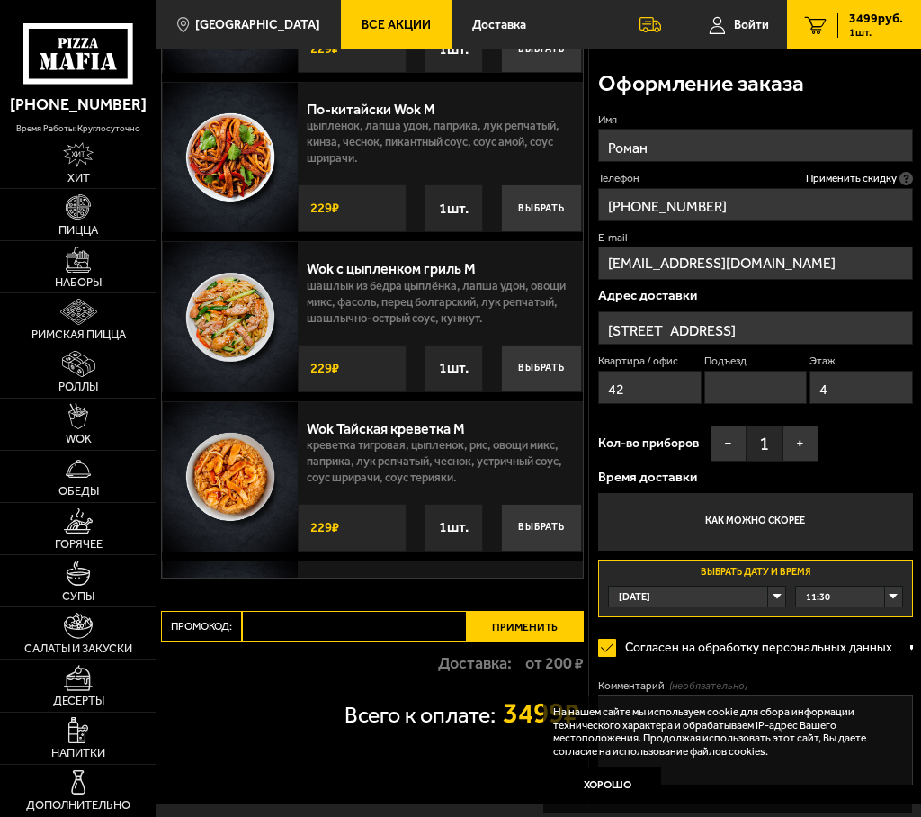
scroll to position [990, 0]
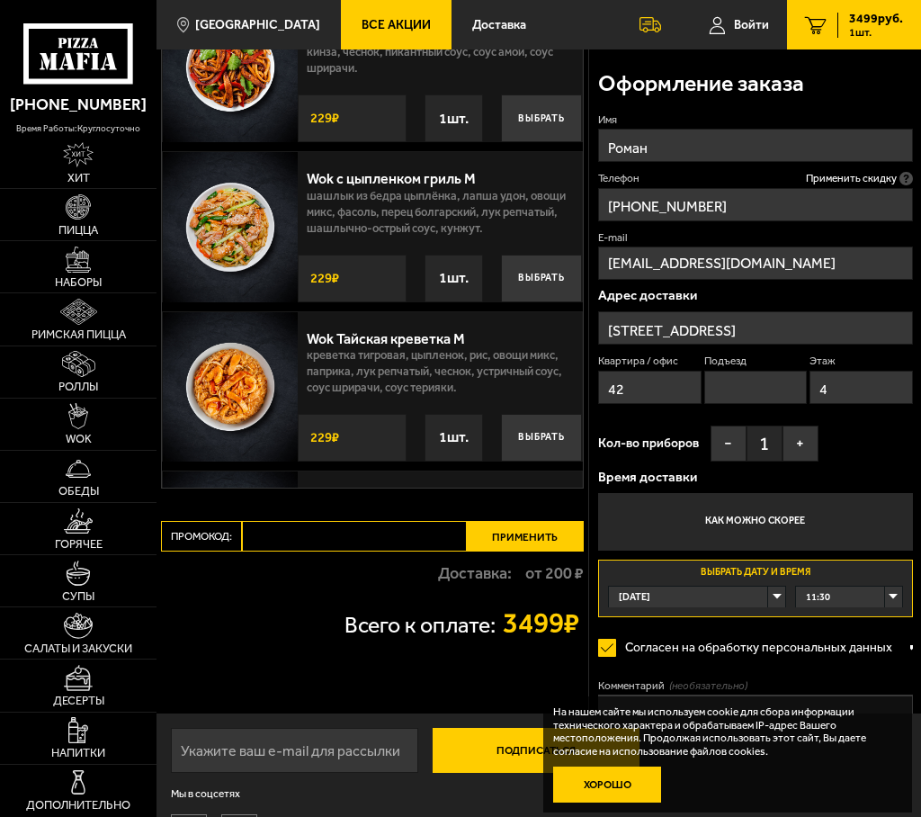
click at [661, 783] on button "Хорошо" at bounding box center [607, 785] width 108 height 36
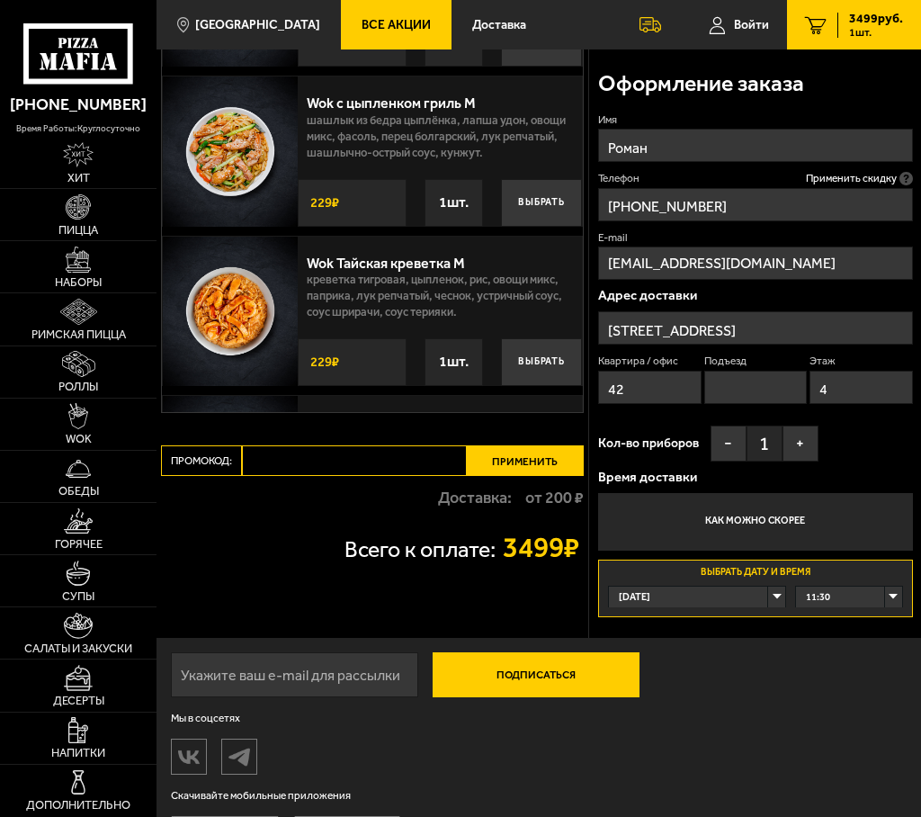
scroll to position [975, 0]
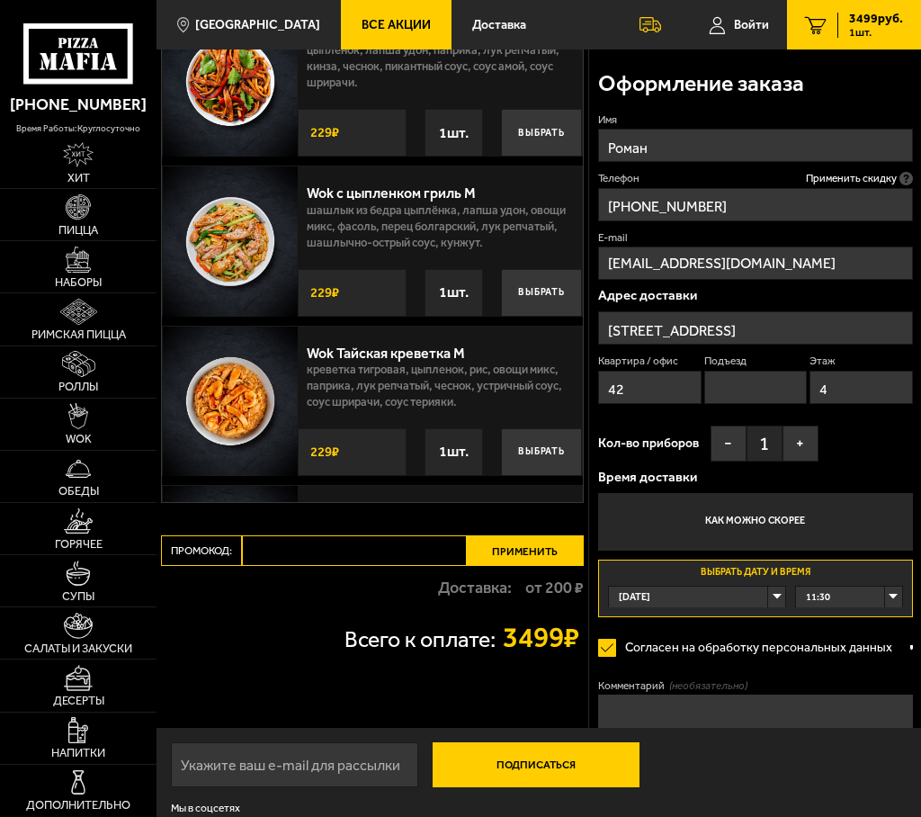
click at [0, 0] on button "Заказать" at bounding box center [0, 0] width 0 height 0
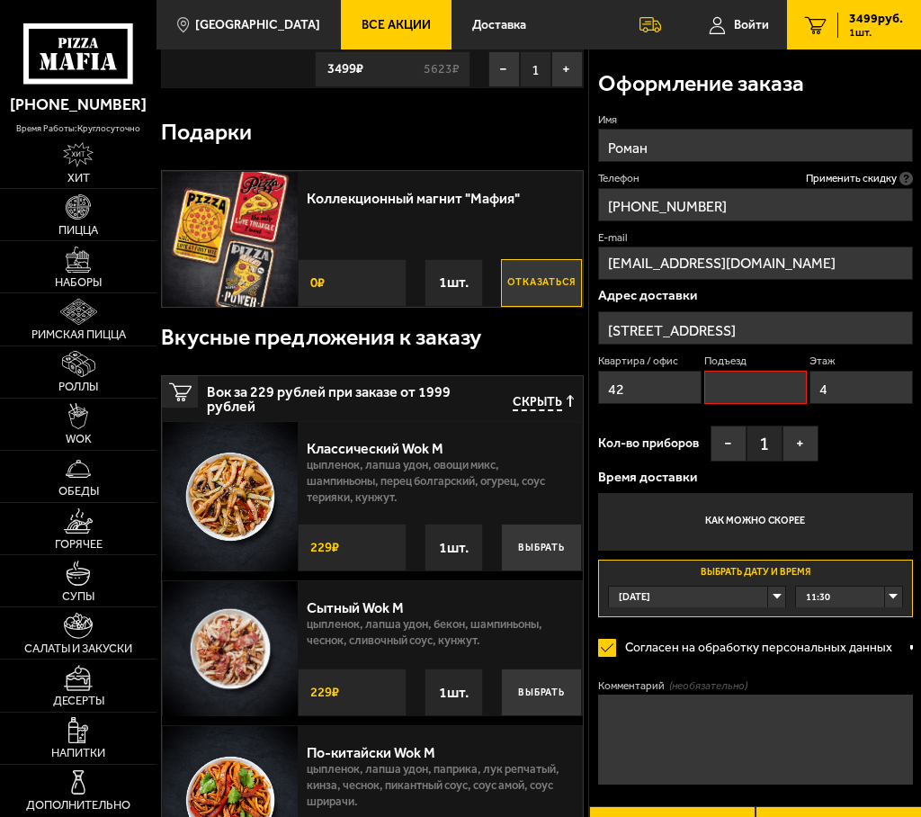
scroll to position [153, 0]
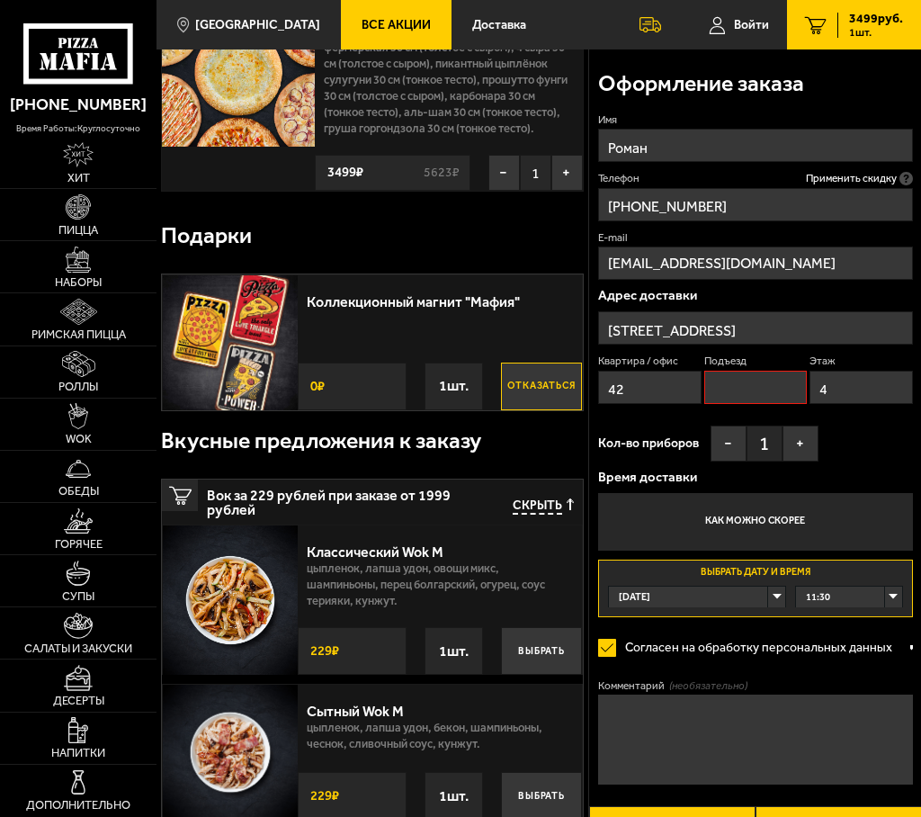
click at [784, 371] on input "Подъезд" at bounding box center [756, 387] width 103 height 33
type input "1"
click at [845, 738] on form "Имя Роман Телефон Применить скидку Вы будете зарегистрированы автоматически. [P…" at bounding box center [755, 489] width 315 height 755
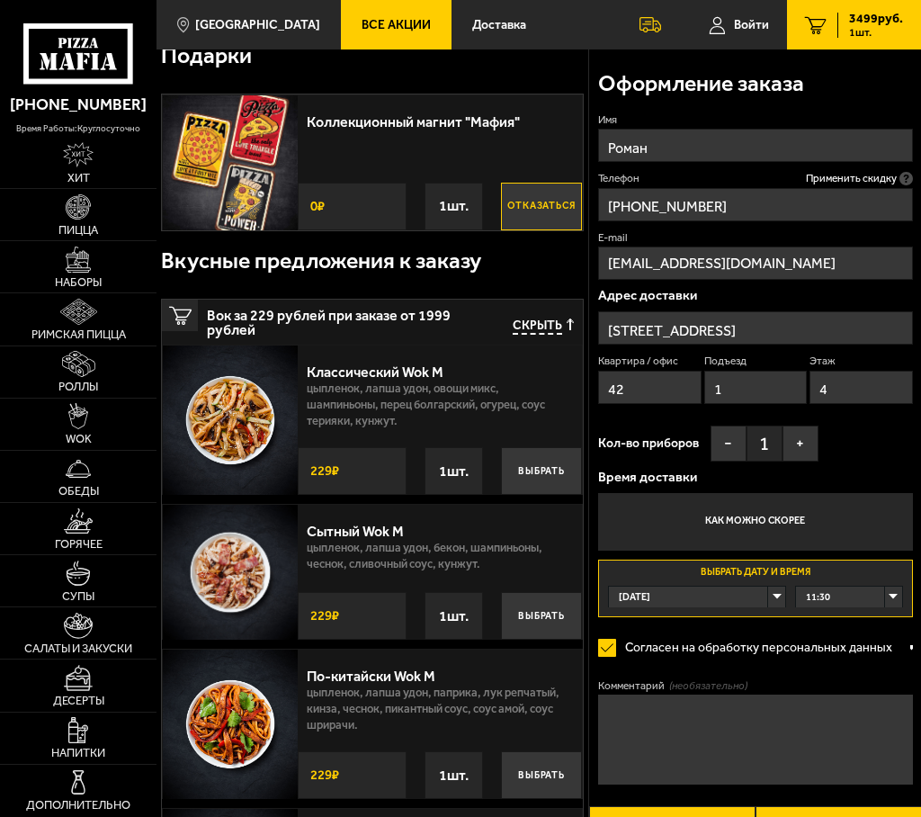
click at [0, 0] on button "Заказать" at bounding box center [0, 0] width 0 height 0
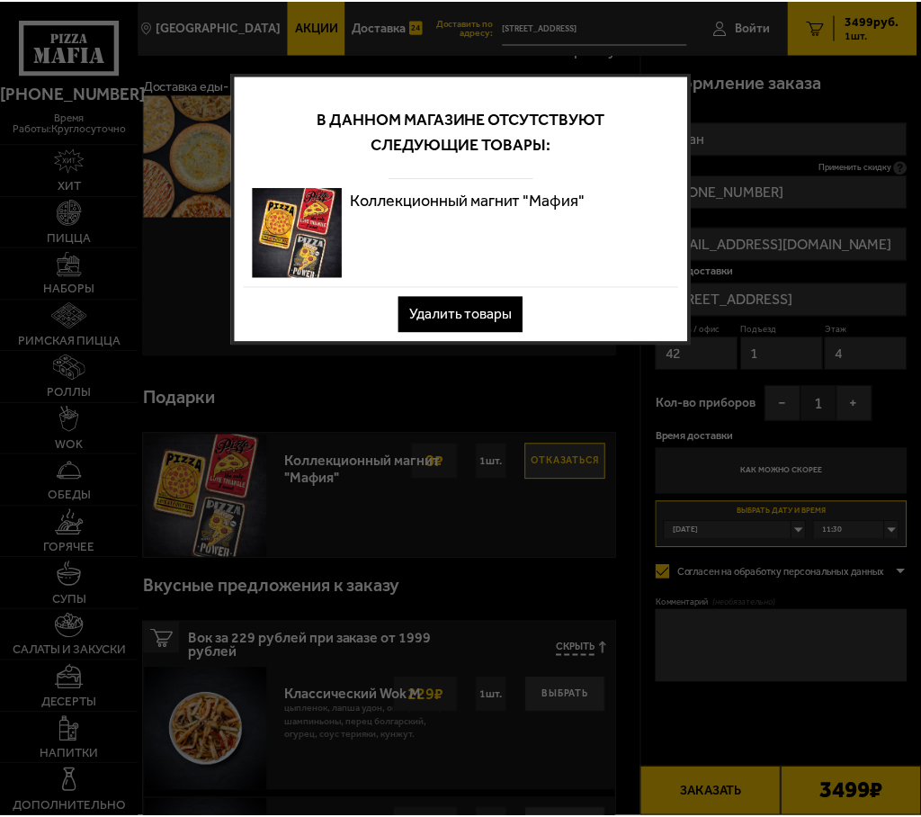
scroll to position [0, 0]
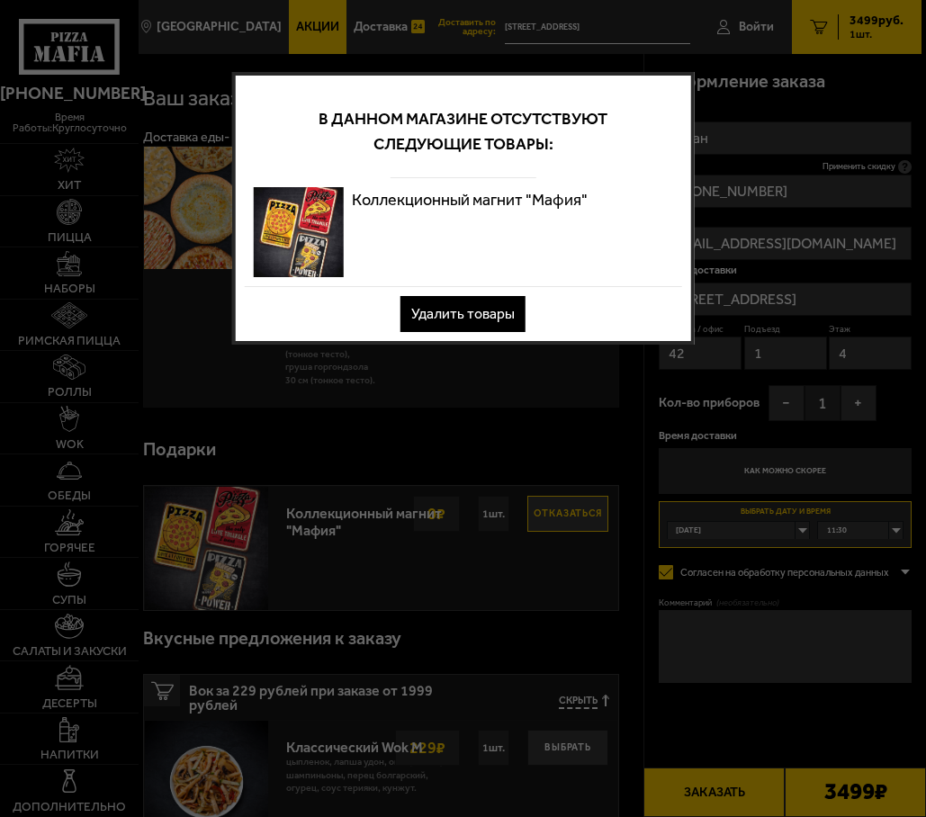
click at [439, 308] on button "Удалить товары" at bounding box center [462, 314] width 125 height 36
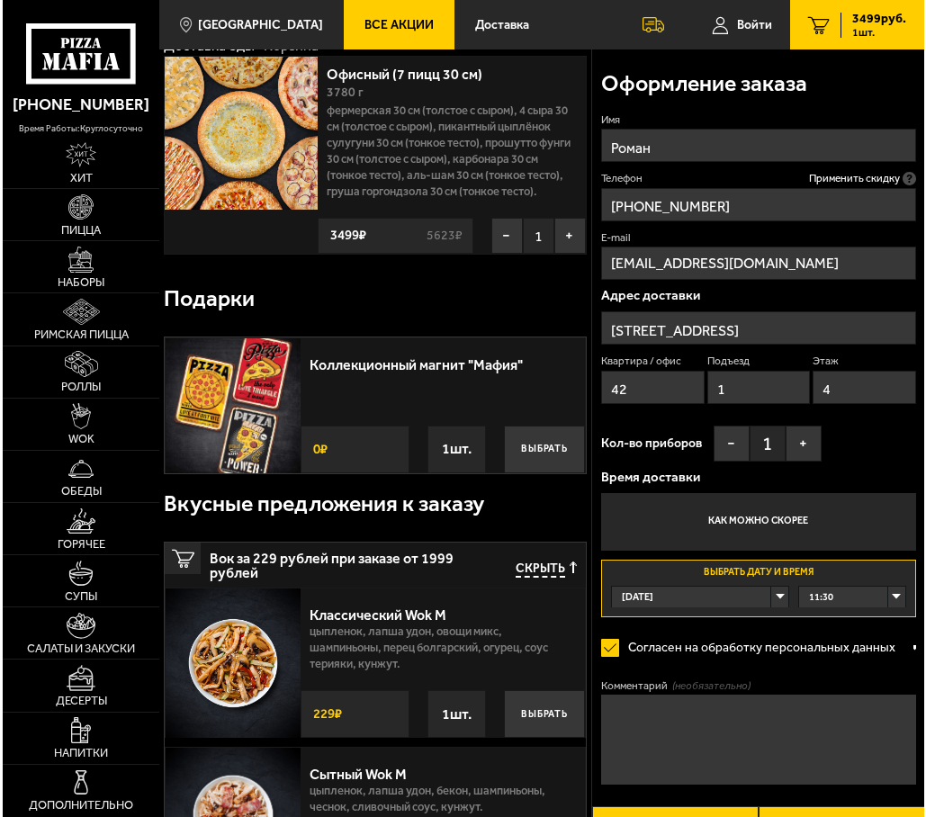
scroll to position [180, 0]
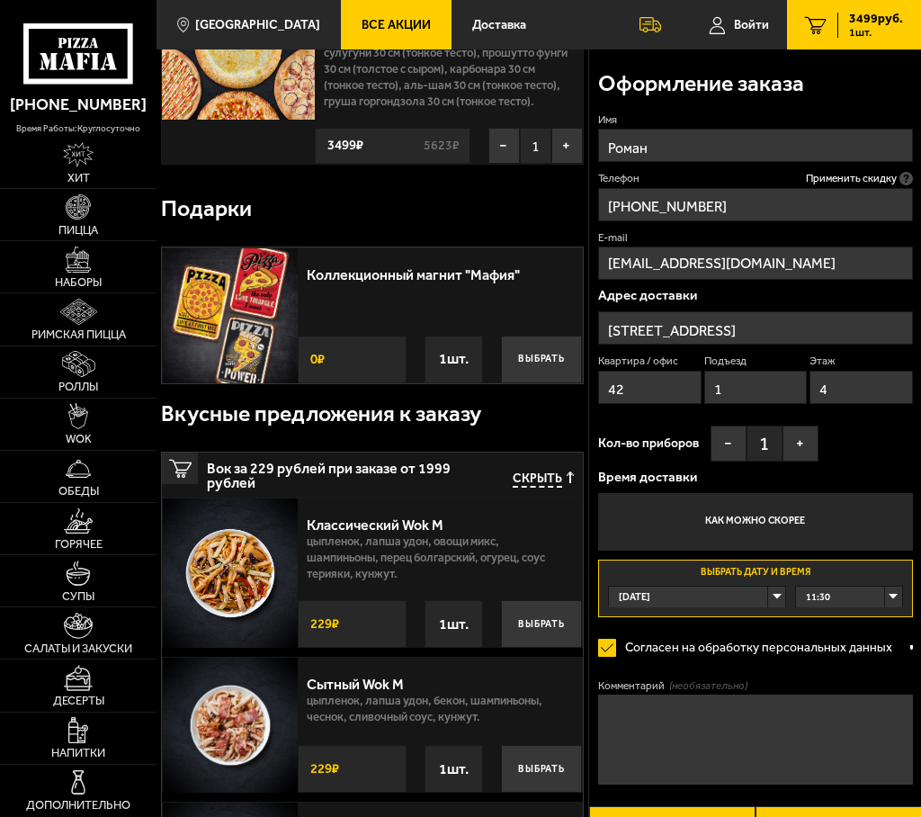
click at [0, 0] on button "Заказать" at bounding box center [0, 0] width 0 height 0
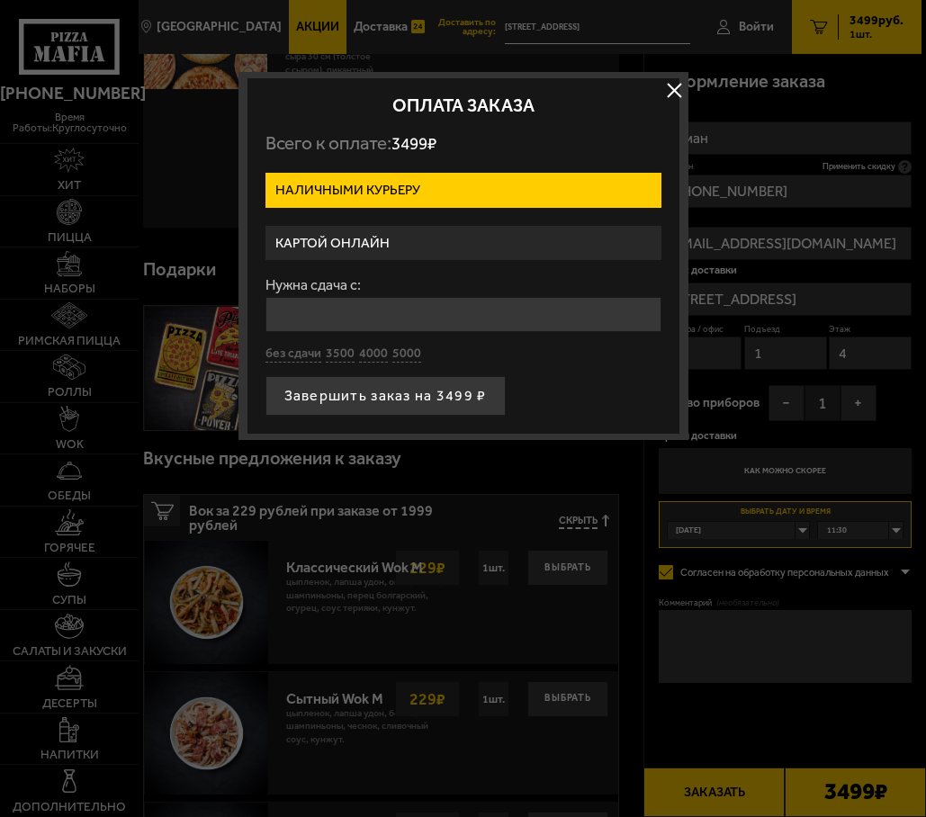
click at [432, 241] on label "Картой онлайн" at bounding box center [463, 243] width 396 height 35
click at [0, 0] on input "Картой онлайн" at bounding box center [0, 0] width 0 height 0
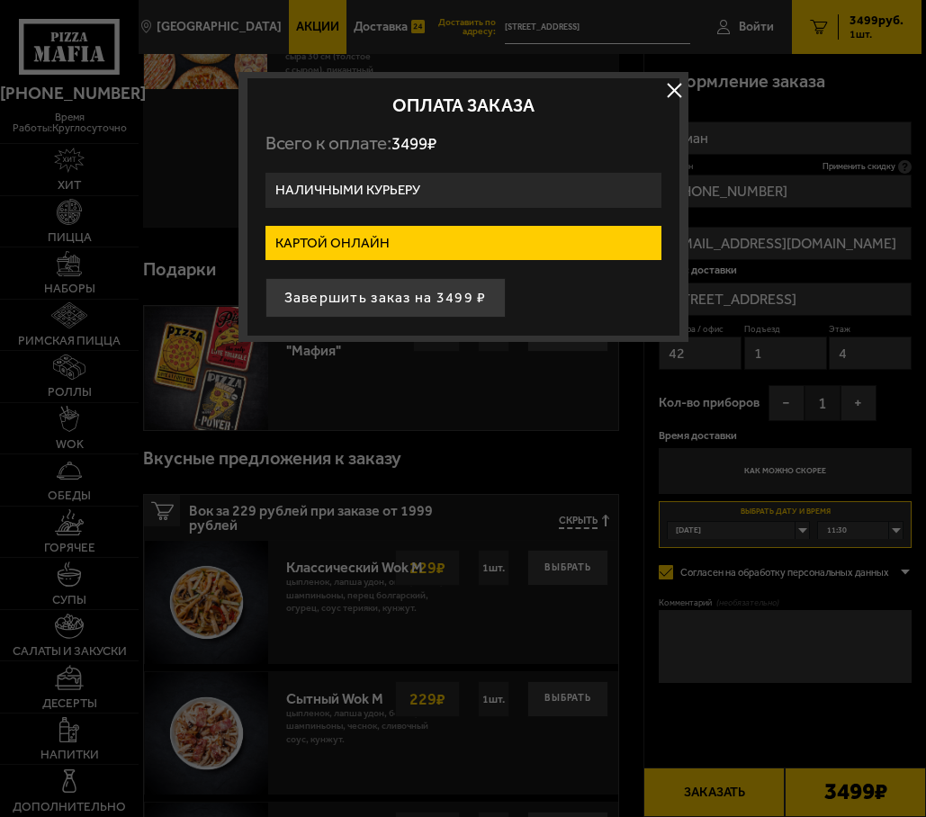
click at [427, 188] on label "Наличными курьеру" at bounding box center [463, 190] width 396 height 35
click at [0, 0] on input "Наличными курьеру" at bounding box center [0, 0] width 0 height 0
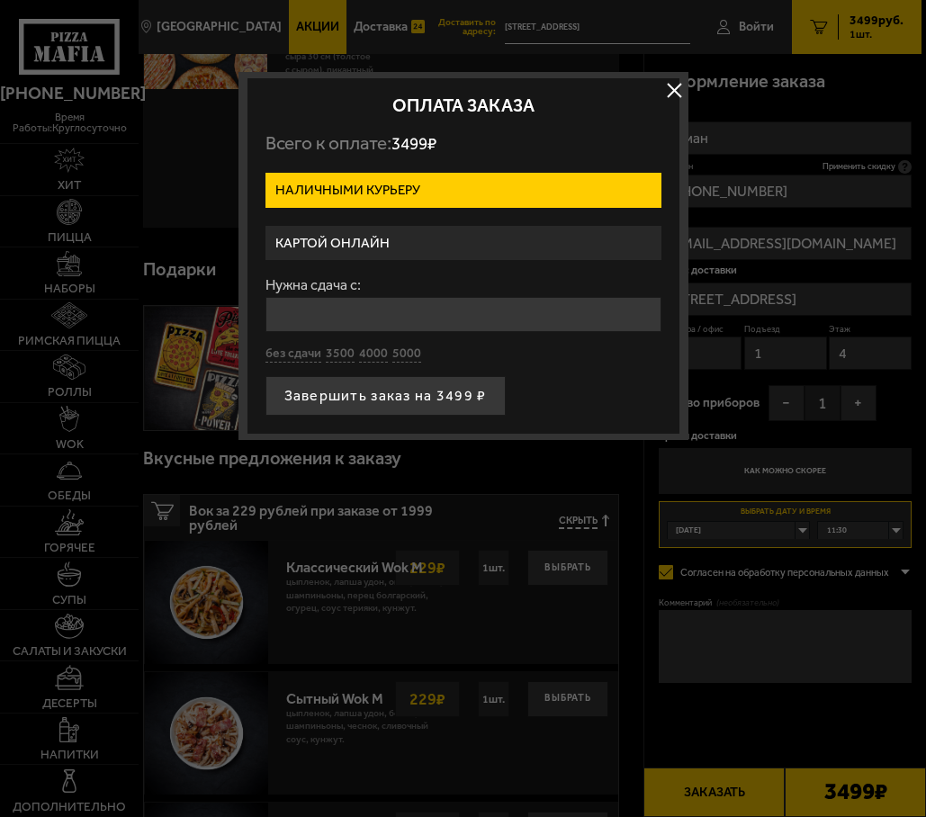
click at [371, 238] on label "Картой онлайн" at bounding box center [463, 243] width 396 height 35
click at [0, 0] on input "Картой онлайн" at bounding box center [0, 0] width 0 height 0
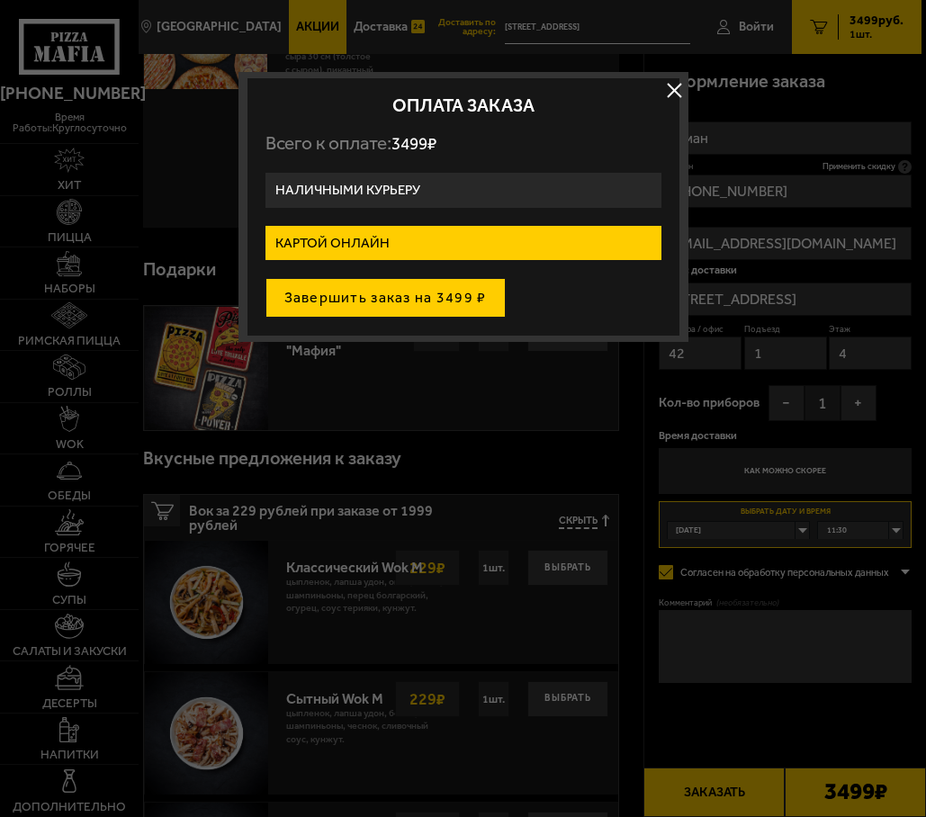
click at [432, 299] on button "Завершить заказ на 3499 ₽" at bounding box center [385, 298] width 240 height 40
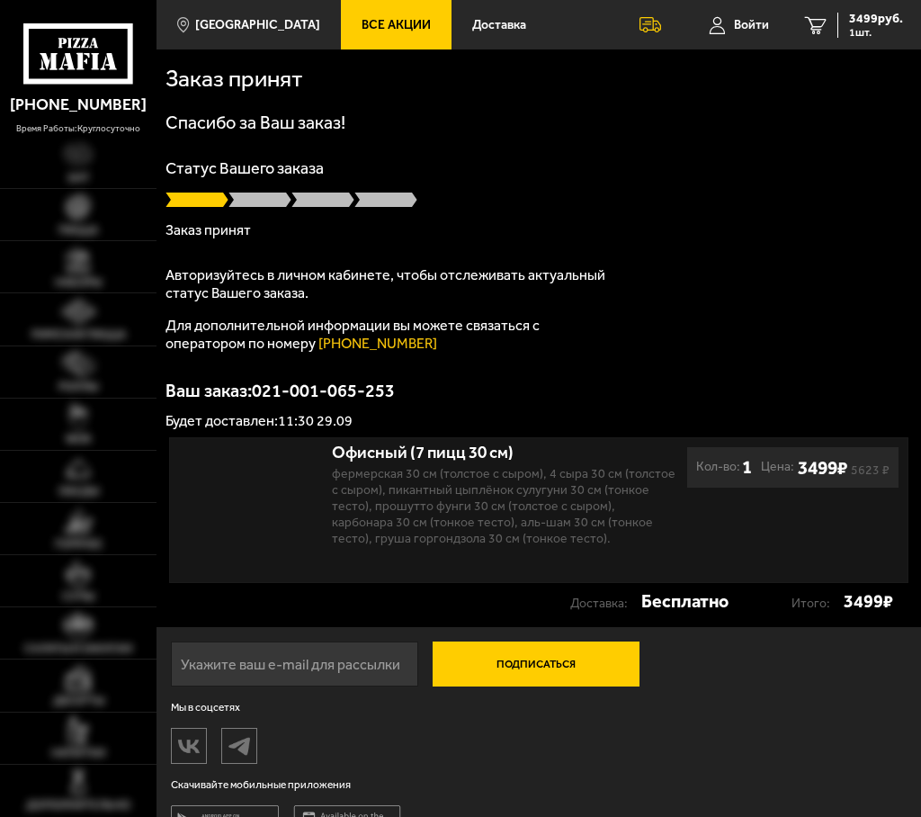
type input "[STREET_ADDRESS]"
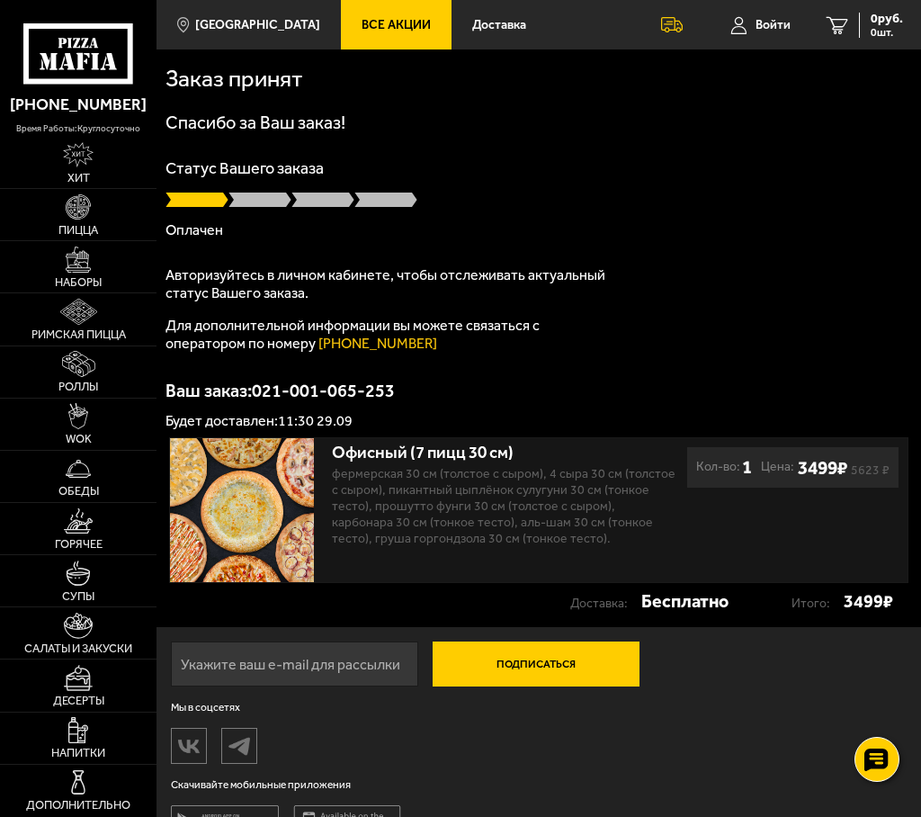
click at [326, 397] on div "Ваш заказ: 021-001-065-253 Будет доставлен: 11:30 29.09" at bounding box center [539, 405] width 747 height 47
click at [250, 191] on span at bounding box center [260, 200] width 63 height 18
click at [187, 77] on h1 "Заказ принят" at bounding box center [315, 78] width 299 height 23
drag, startPoint x: 384, startPoint y: 381, endPoint x: 242, endPoint y: 381, distance: 142.2
click at [242, 382] on p "Ваш заказ: 021-001-065-253" at bounding box center [539, 391] width 747 height 18
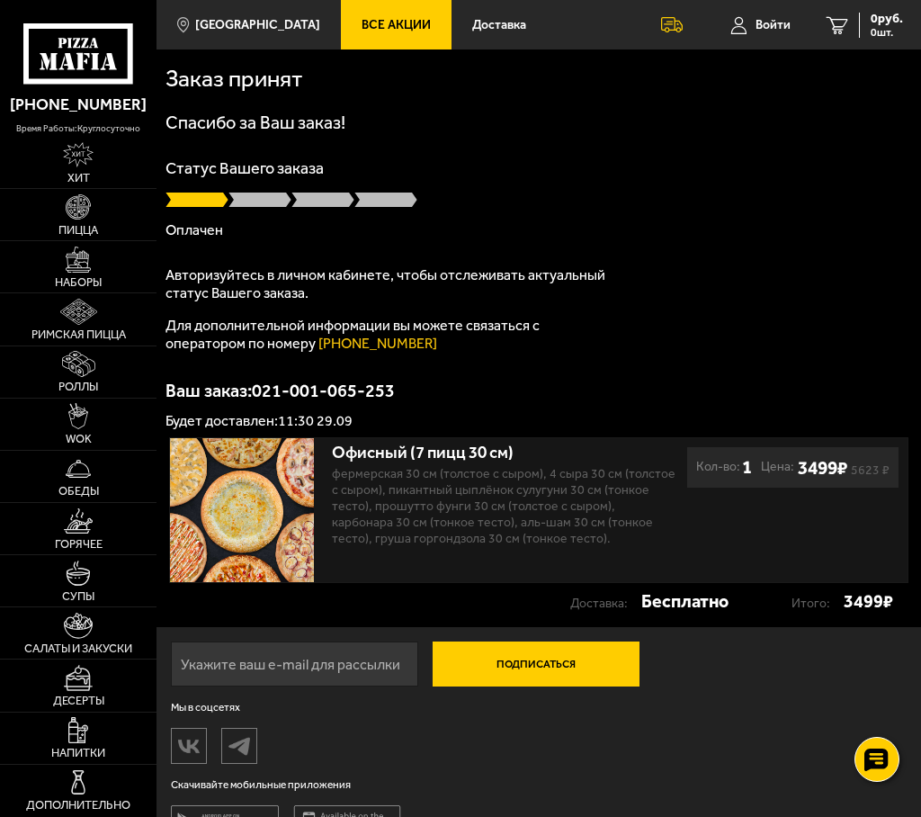
click at [742, 229] on p "Оплачен" at bounding box center [539, 230] width 747 height 14
drag, startPoint x: 418, startPoint y: 393, endPoint x: 238, endPoint y: 385, distance: 180.1
click at [238, 385] on p "Ваш заказ: 021-001-065-253" at bounding box center [539, 391] width 747 height 18
click at [736, 294] on div "Спасибо за Ваш заказ! Статус Вашего заказа Оплачен Авторизуйтесь в личном кабин…" at bounding box center [539, 270] width 747 height 315
